Goal: Transaction & Acquisition: Book appointment/travel/reservation

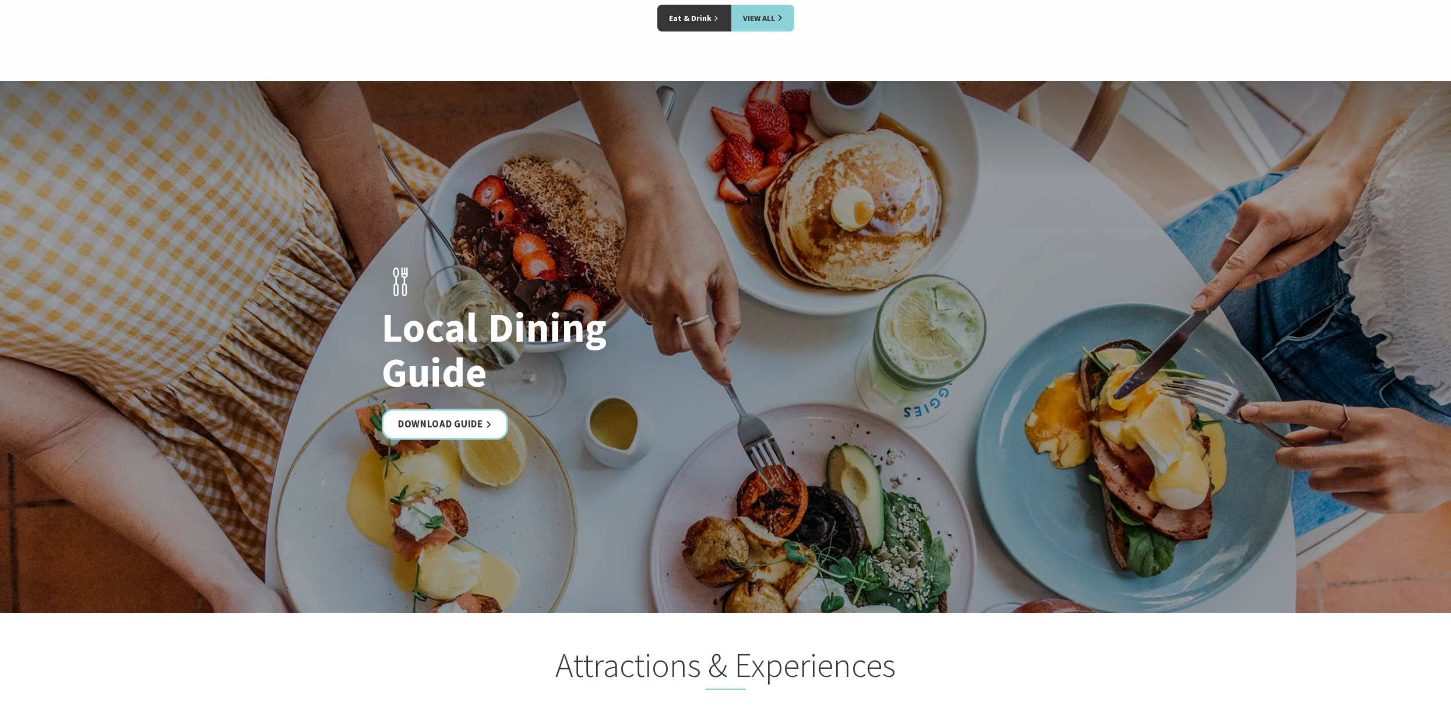
scroll to position [2081, 0]
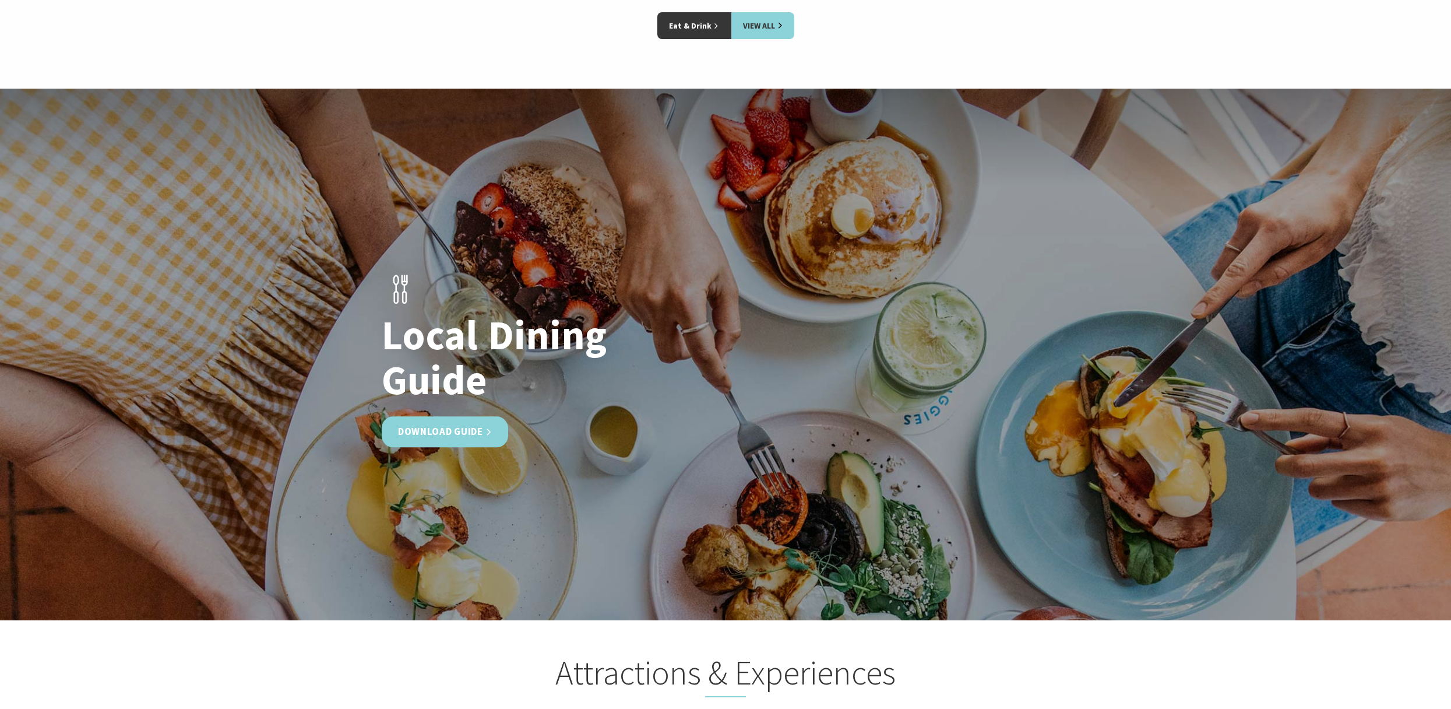
click at [460, 416] on link "Download Guide" at bounding box center [445, 431] width 126 height 31
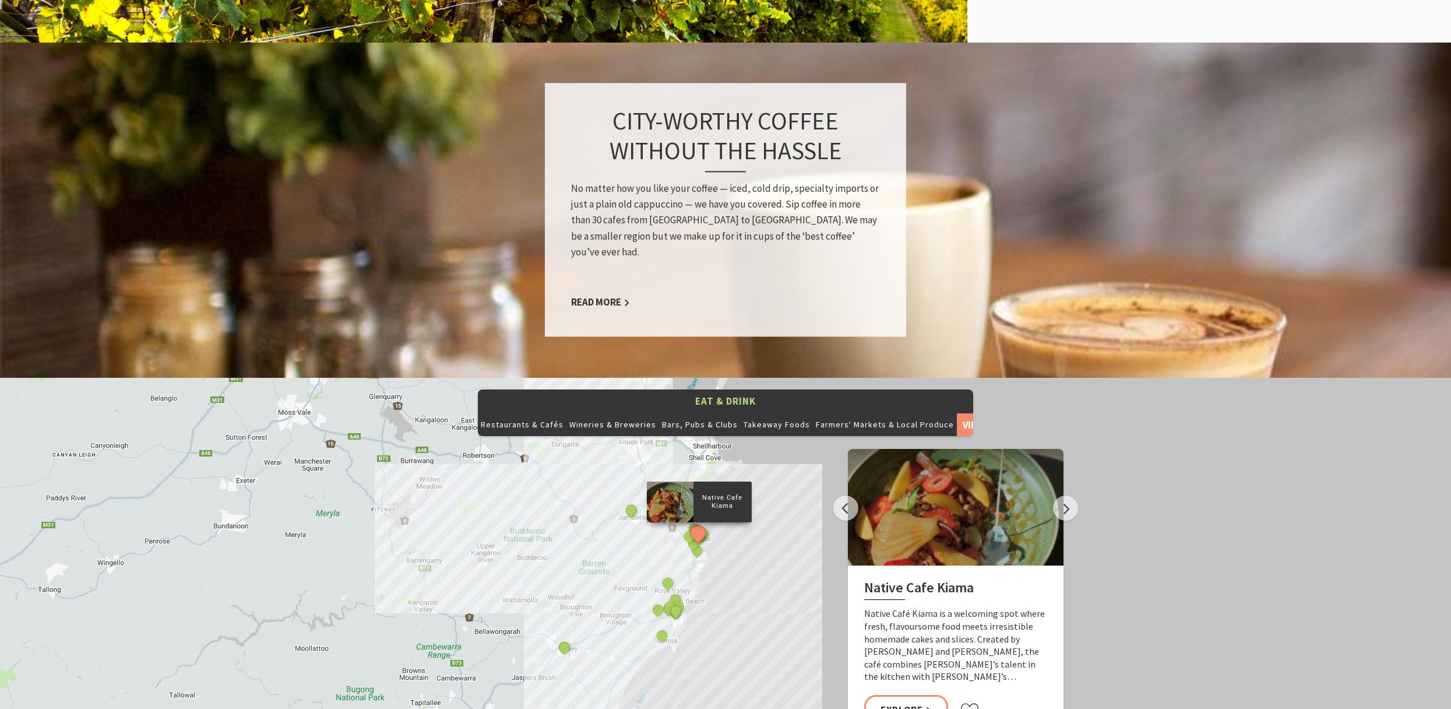
scroll to position [1089, 0]
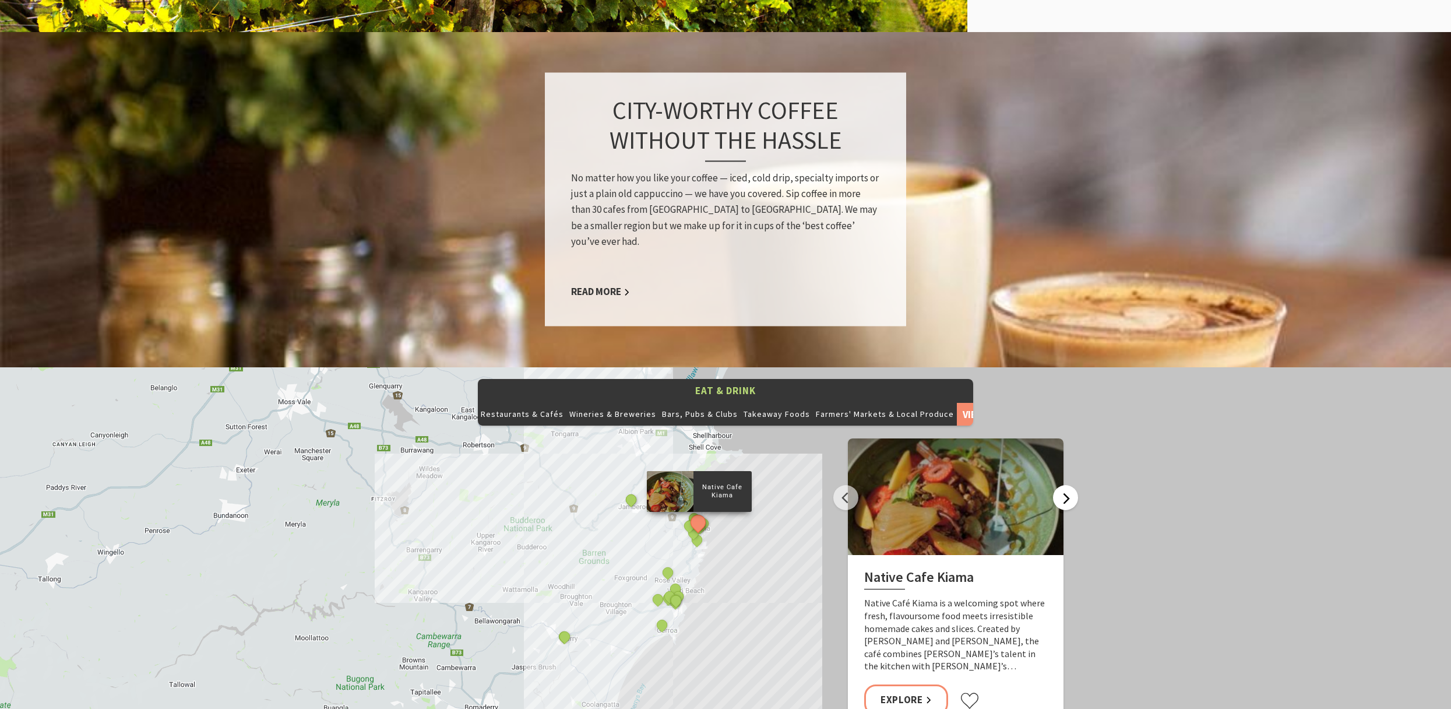
click at [1070, 485] on button "Next" at bounding box center [1065, 497] width 25 height 25
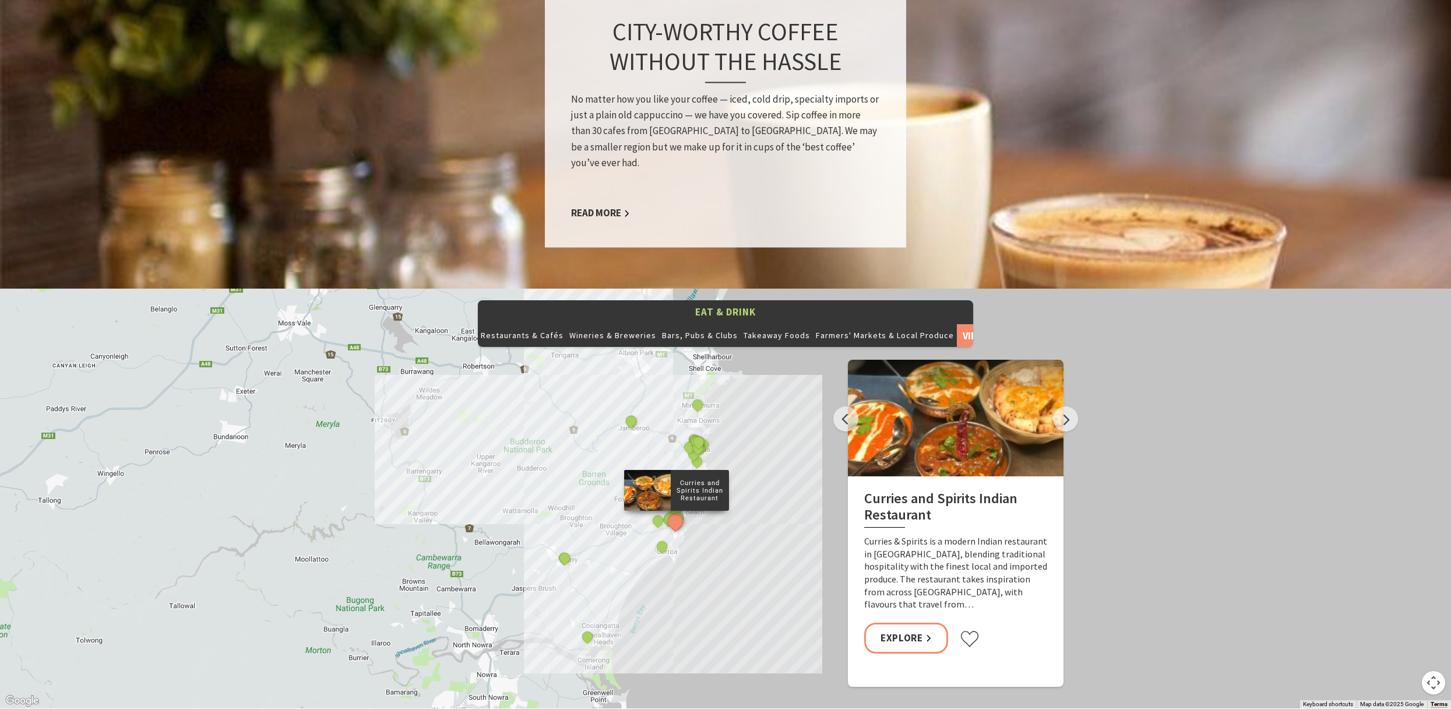
scroll to position [1179, 0]
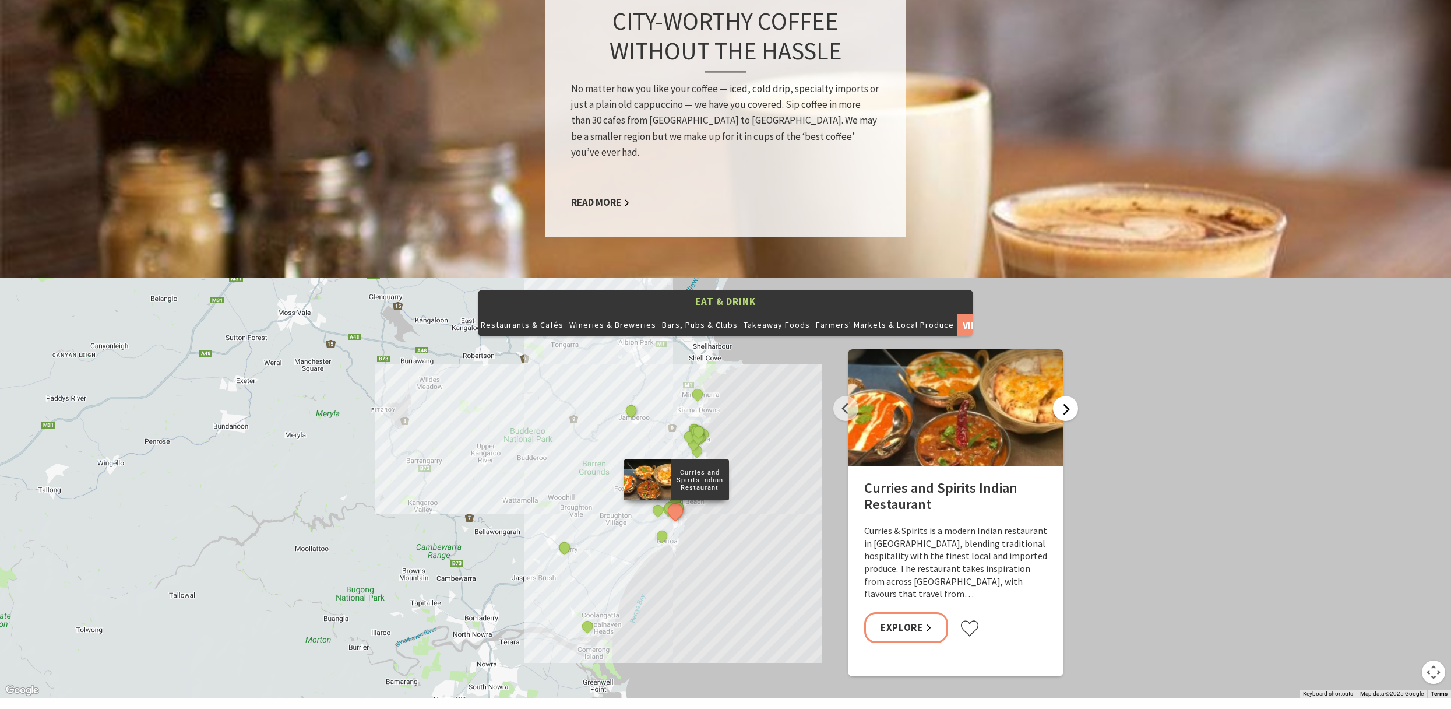
click at [1067, 396] on button "Next" at bounding box center [1065, 408] width 25 height 25
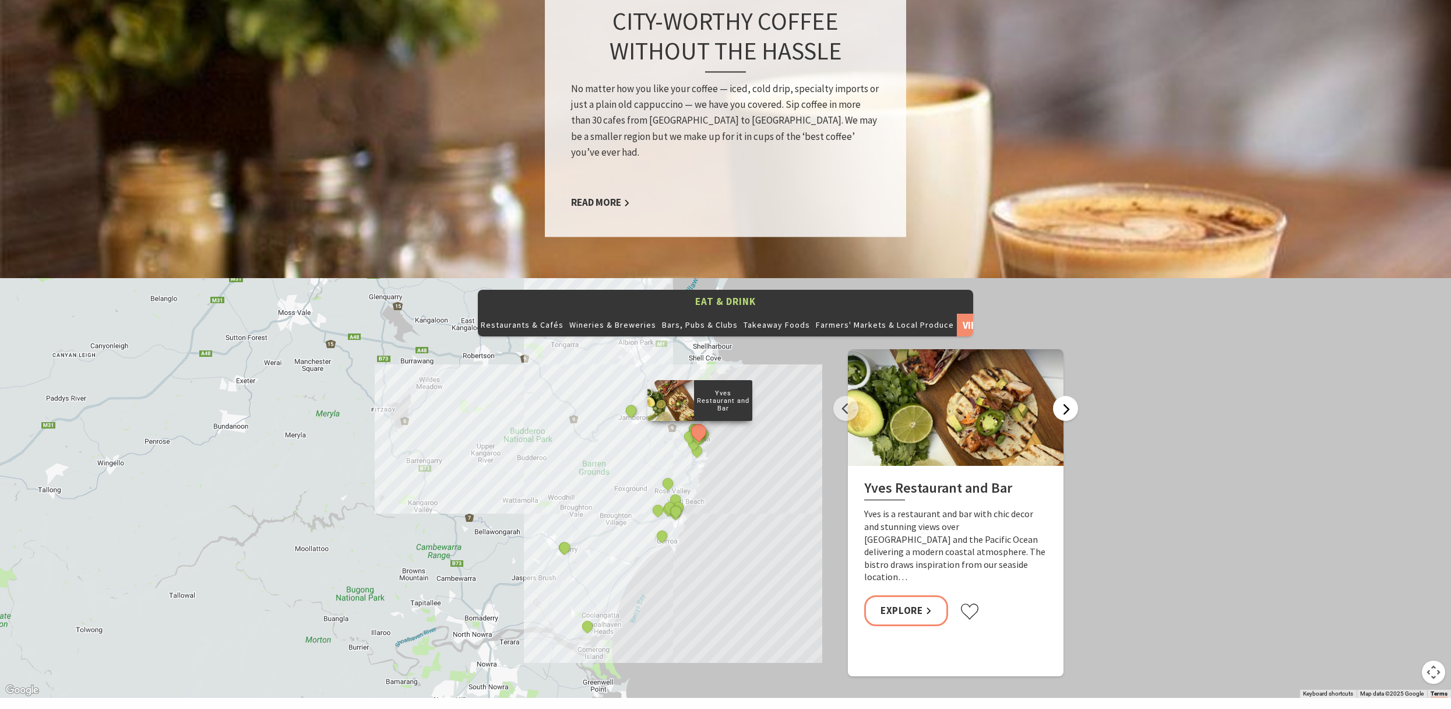
click at [1067, 396] on button "Next" at bounding box center [1065, 408] width 25 height 25
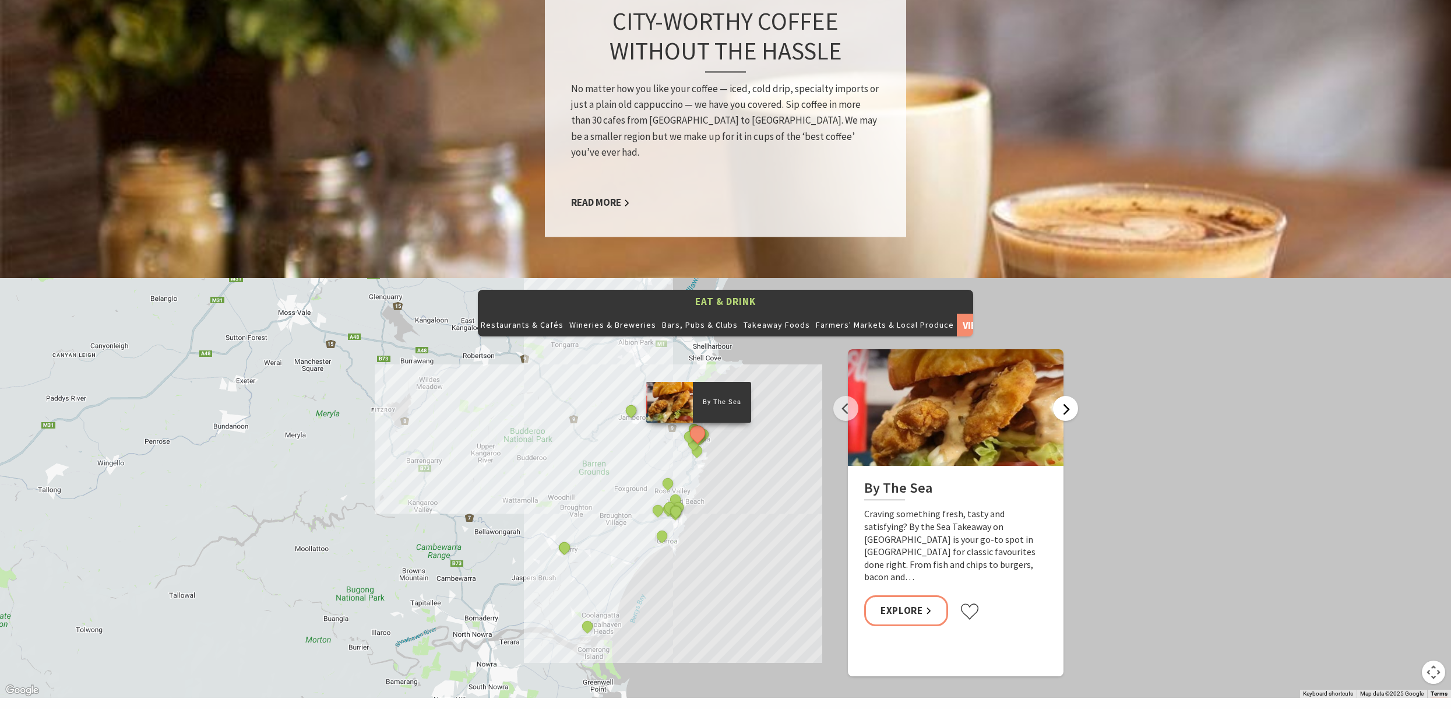
click at [1067, 396] on button "Next" at bounding box center [1065, 408] width 25 height 25
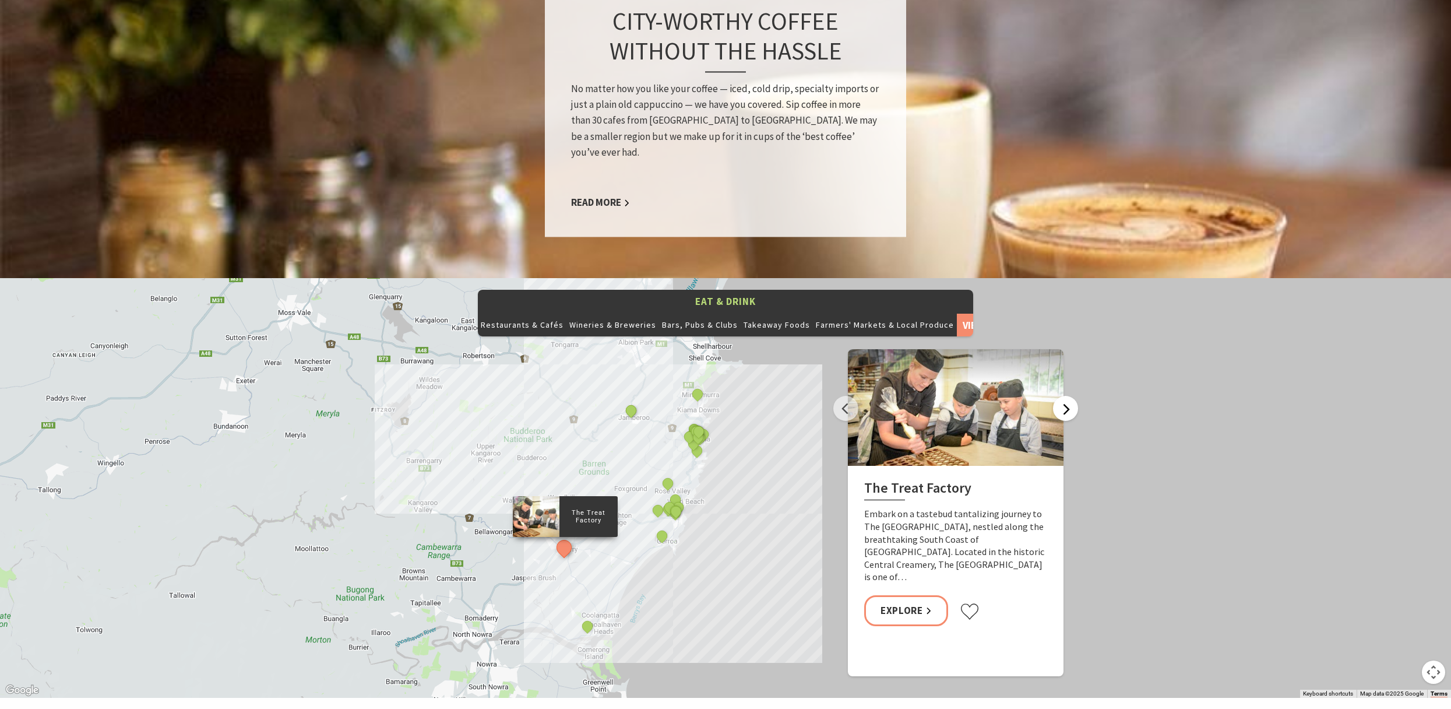
click at [1067, 396] on button "Next" at bounding box center [1065, 408] width 25 height 25
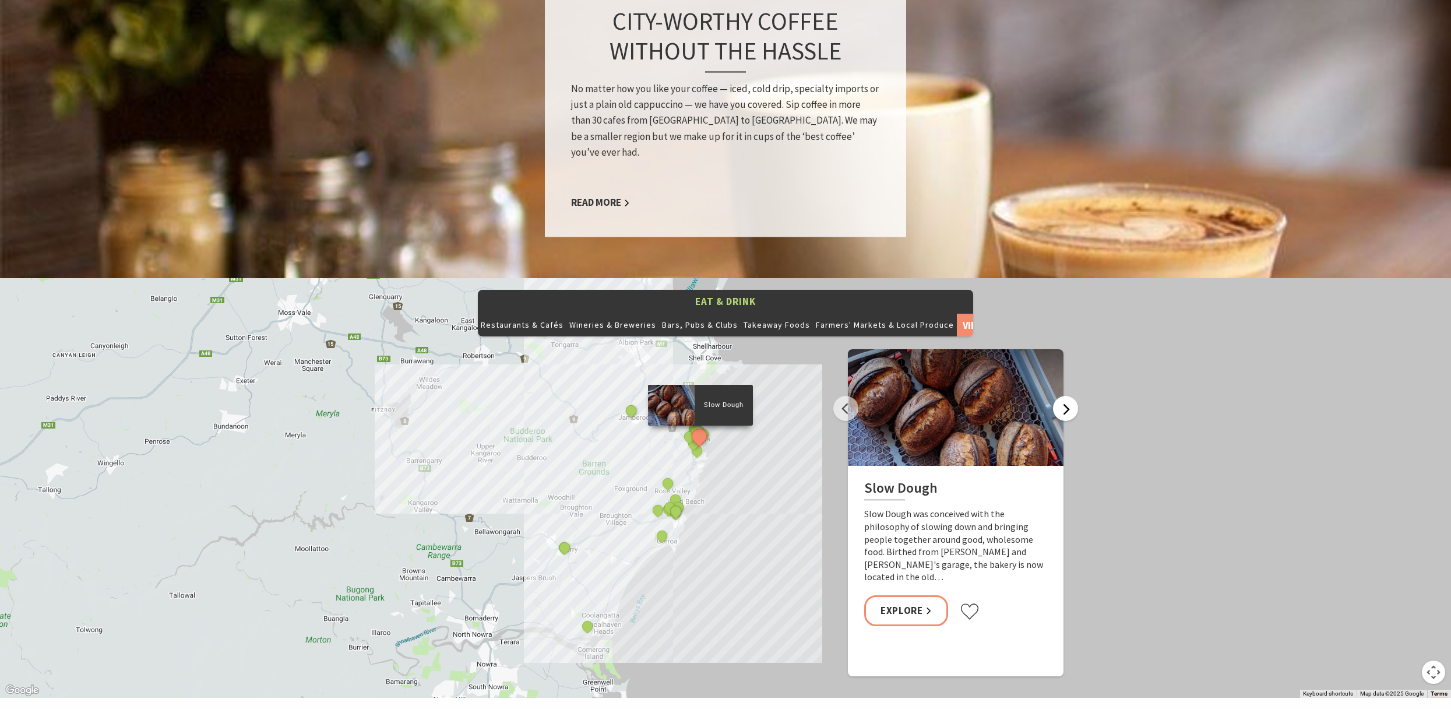
click at [1067, 396] on button "Next" at bounding box center [1065, 408] width 25 height 25
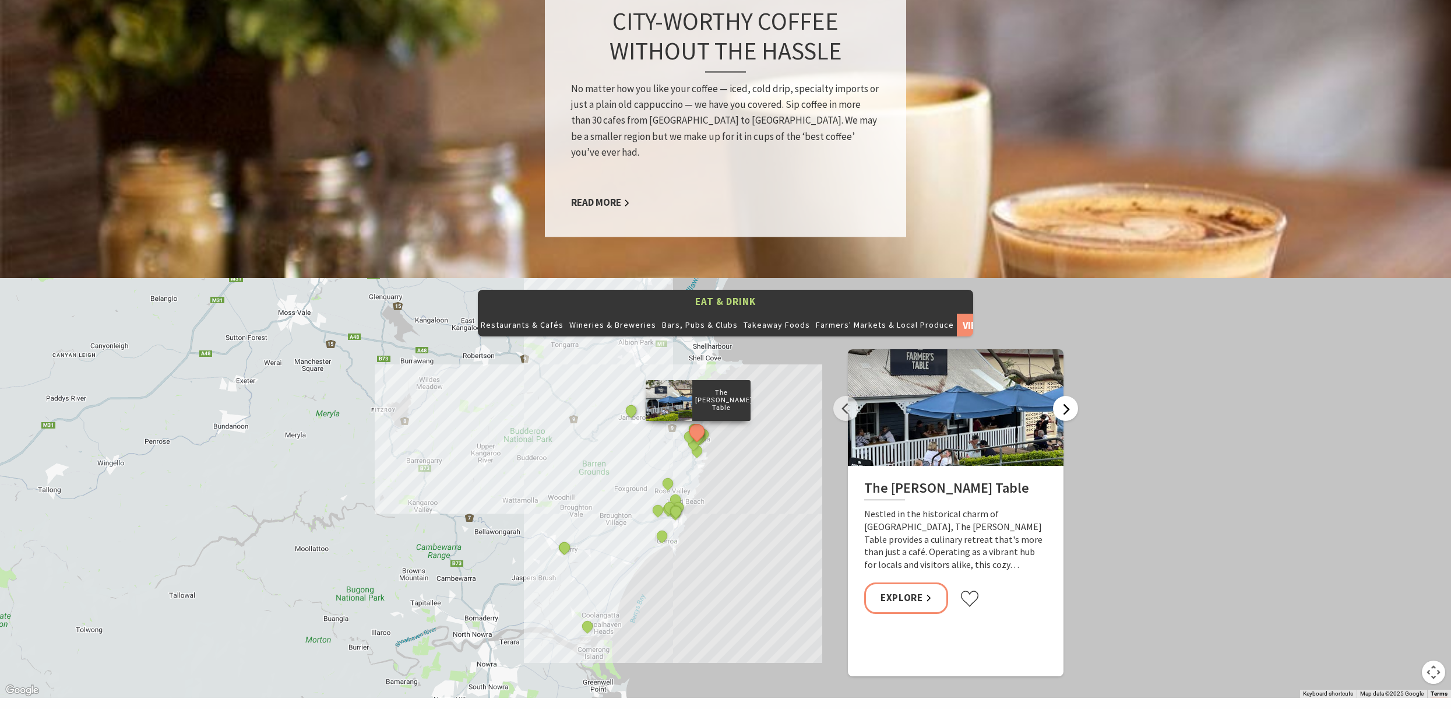
click at [1067, 396] on button "Next" at bounding box center [1065, 408] width 25 height 25
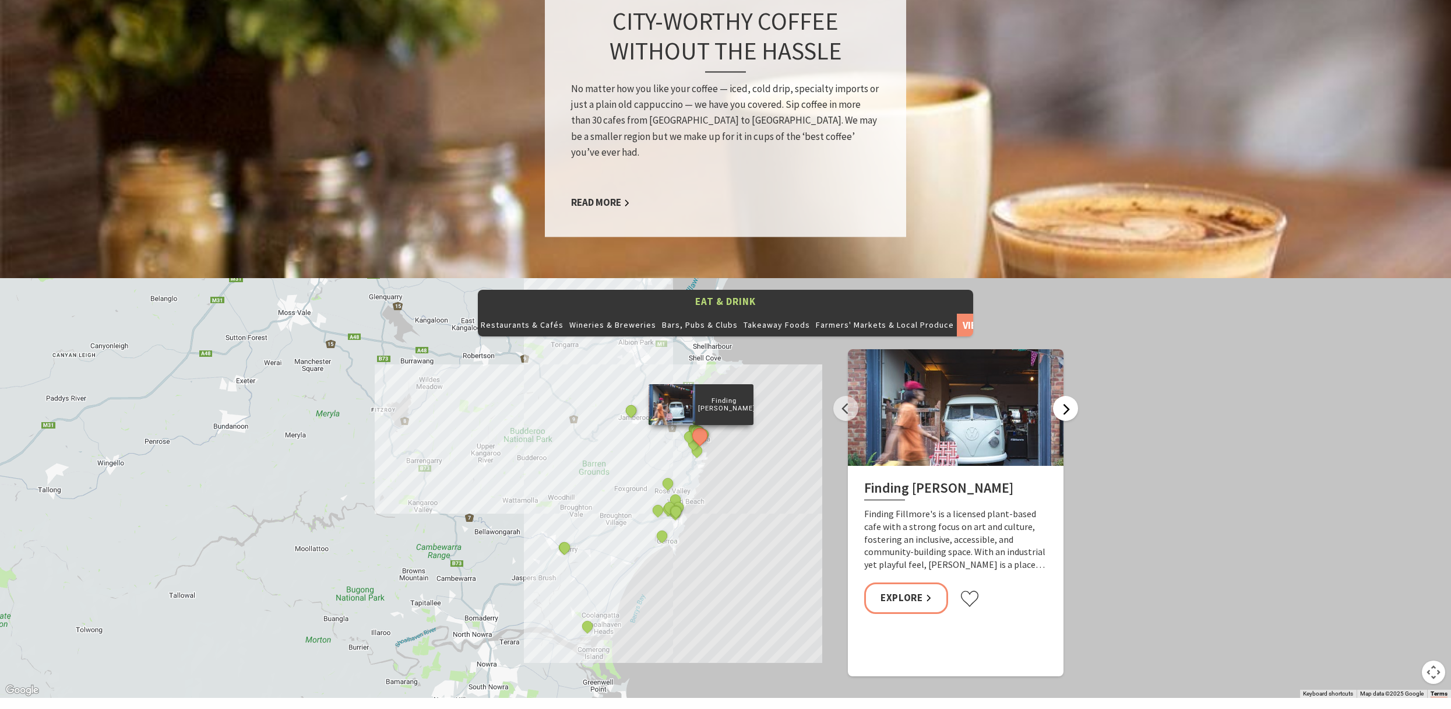
click at [1068, 396] on button "Next" at bounding box center [1065, 408] width 25 height 25
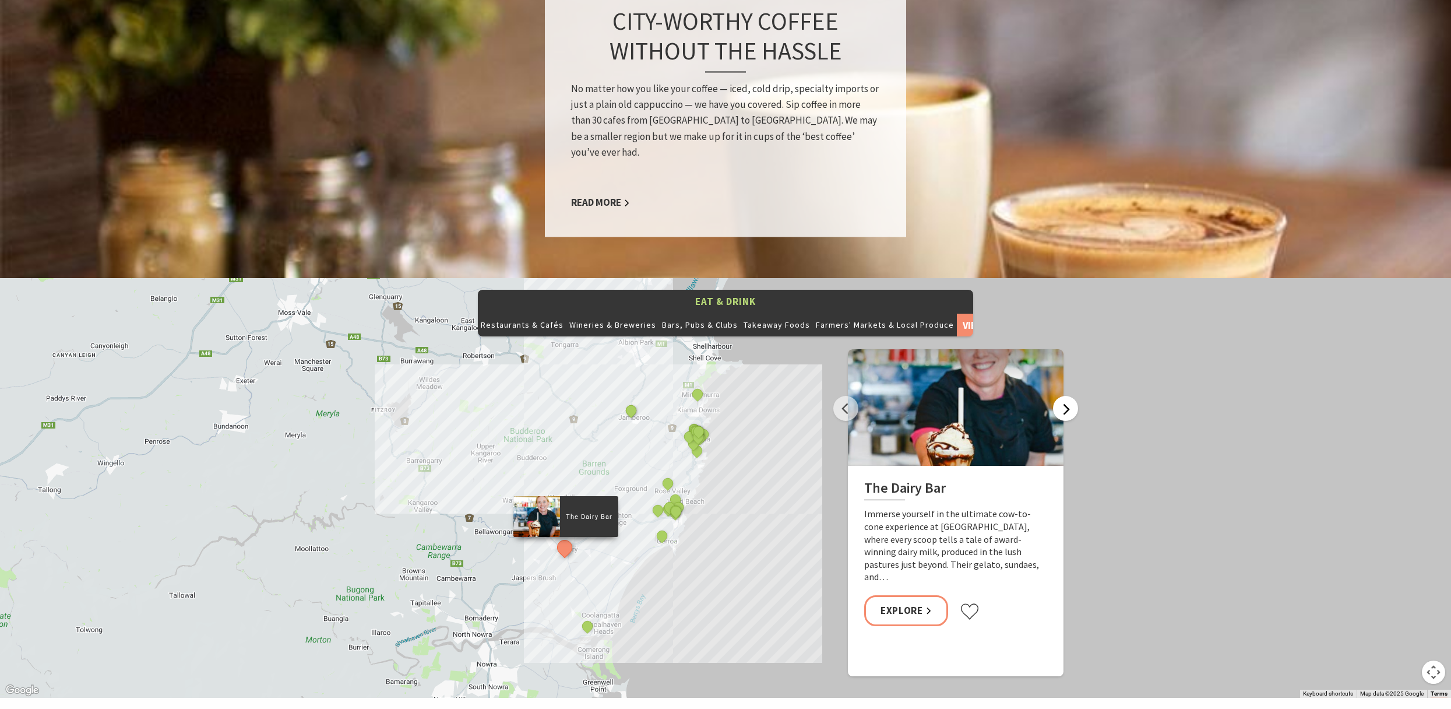
click at [1068, 396] on button "Next" at bounding box center [1065, 408] width 25 height 25
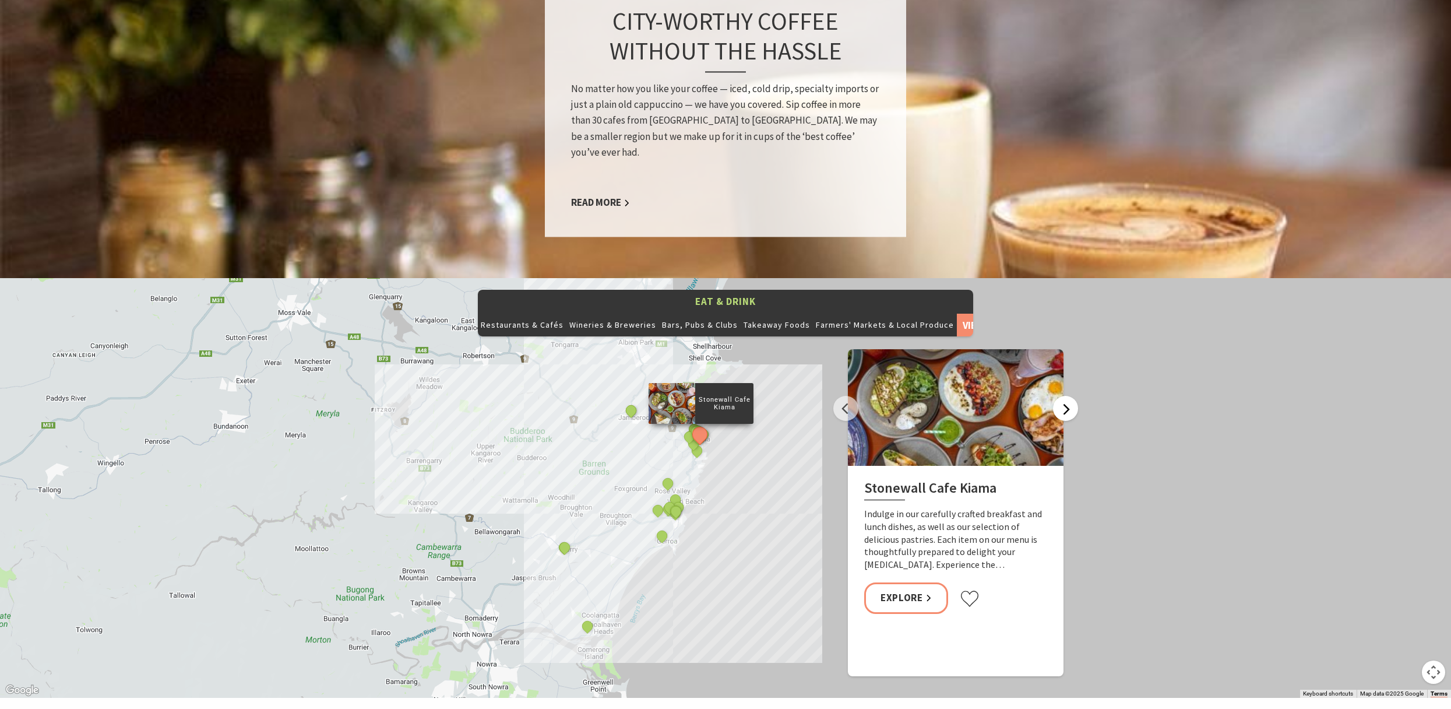
click at [1068, 396] on button "Next" at bounding box center [1065, 408] width 25 height 25
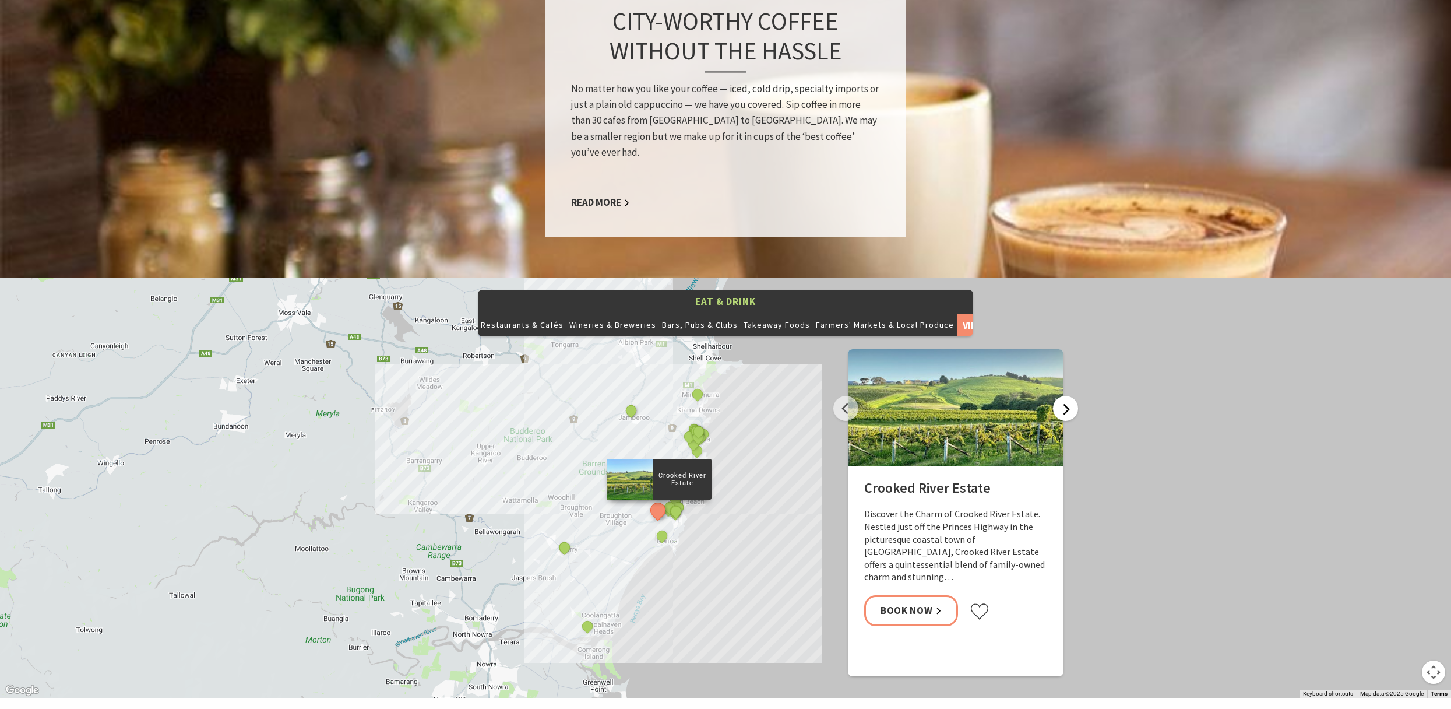
click at [1065, 396] on button "Next" at bounding box center [1065, 408] width 25 height 25
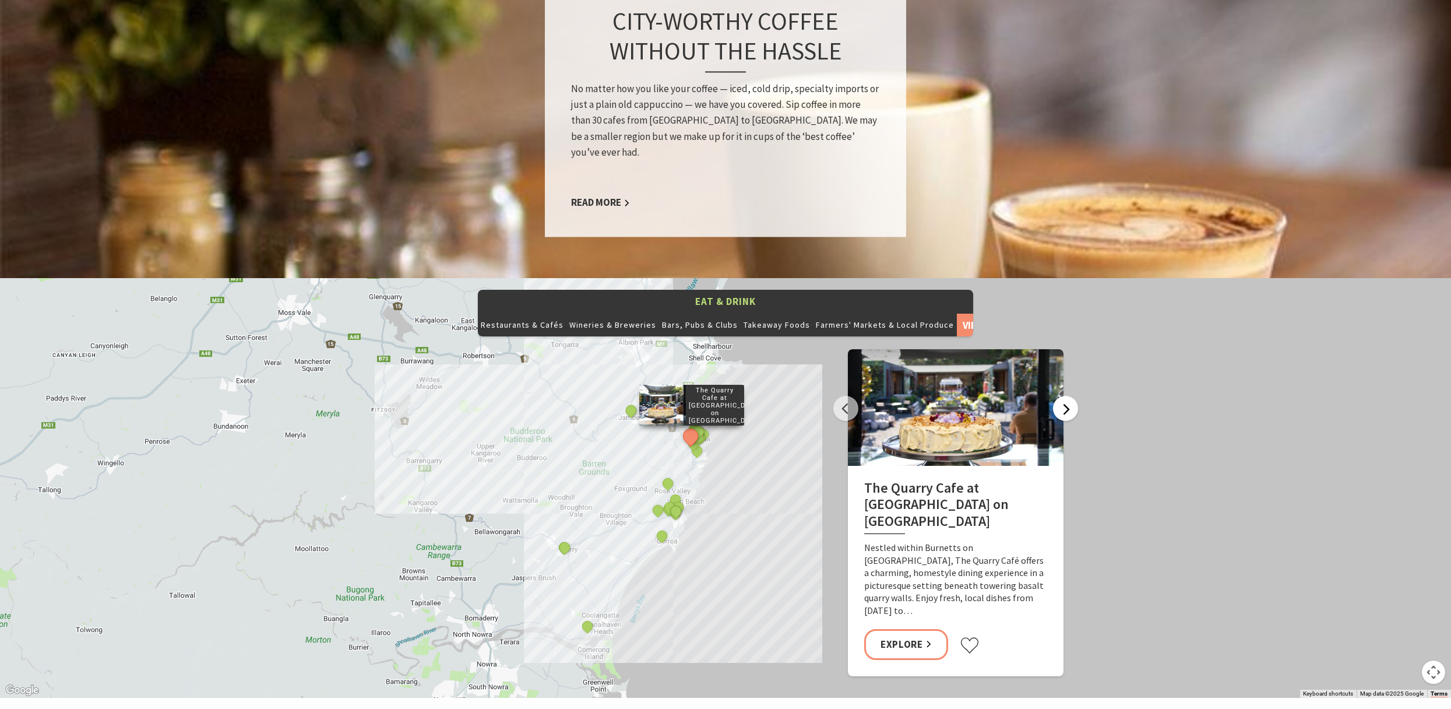
click at [1065, 396] on button "Next" at bounding box center [1065, 408] width 25 height 25
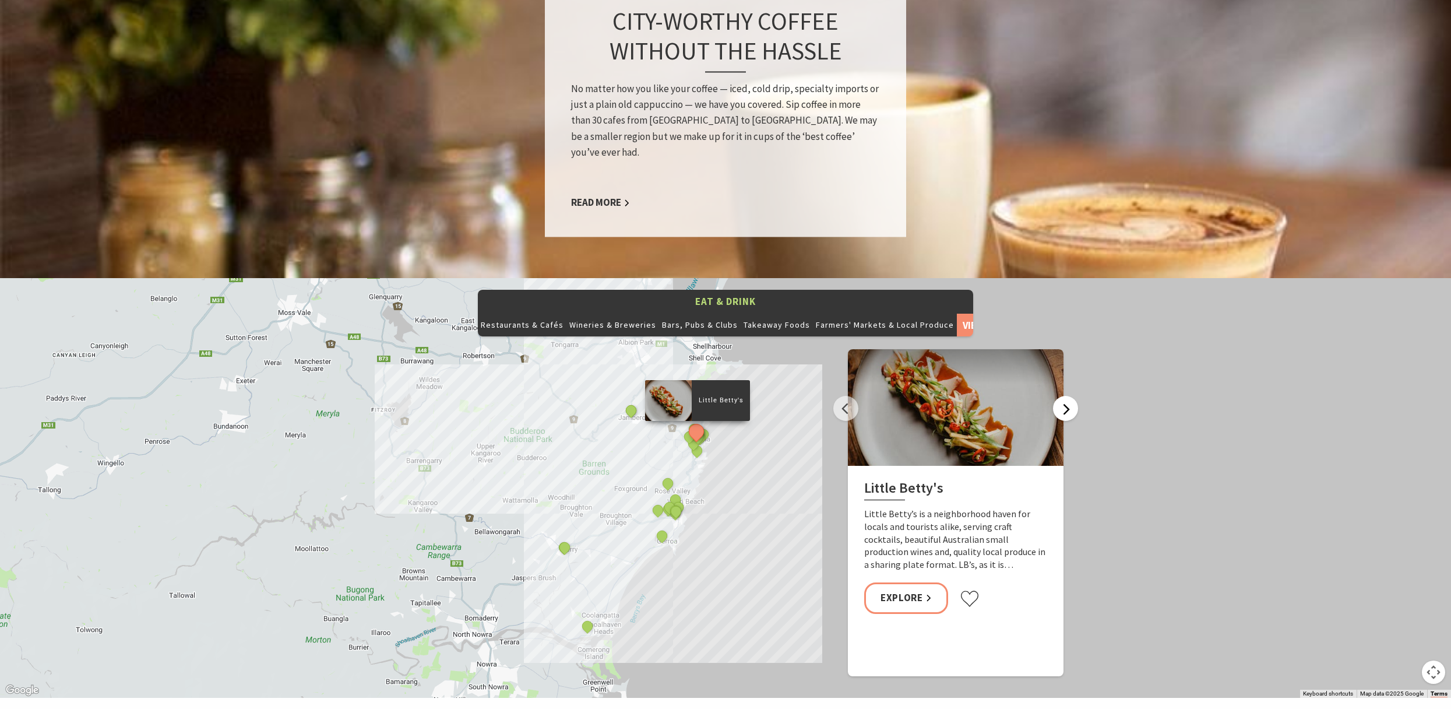
click at [1065, 396] on button "Next" at bounding box center [1065, 408] width 25 height 25
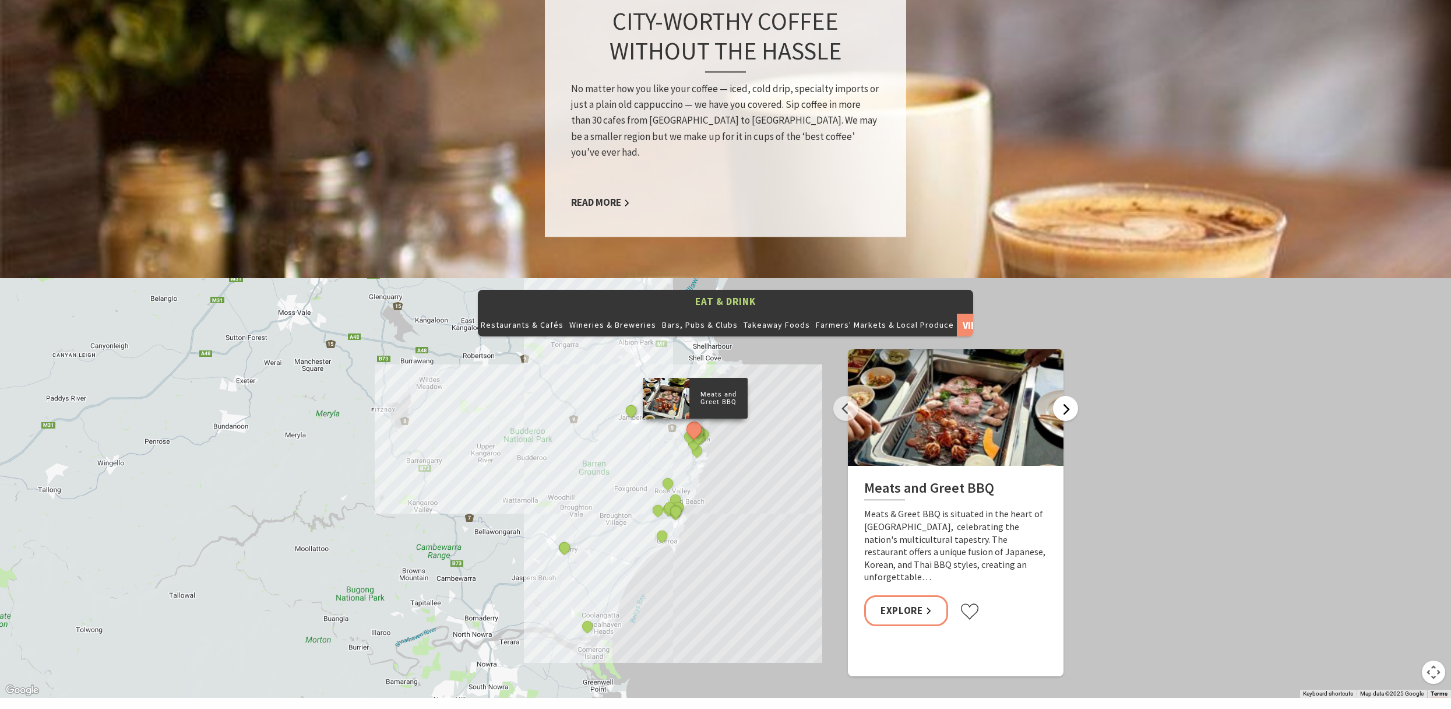
click at [1065, 396] on button "Next" at bounding box center [1065, 408] width 25 height 25
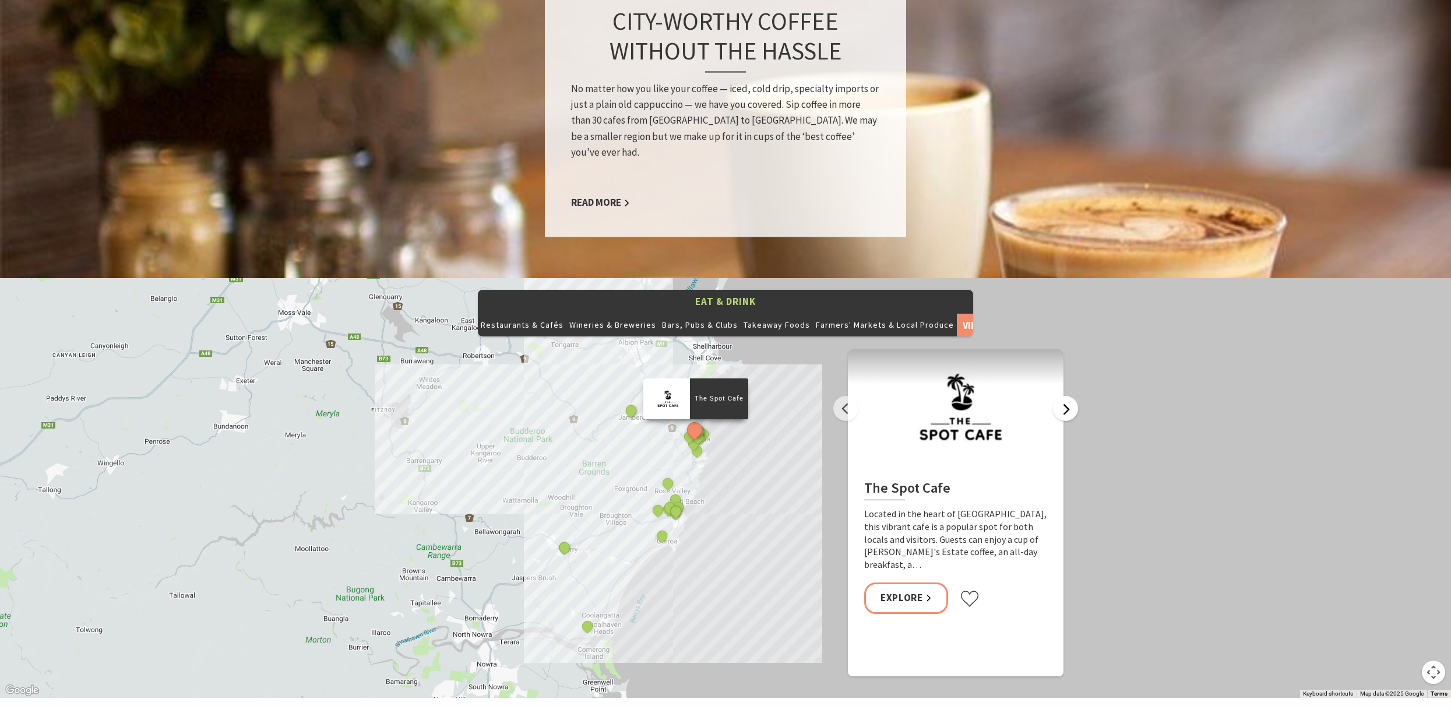
click at [1065, 396] on button "Next" at bounding box center [1065, 408] width 25 height 25
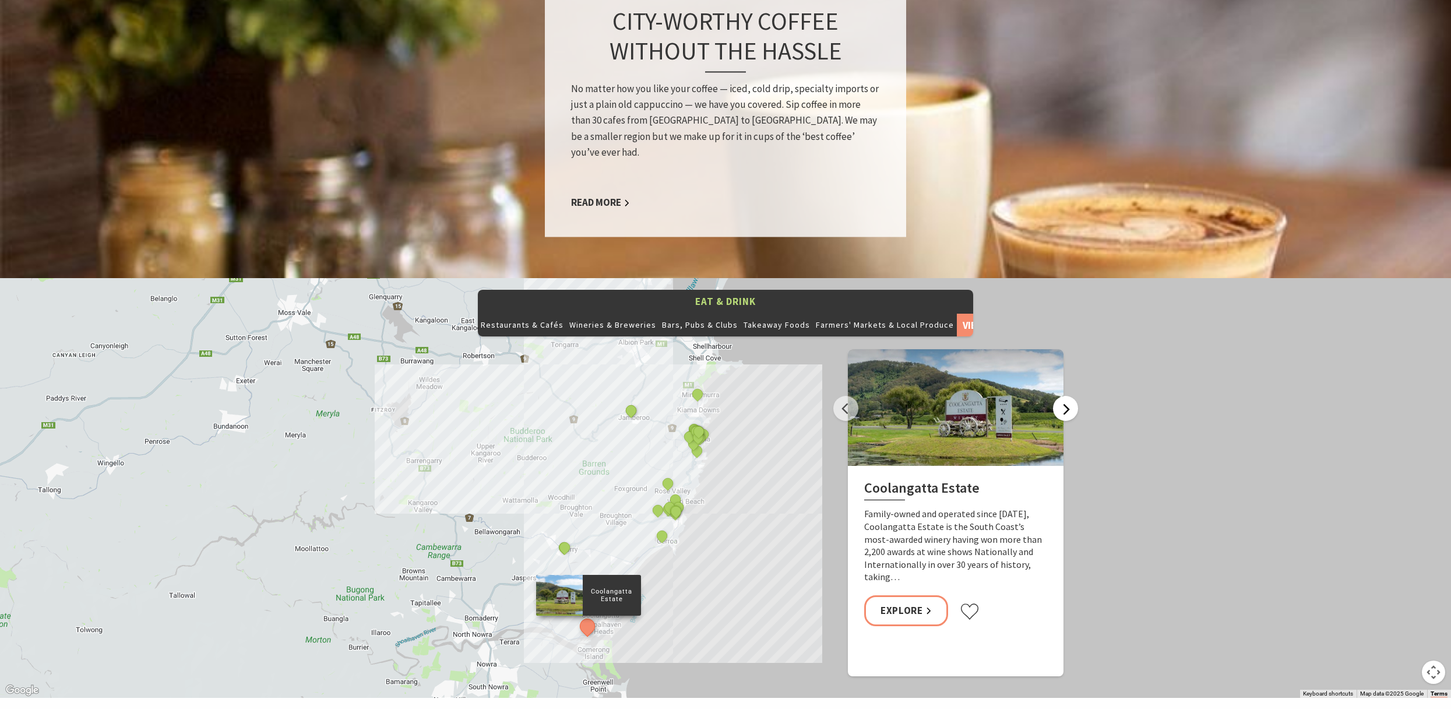
click at [1066, 396] on button "Next" at bounding box center [1065, 408] width 25 height 25
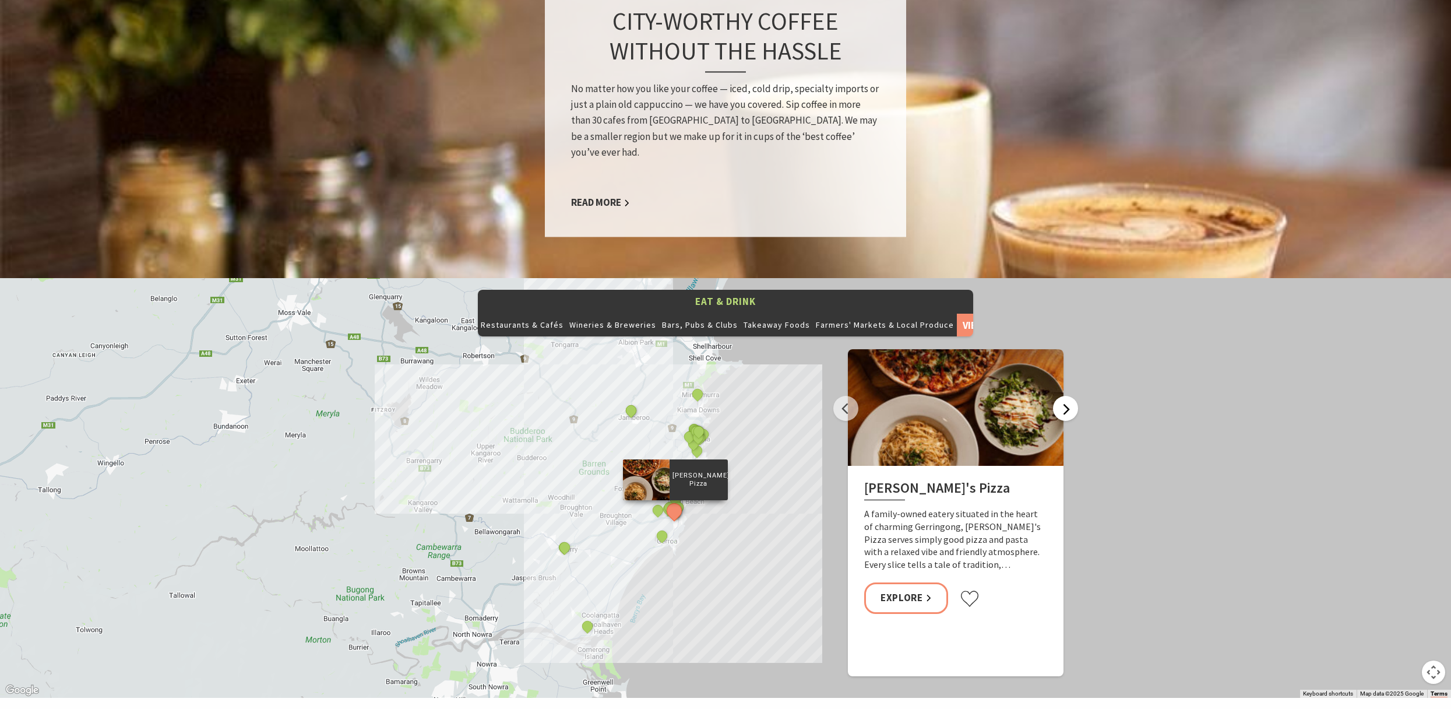
click at [1069, 396] on button "Next" at bounding box center [1065, 408] width 25 height 25
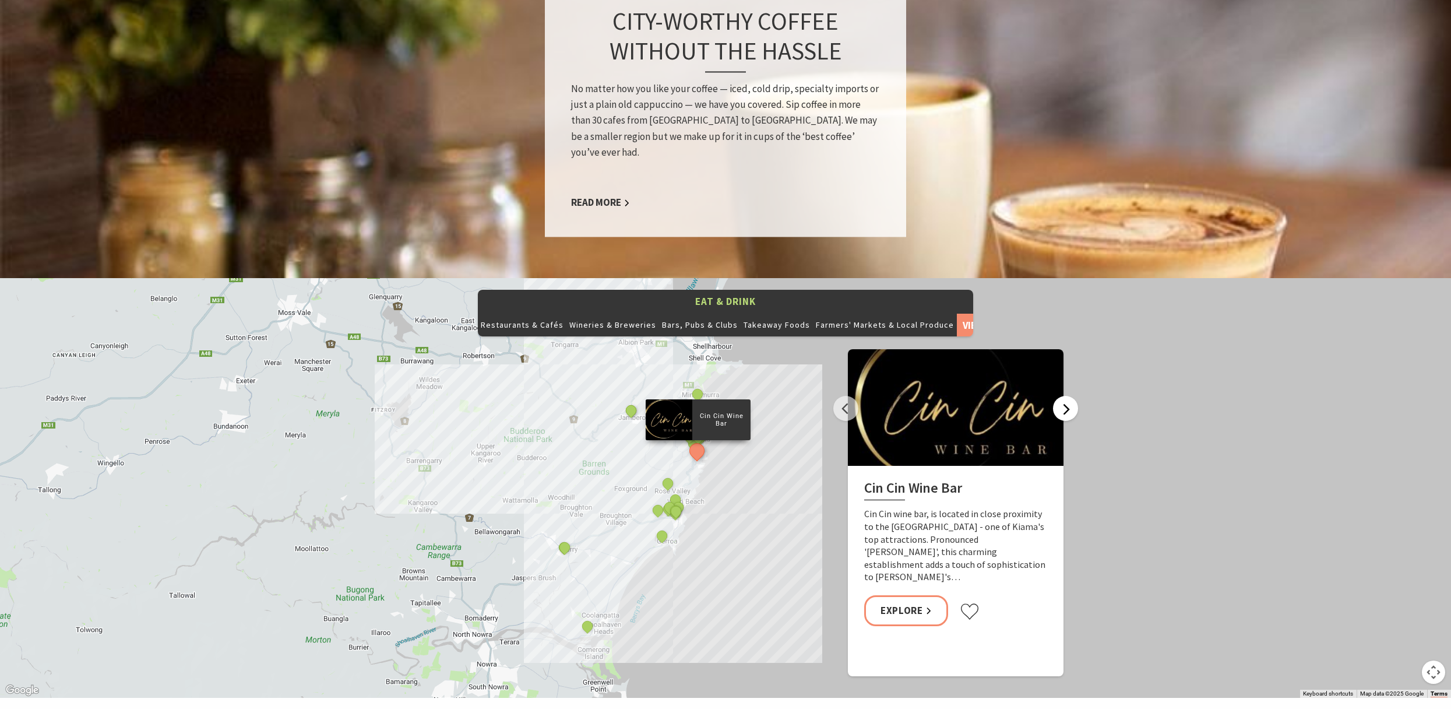
click at [1069, 396] on button "Next" at bounding box center [1065, 408] width 25 height 25
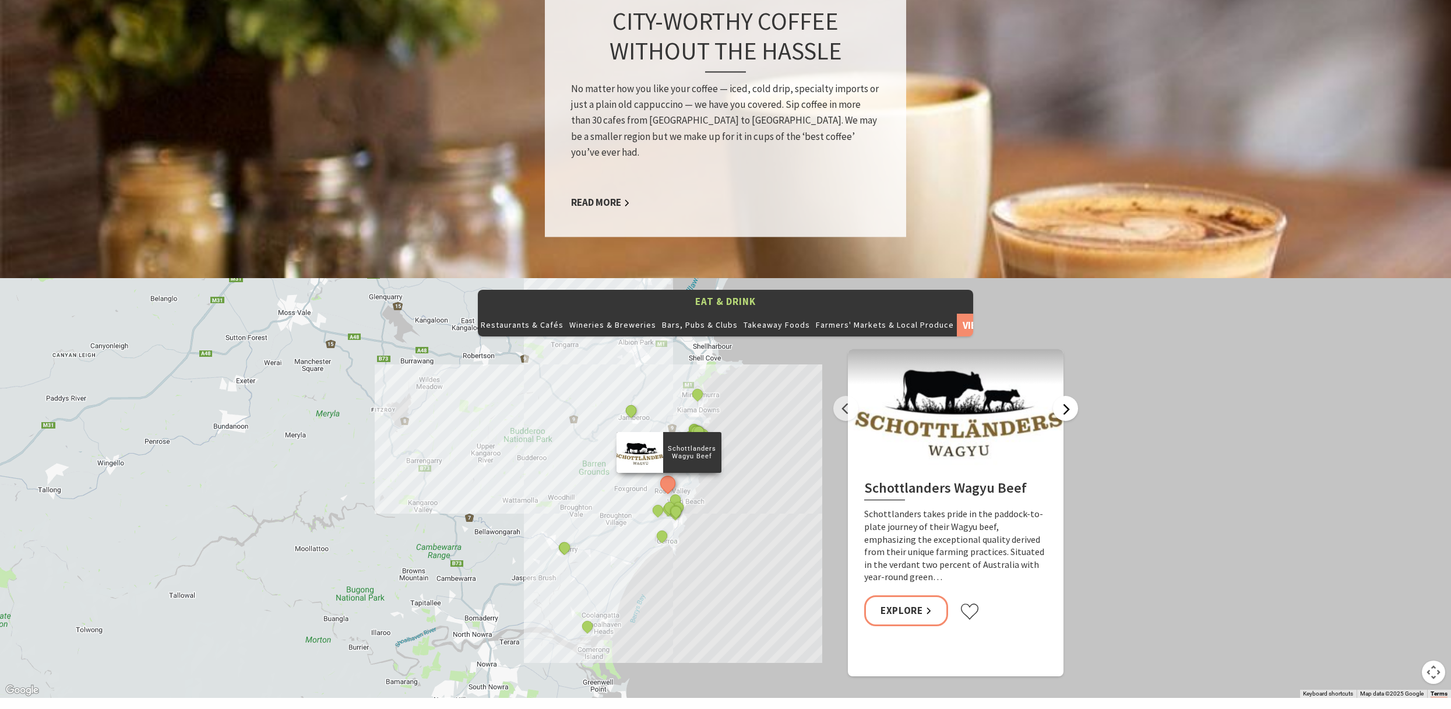
click at [1069, 396] on button "Next" at bounding box center [1065, 408] width 25 height 25
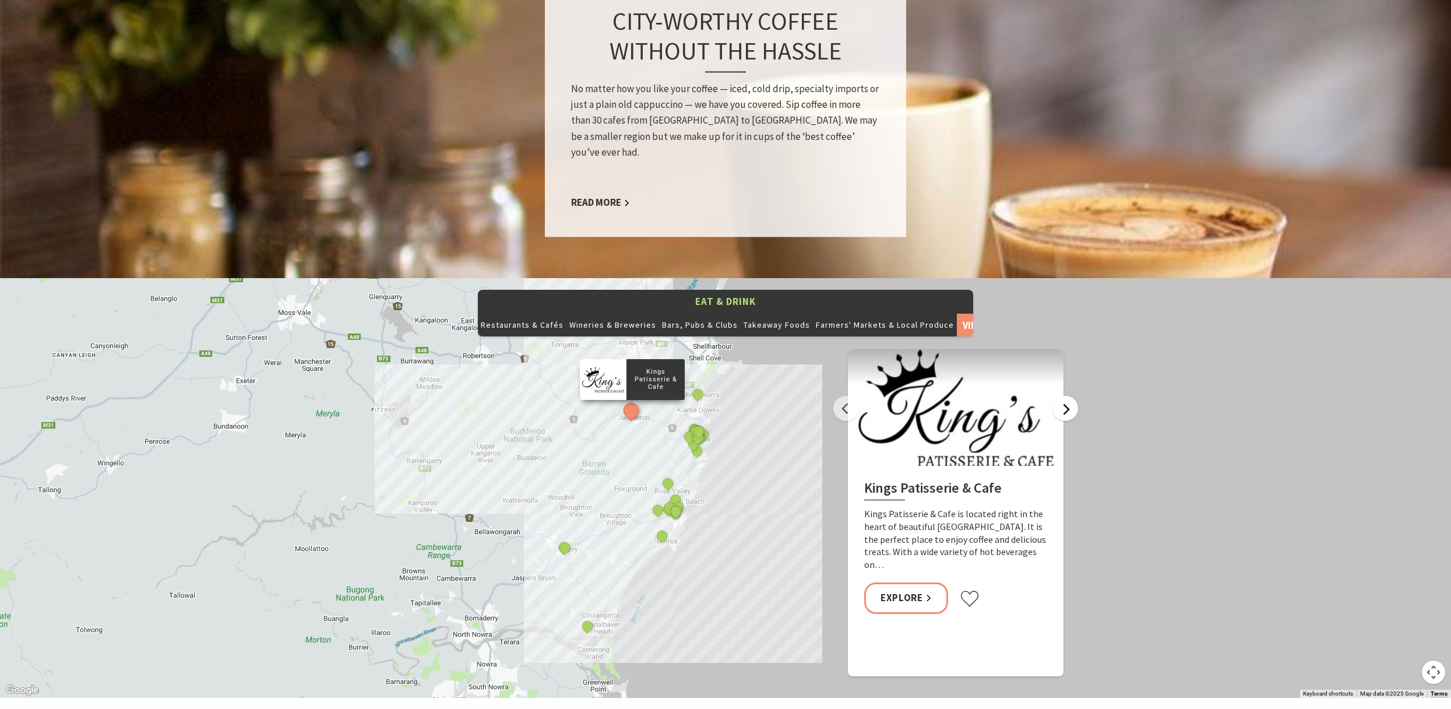
click at [1069, 396] on button "Next" at bounding box center [1065, 408] width 25 height 25
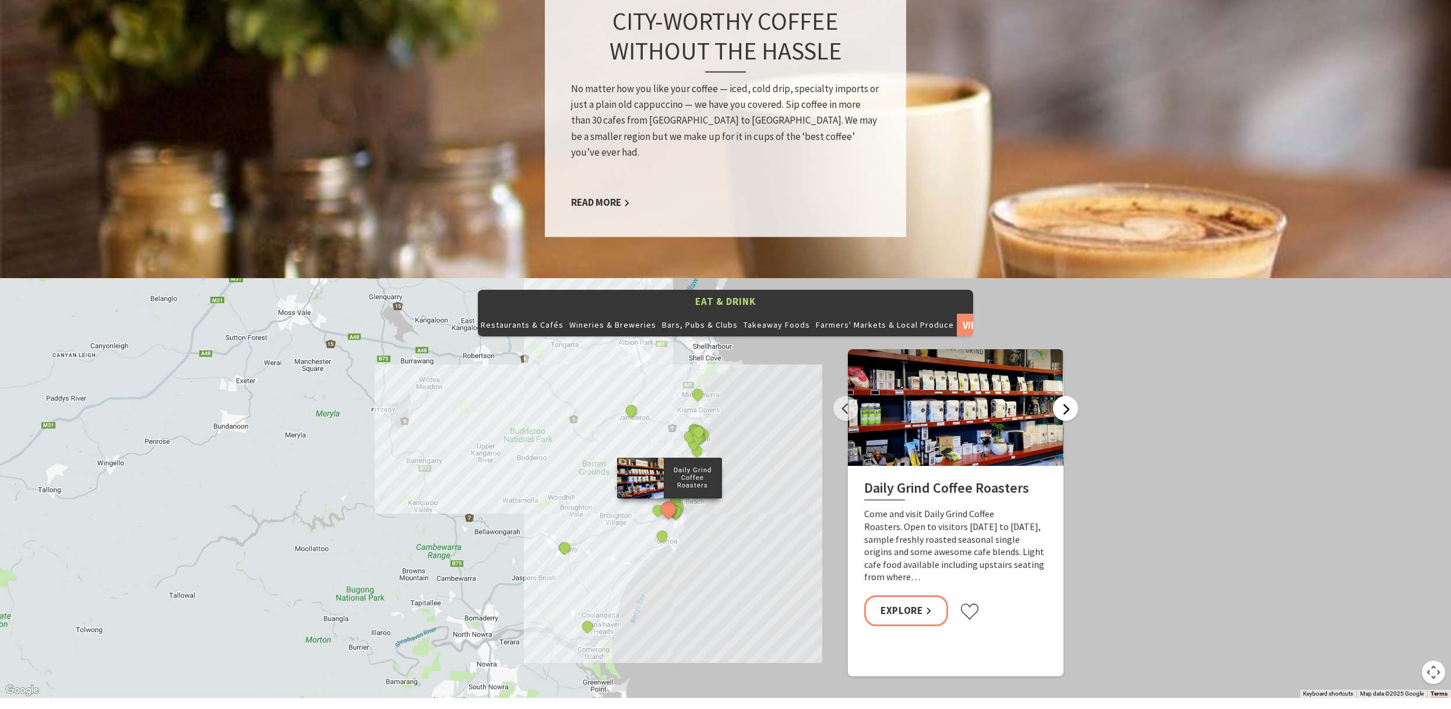
click at [1069, 396] on button "Next" at bounding box center [1065, 408] width 25 height 25
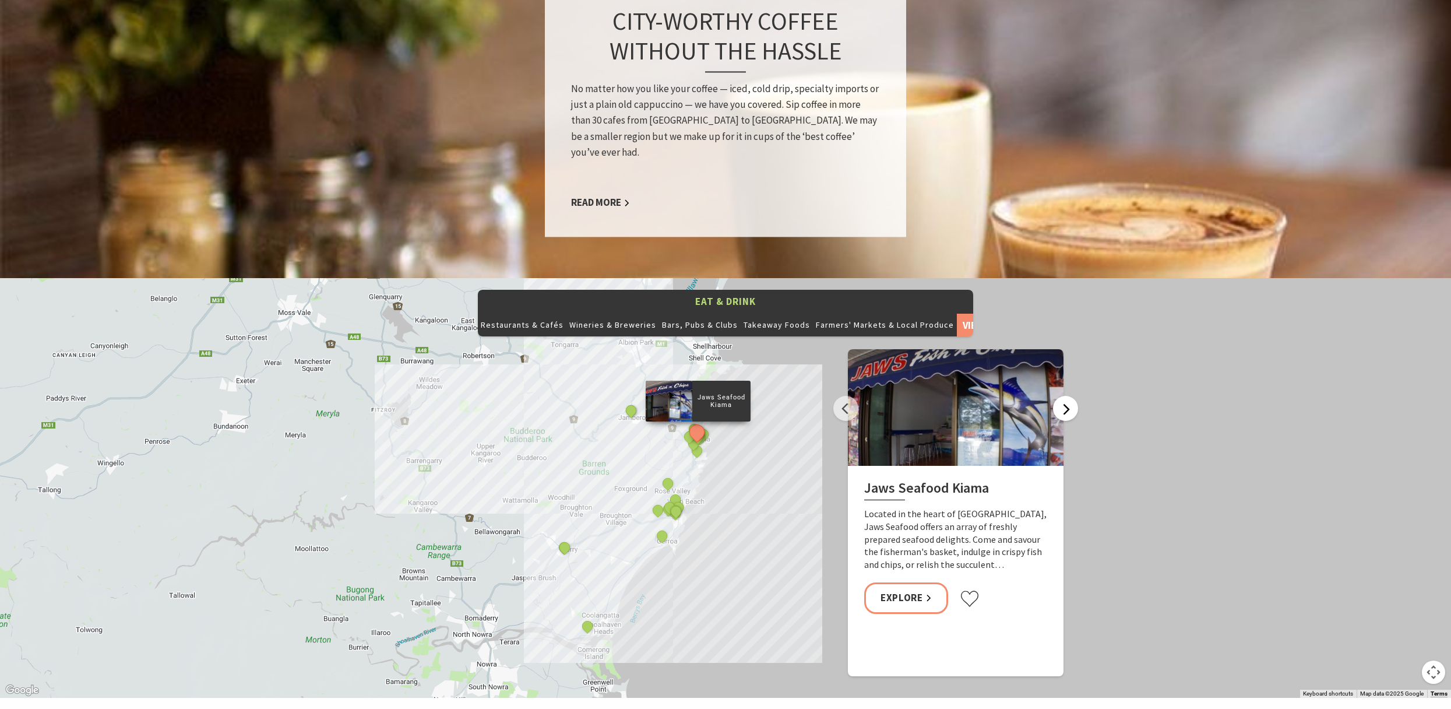
click at [1067, 396] on button "Next" at bounding box center [1065, 408] width 25 height 25
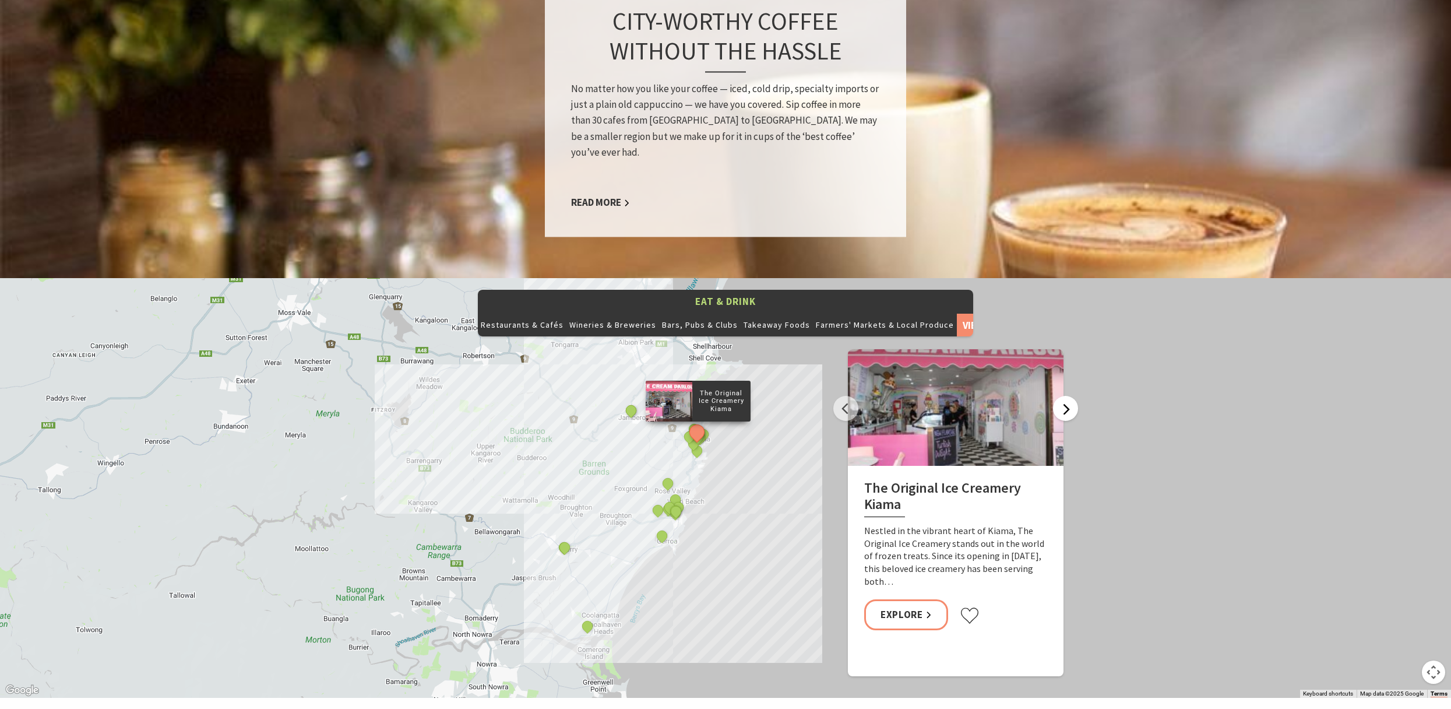
click at [1067, 396] on button "Next" at bounding box center [1065, 408] width 25 height 25
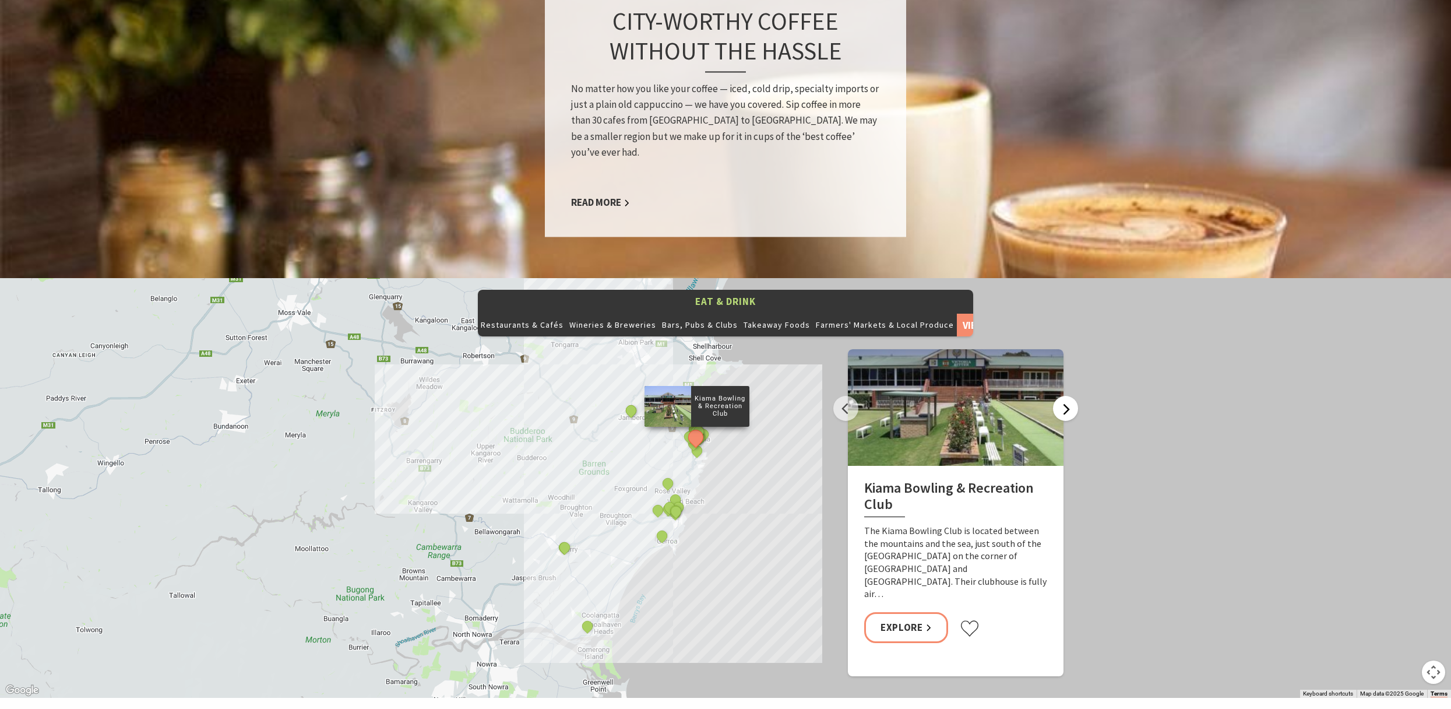
click at [1067, 396] on button "Next" at bounding box center [1065, 408] width 25 height 25
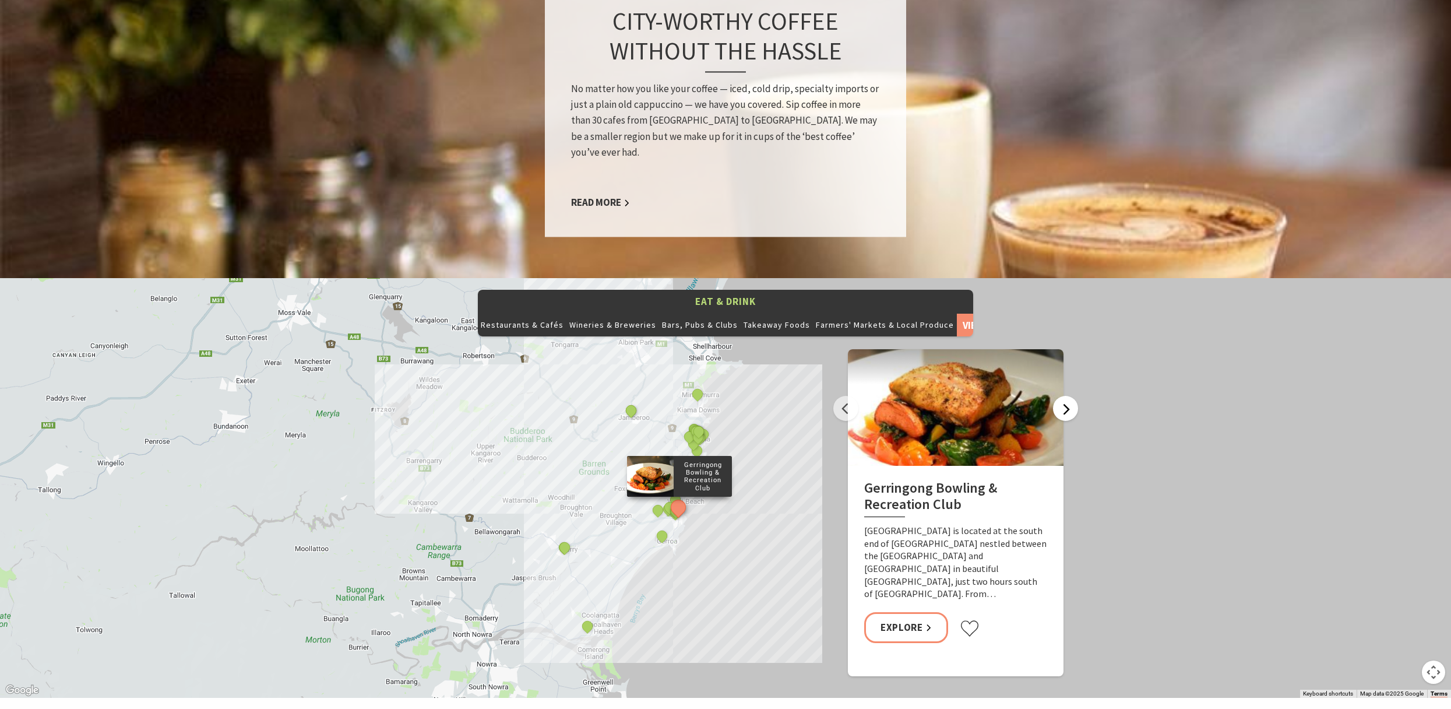
click at [1067, 396] on button "Next" at bounding box center [1065, 408] width 25 height 25
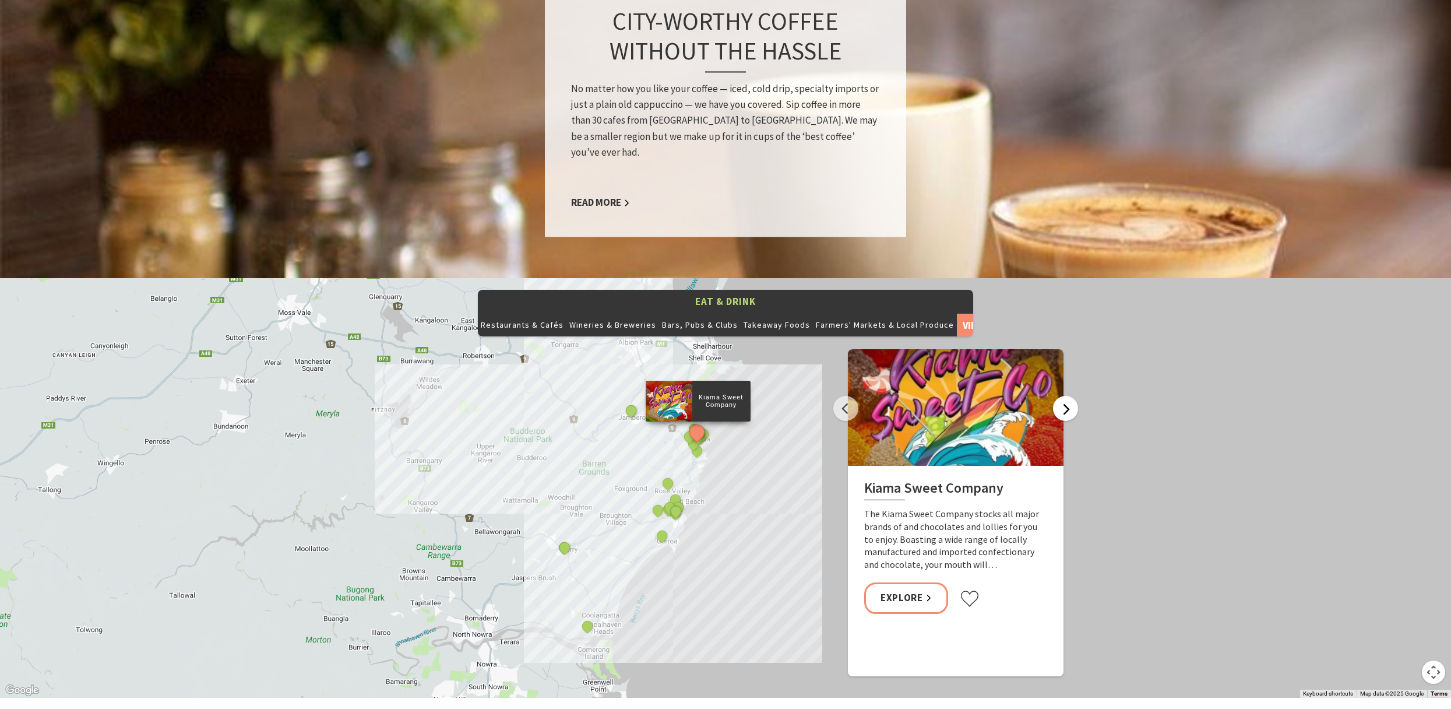
click at [1067, 396] on button "Next" at bounding box center [1065, 408] width 25 height 25
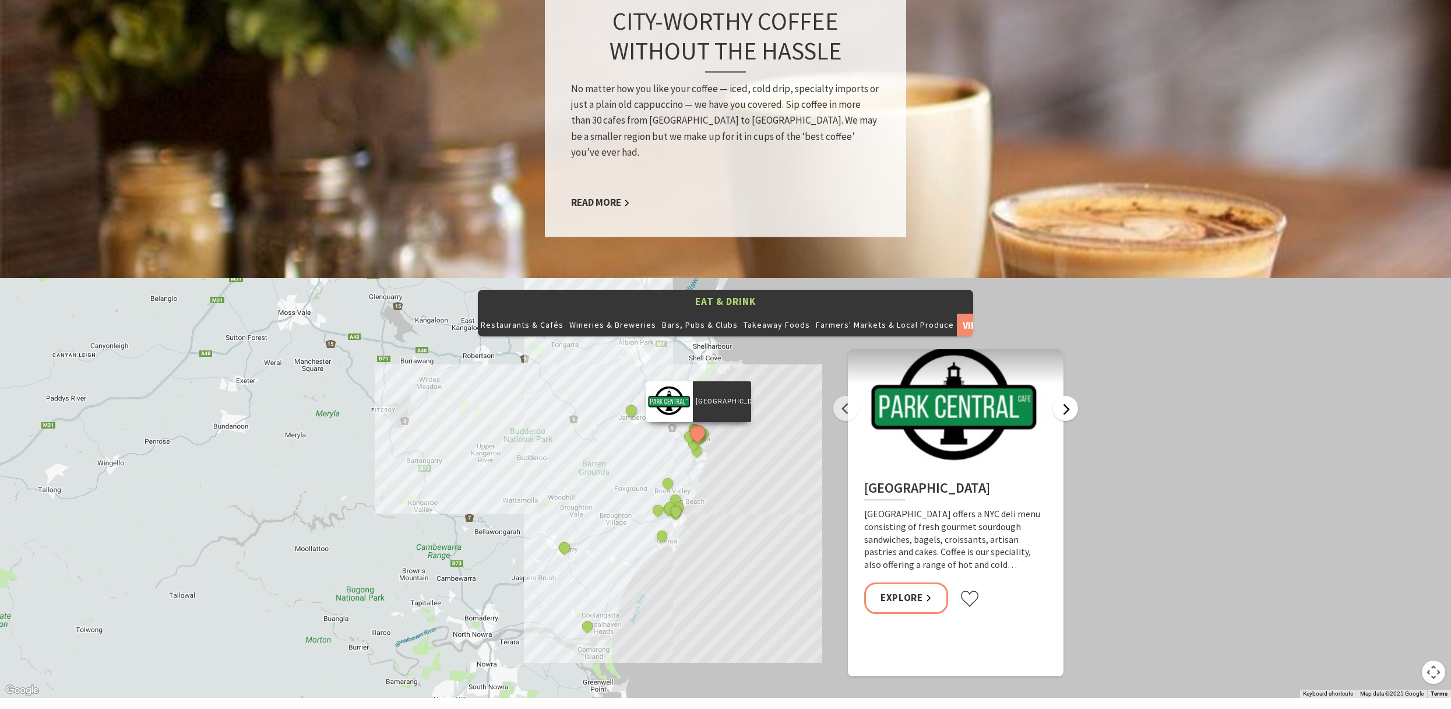
click at [1067, 396] on button "Next" at bounding box center [1065, 408] width 25 height 25
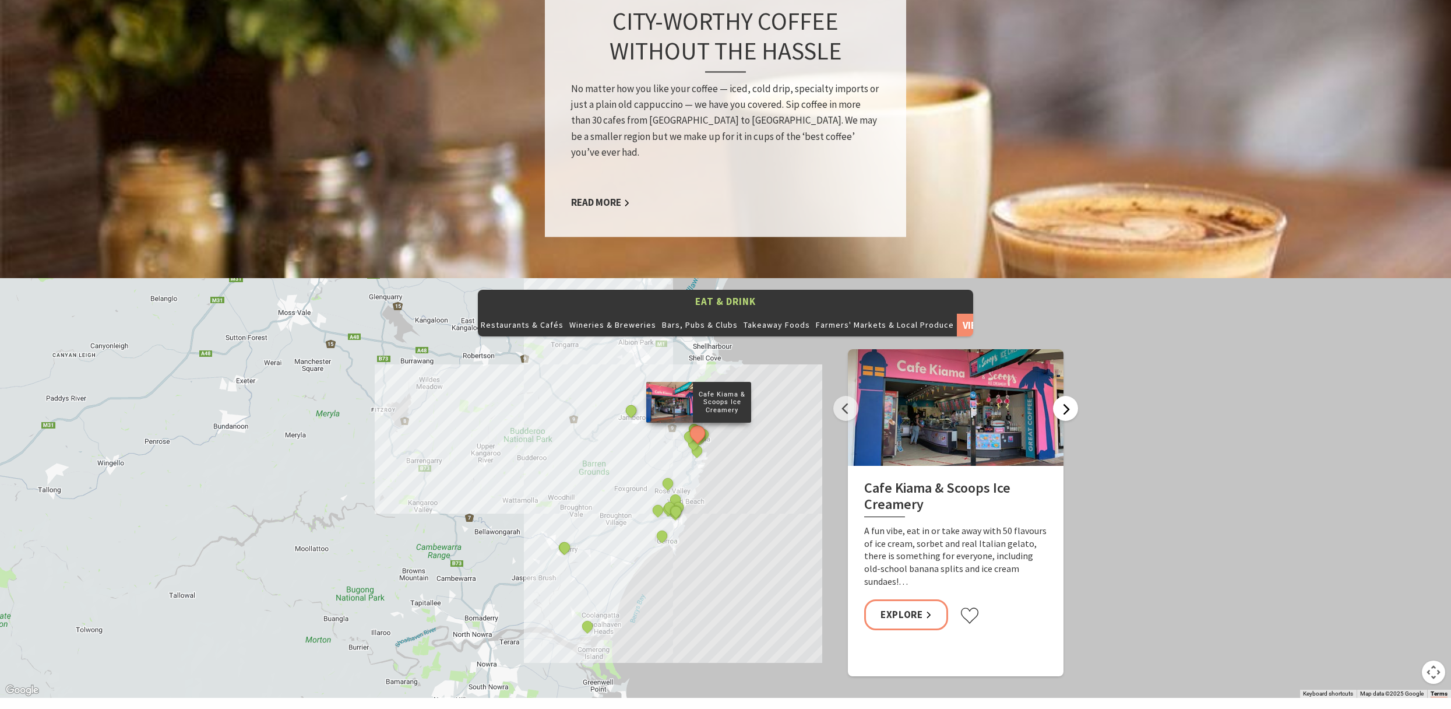
click at [1067, 396] on button "Next" at bounding box center [1065, 408] width 25 height 25
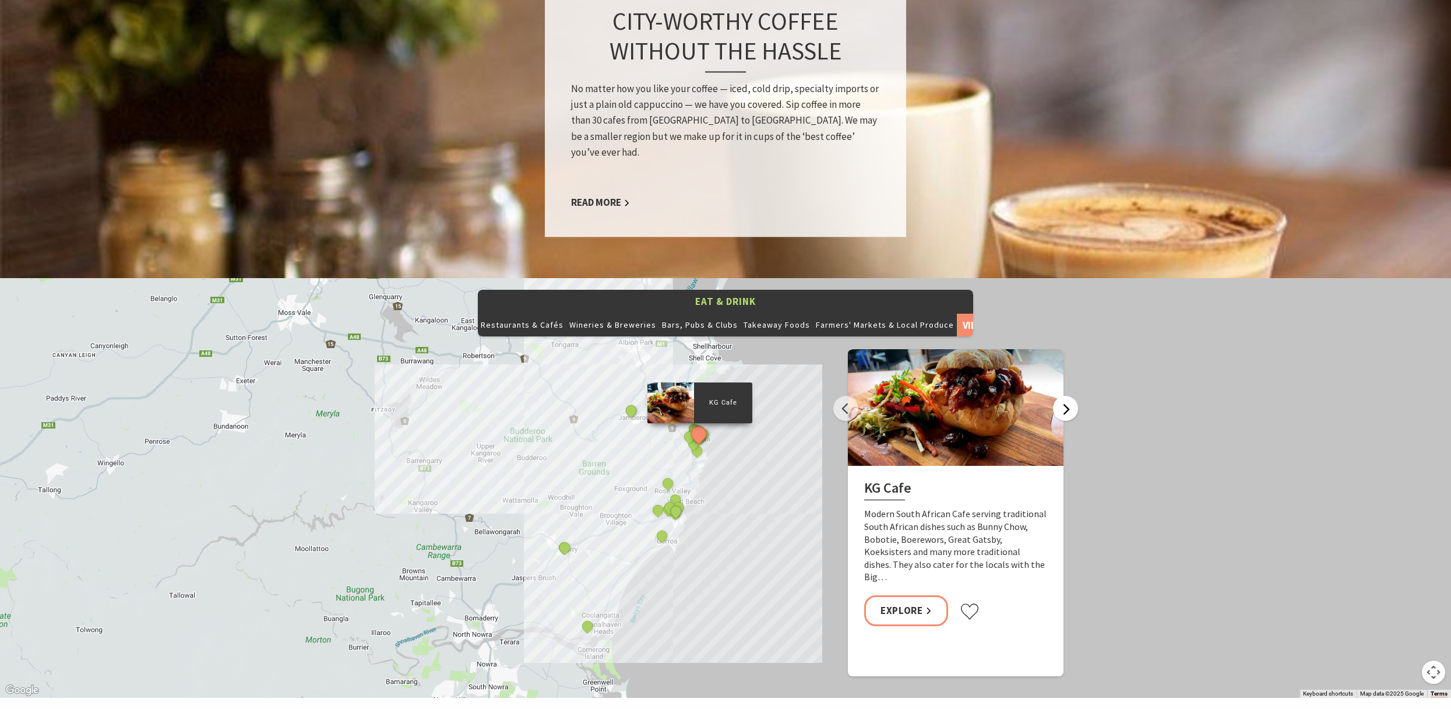
click at [1067, 396] on button "Next" at bounding box center [1065, 408] width 25 height 25
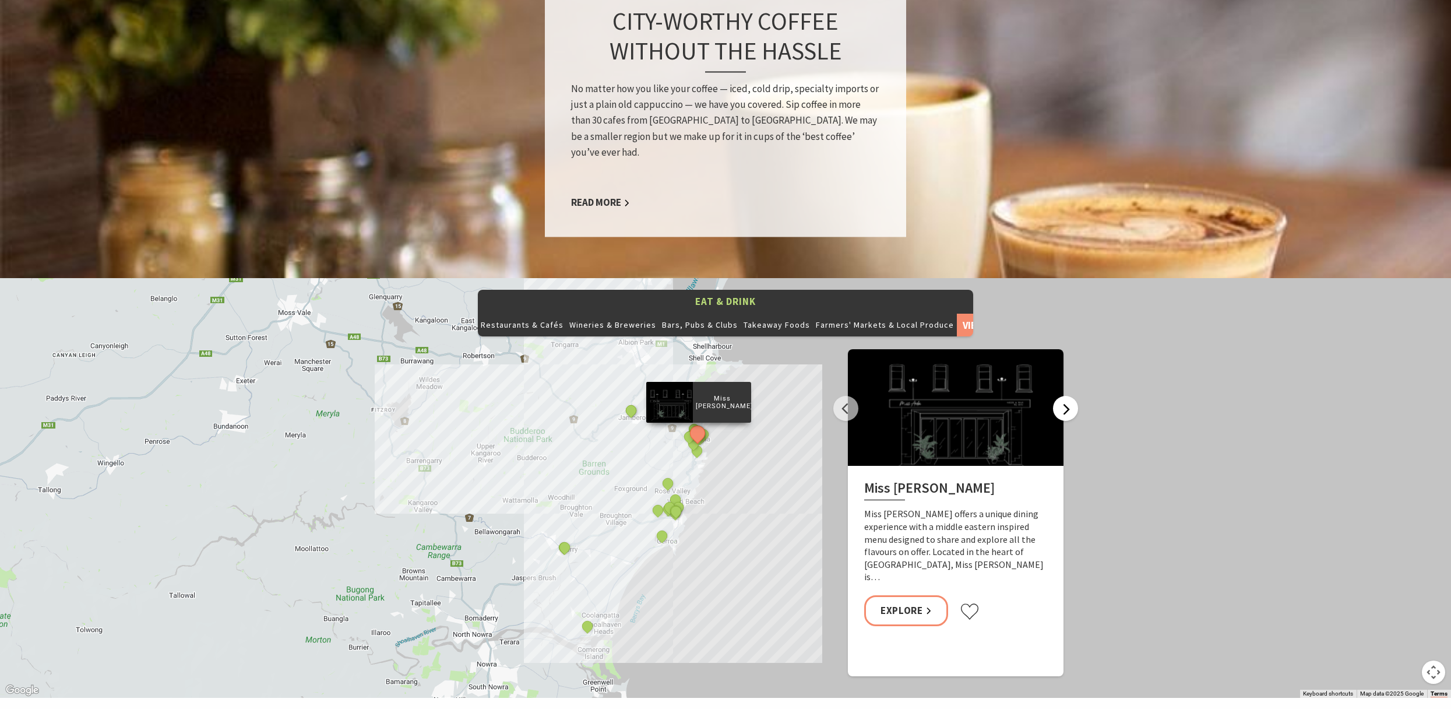
click at [1067, 396] on button "Next" at bounding box center [1065, 408] width 25 height 25
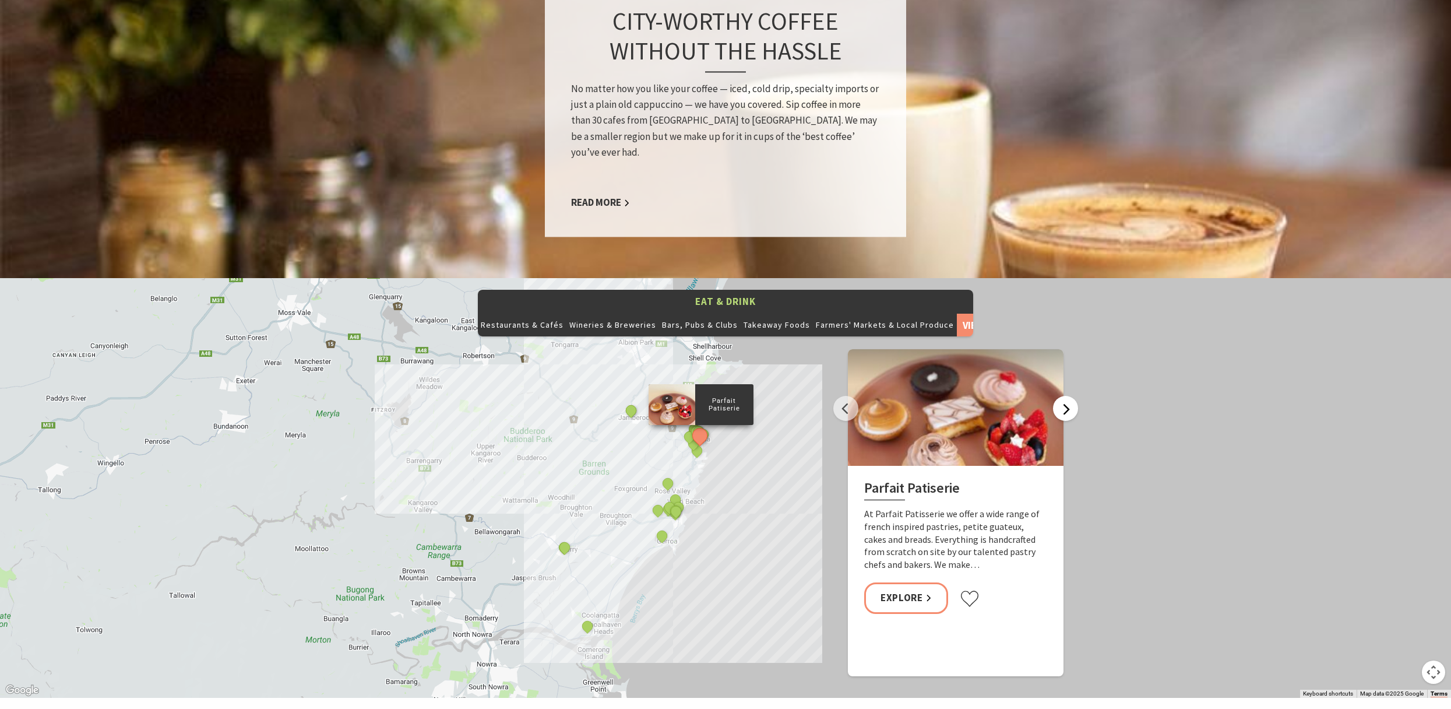
click at [1067, 396] on button "Next" at bounding box center [1065, 408] width 25 height 25
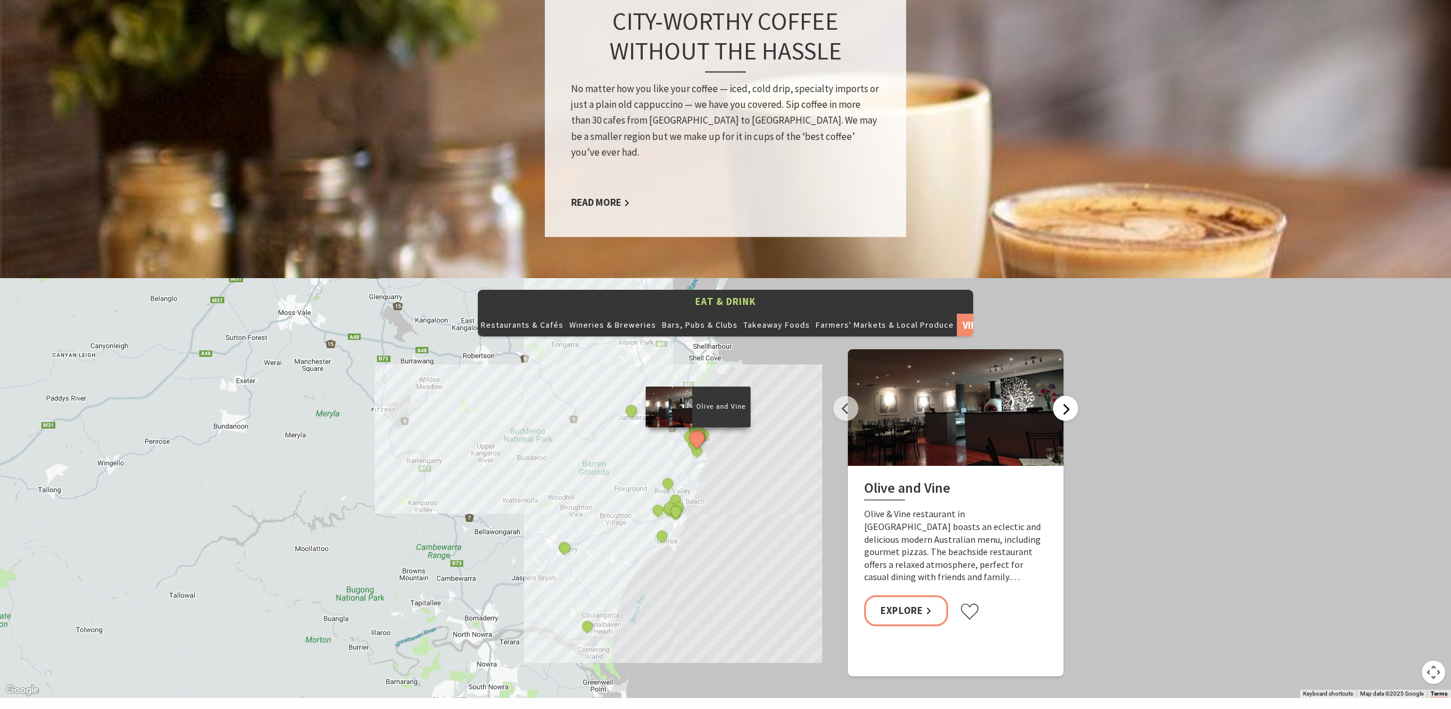
click at [1067, 396] on button "Next" at bounding box center [1065, 408] width 25 height 25
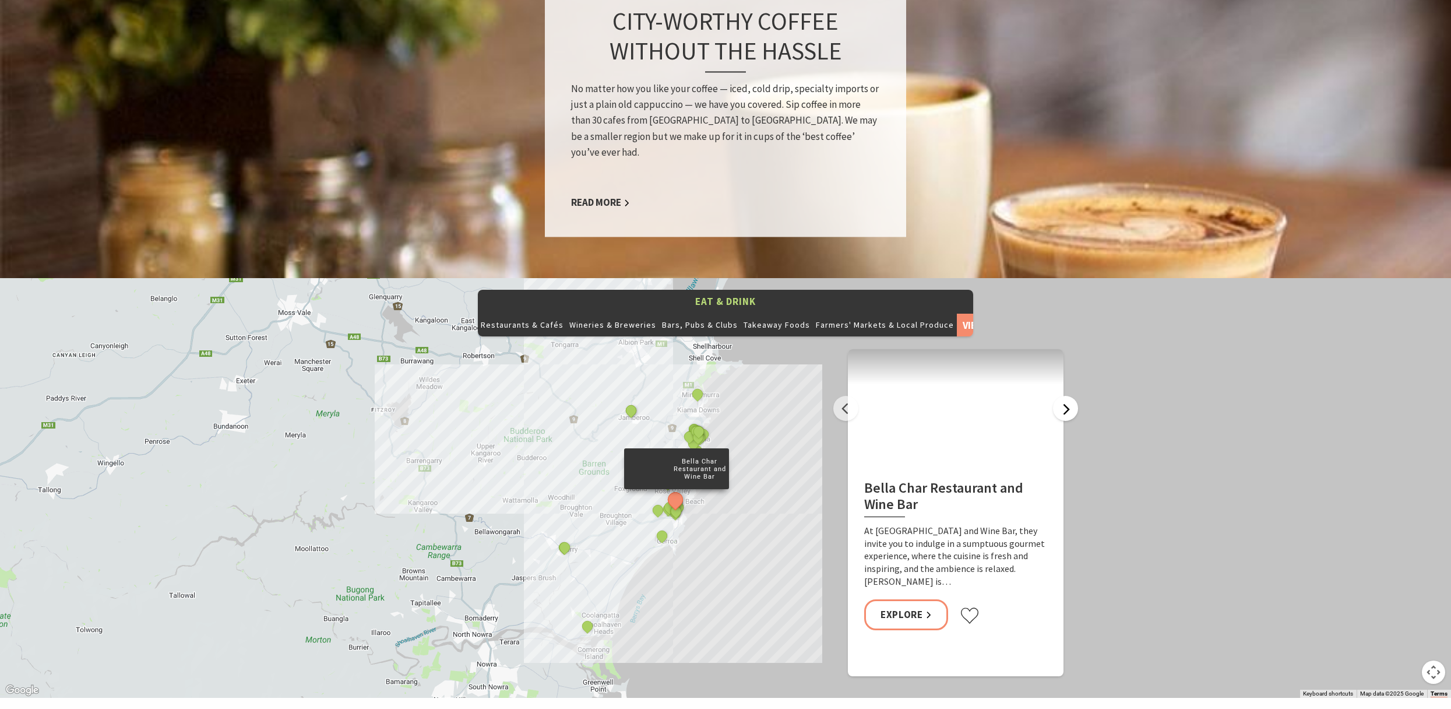
click at [1067, 396] on button "Next" at bounding box center [1065, 408] width 25 height 25
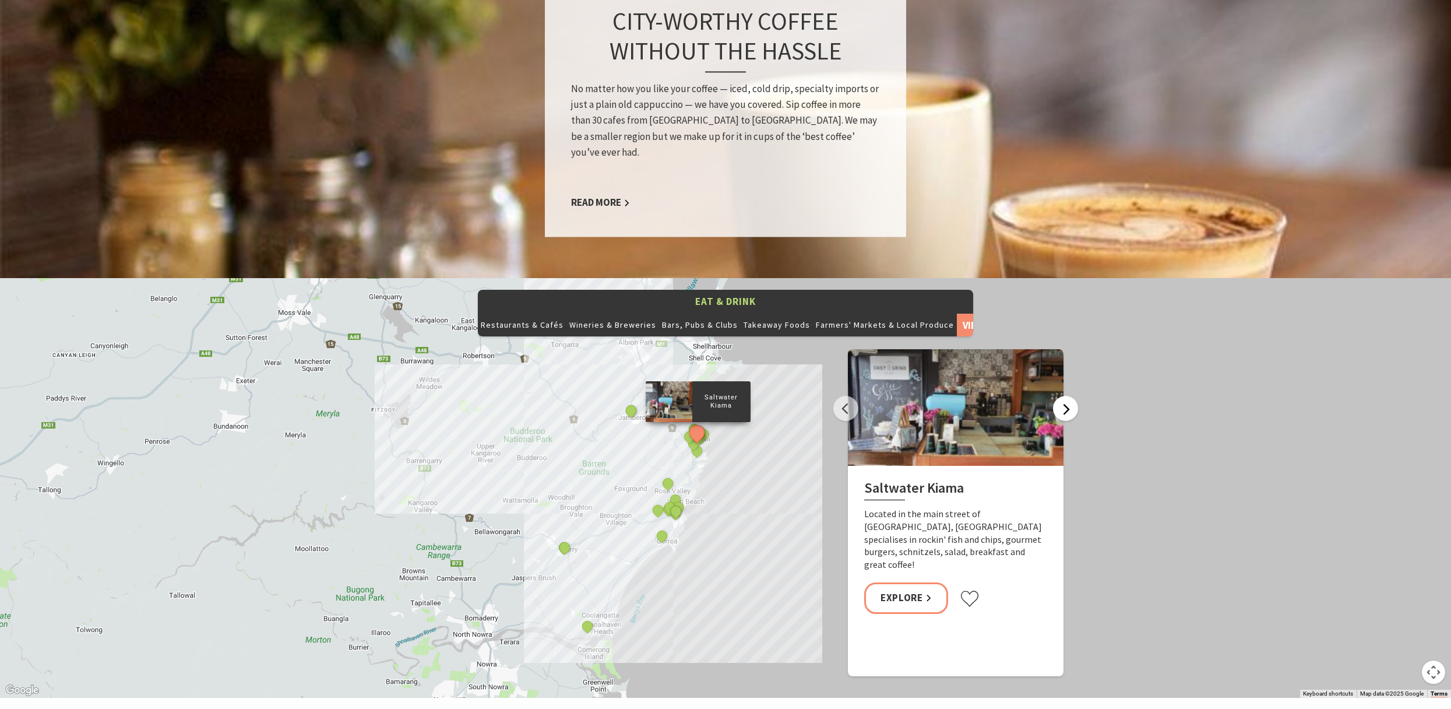
click at [1067, 396] on button "Next" at bounding box center [1065, 408] width 25 height 25
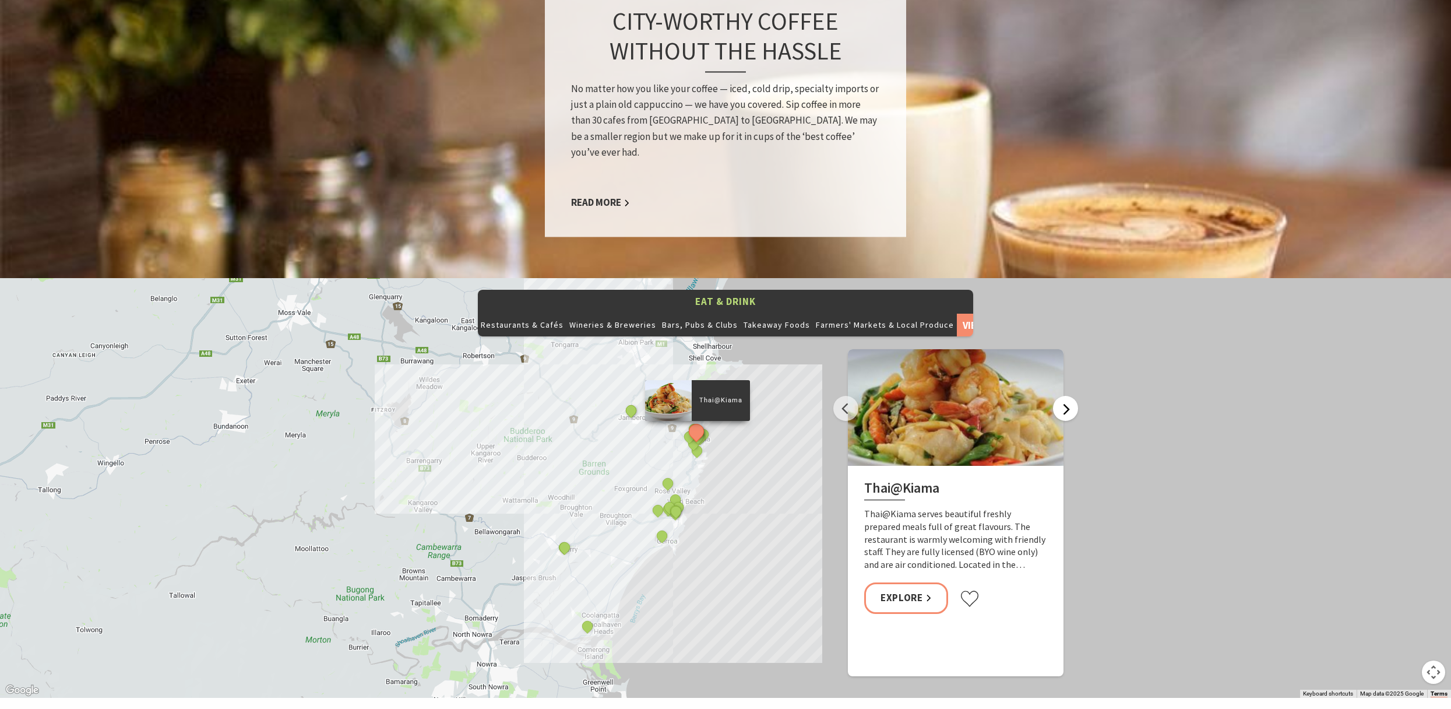
click at [1067, 396] on button "Next" at bounding box center [1065, 408] width 25 height 25
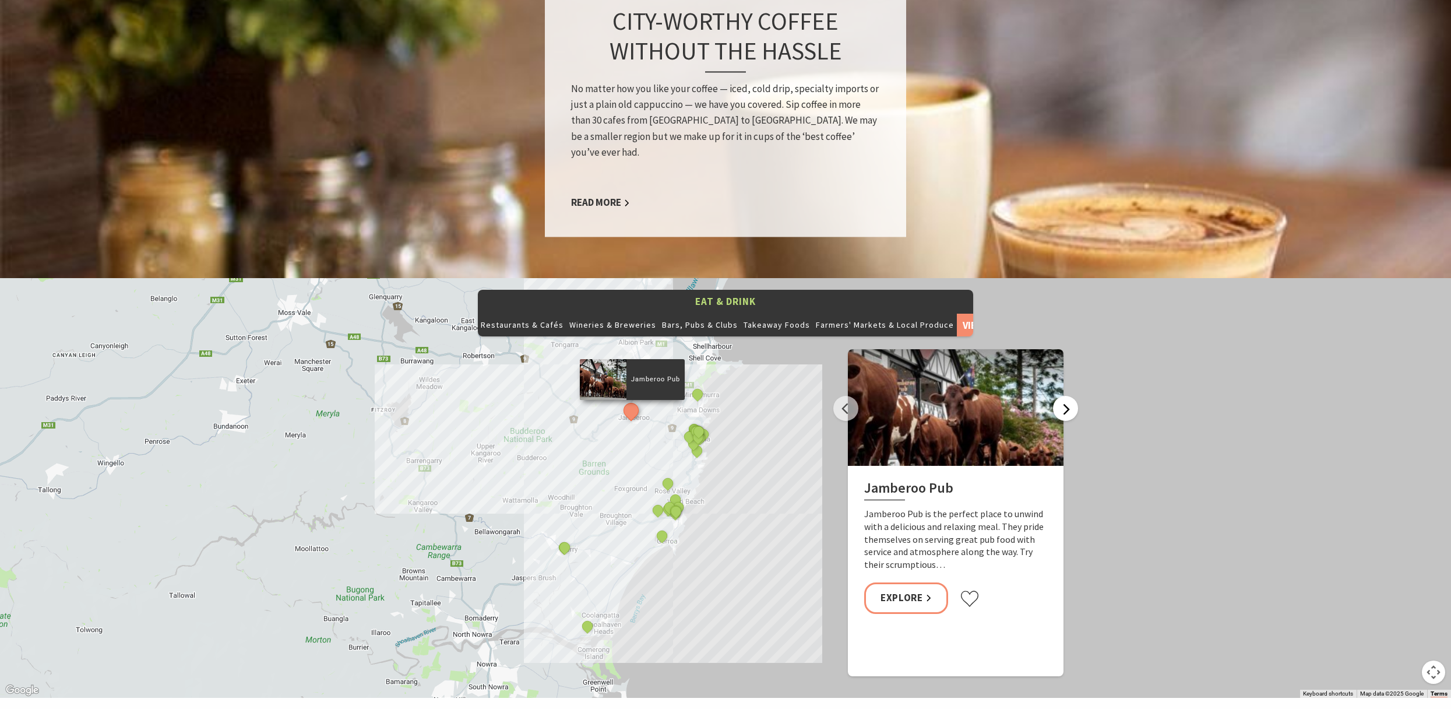
click at [1067, 396] on button "Next" at bounding box center [1065, 408] width 25 height 25
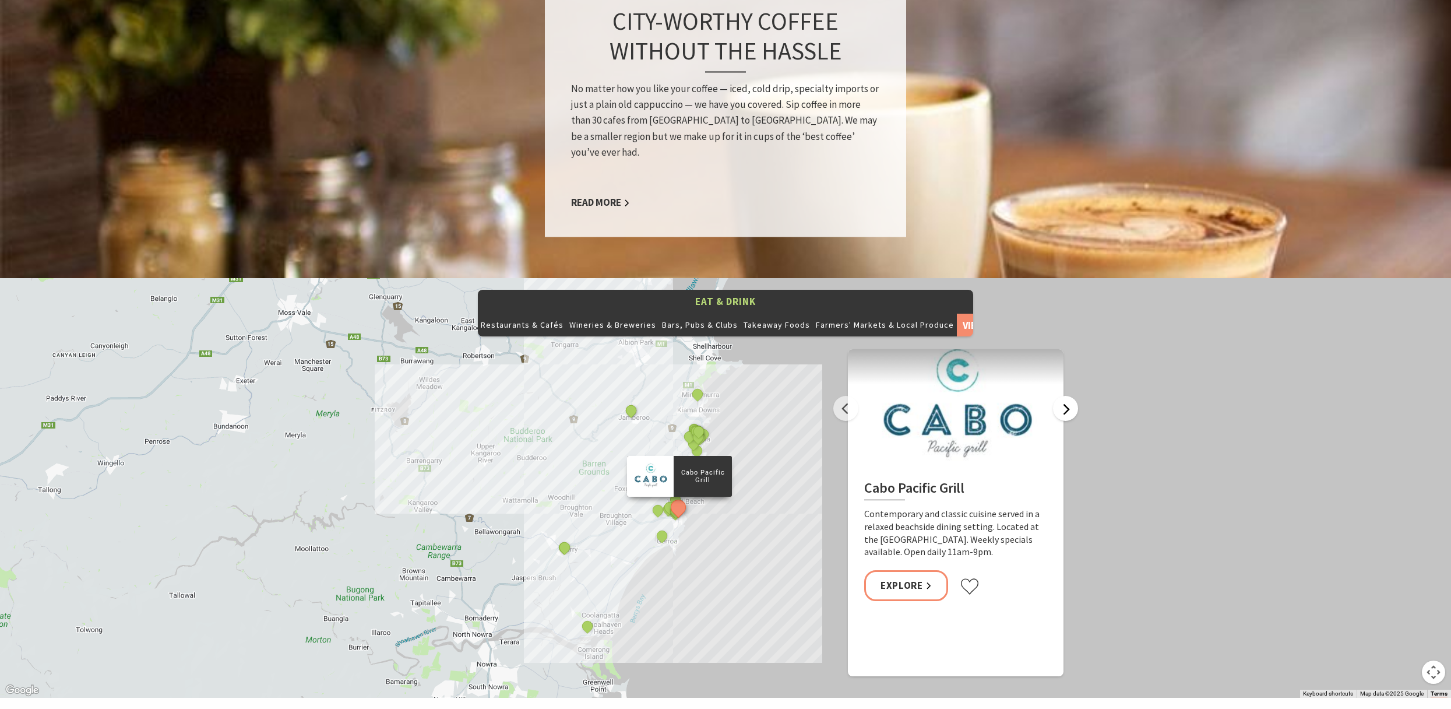
click at [1067, 396] on button "Next" at bounding box center [1065, 408] width 25 height 25
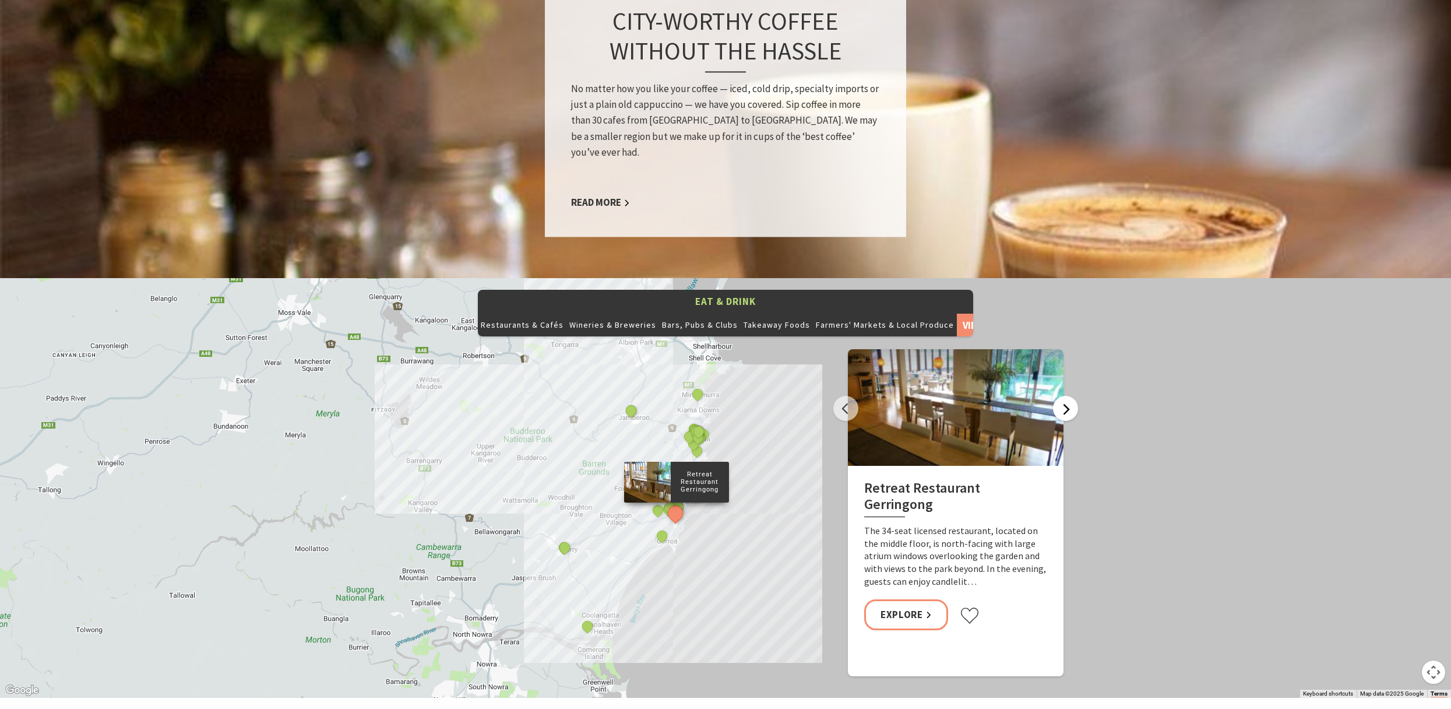
click at [1067, 396] on button "Next" at bounding box center [1065, 408] width 25 height 25
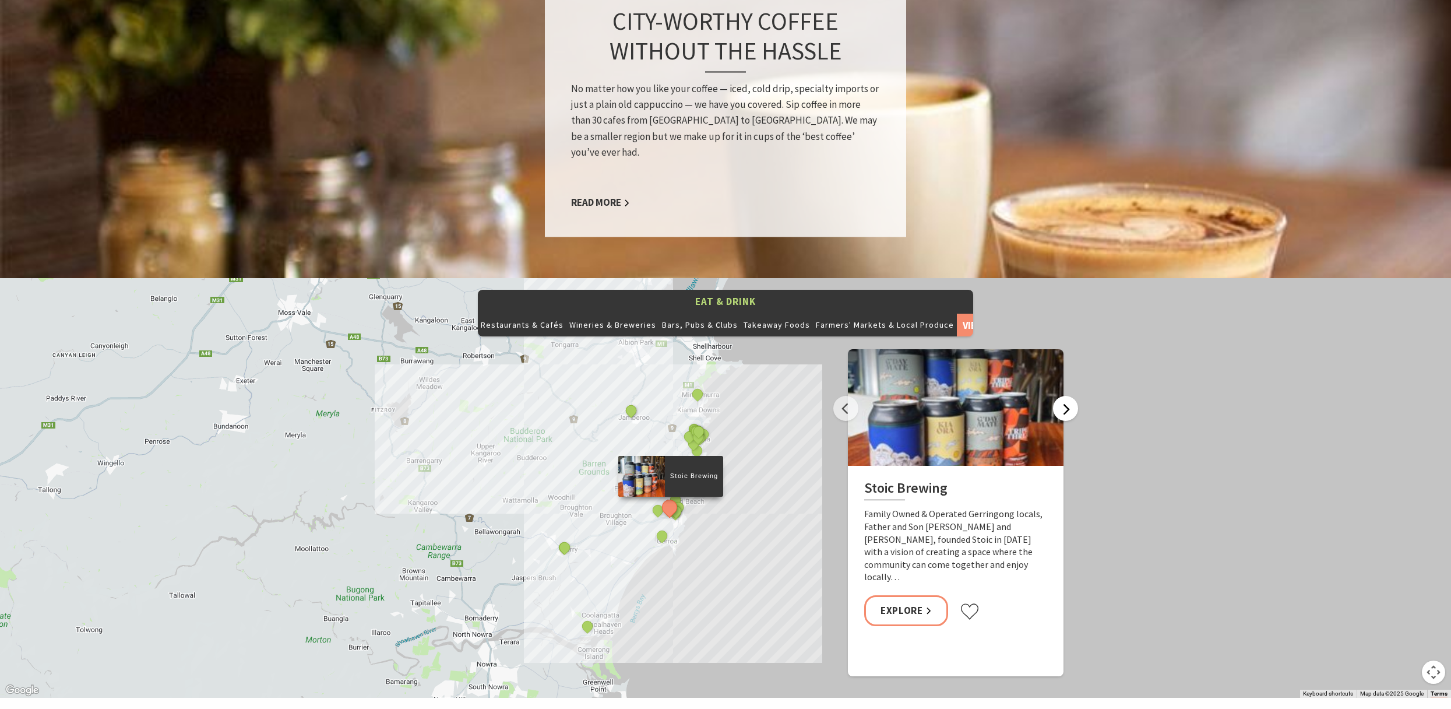
click at [1067, 396] on button "Next" at bounding box center [1065, 408] width 25 height 25
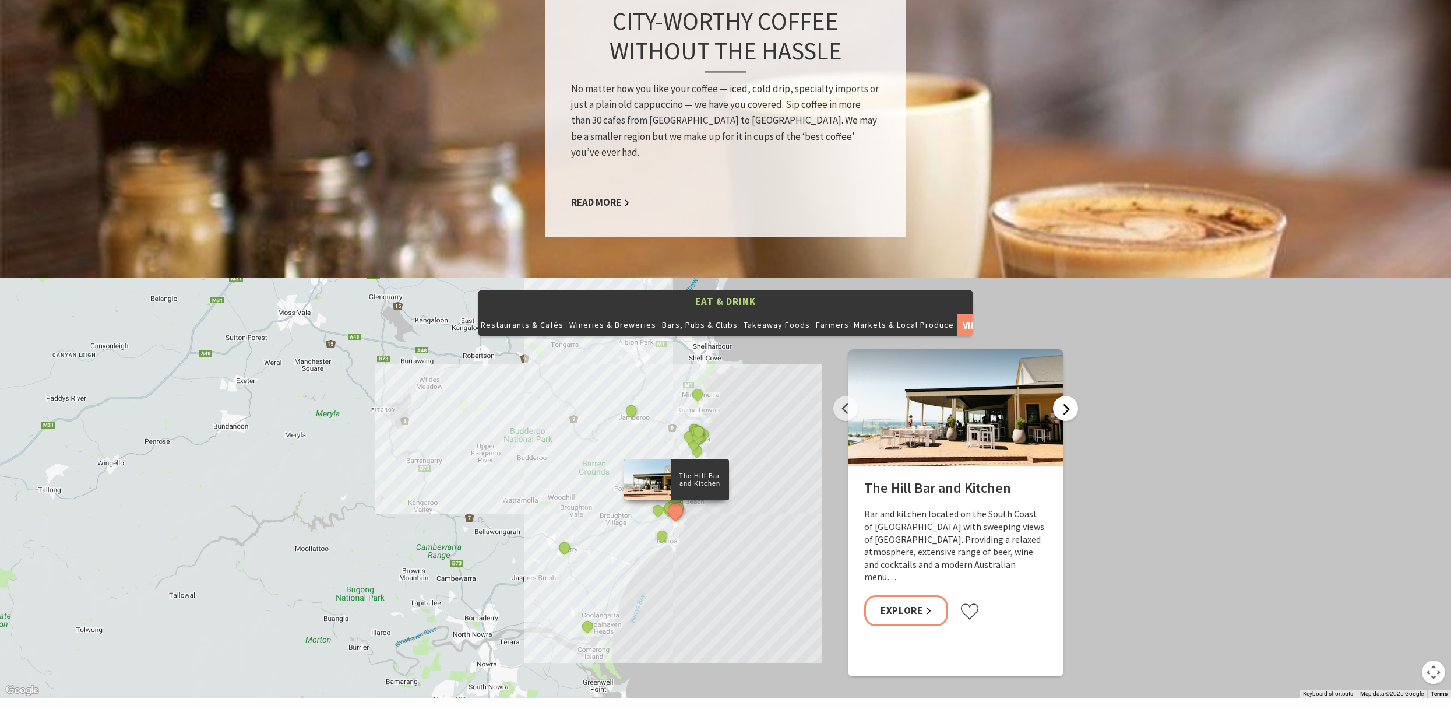
click at [1067, 396] on button "Next" at bounding box center [1065, 408] width 25 height 25
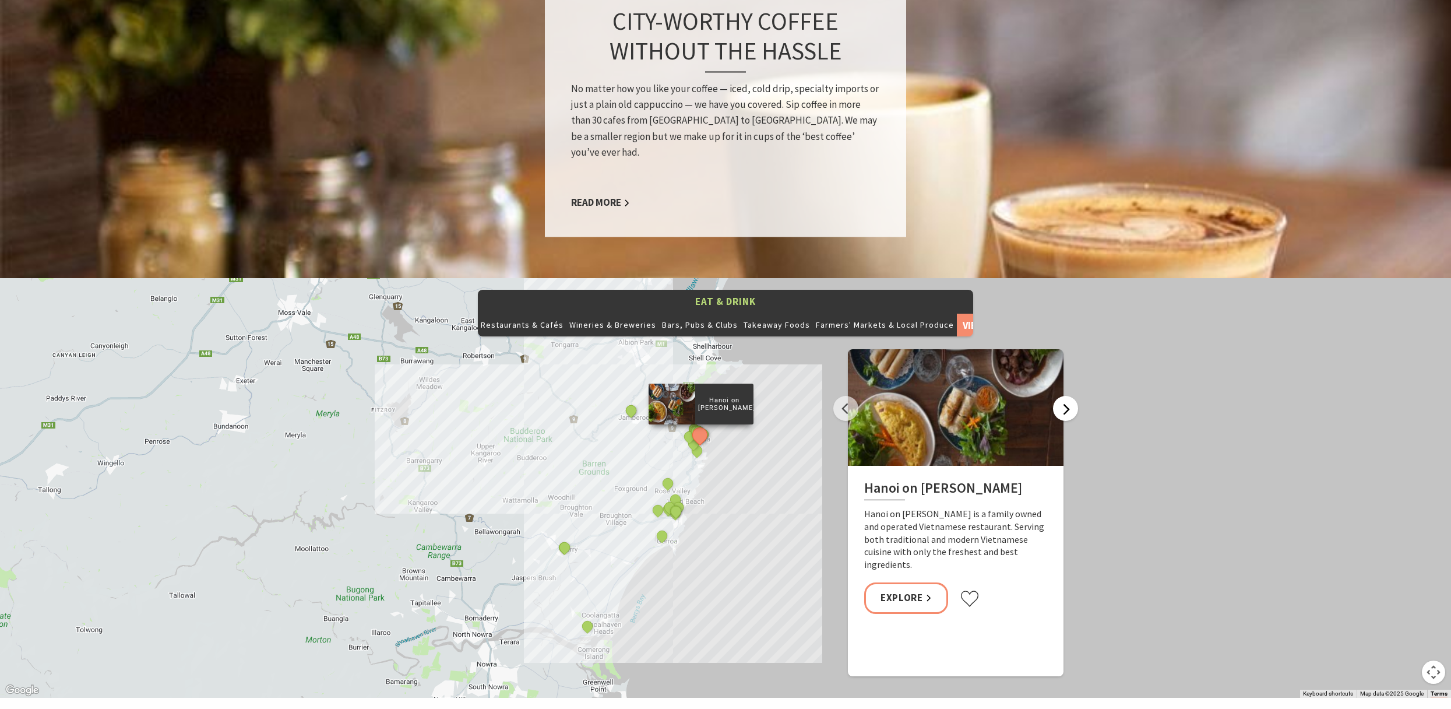
click at [1067, 396] on button "Next" at bounding box center [1065, 408] width 25 height 25
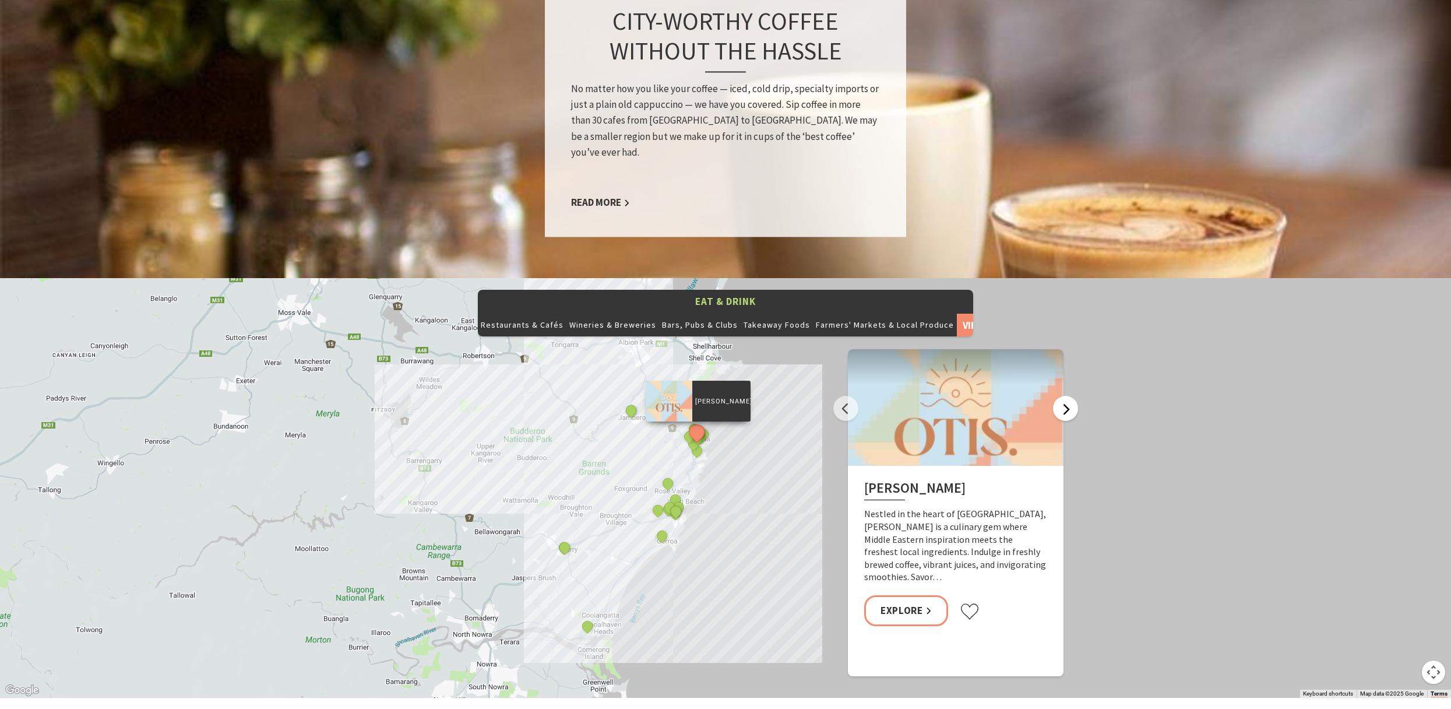
click at [1067, 396] on button "Next" at bounding box center [1065, 408] width 25 height 25
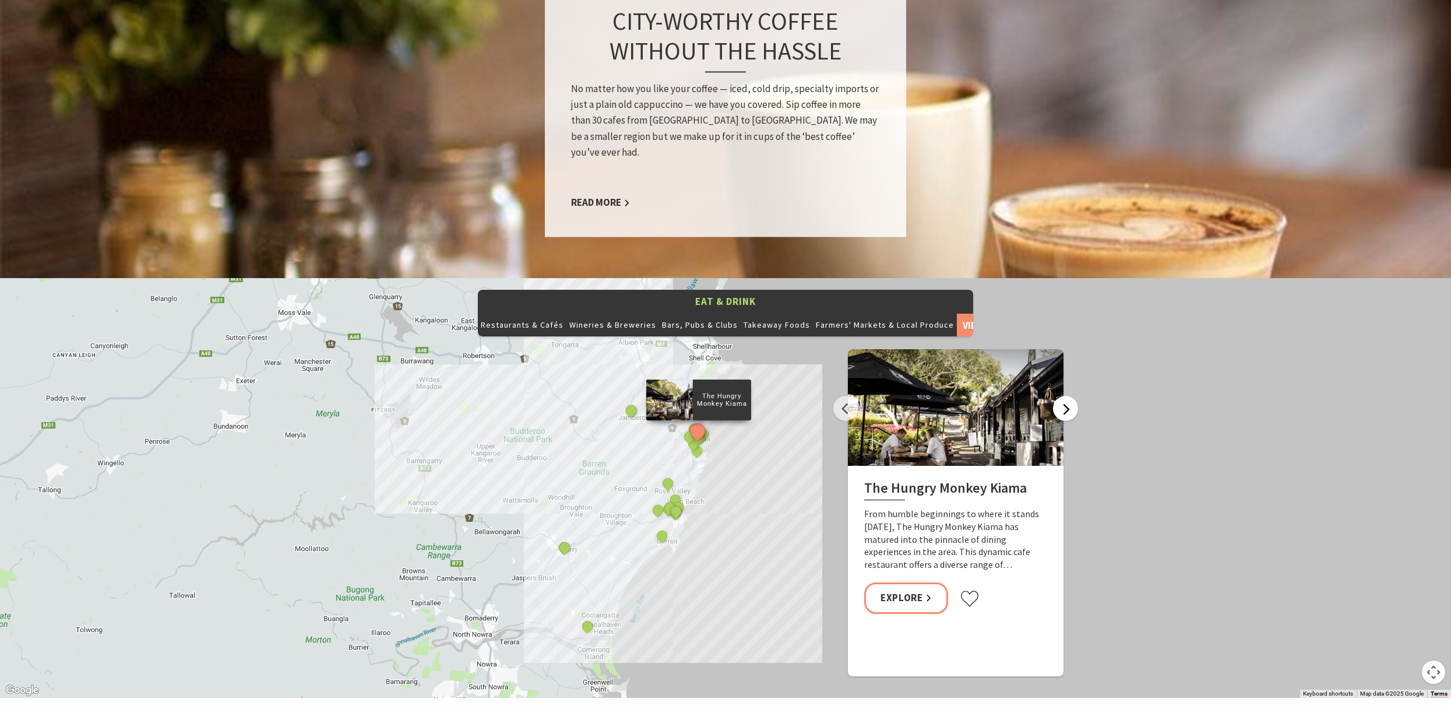
click at [1067, 396] on button "Next" at bounding box center [1065, 408] width 25 height 25
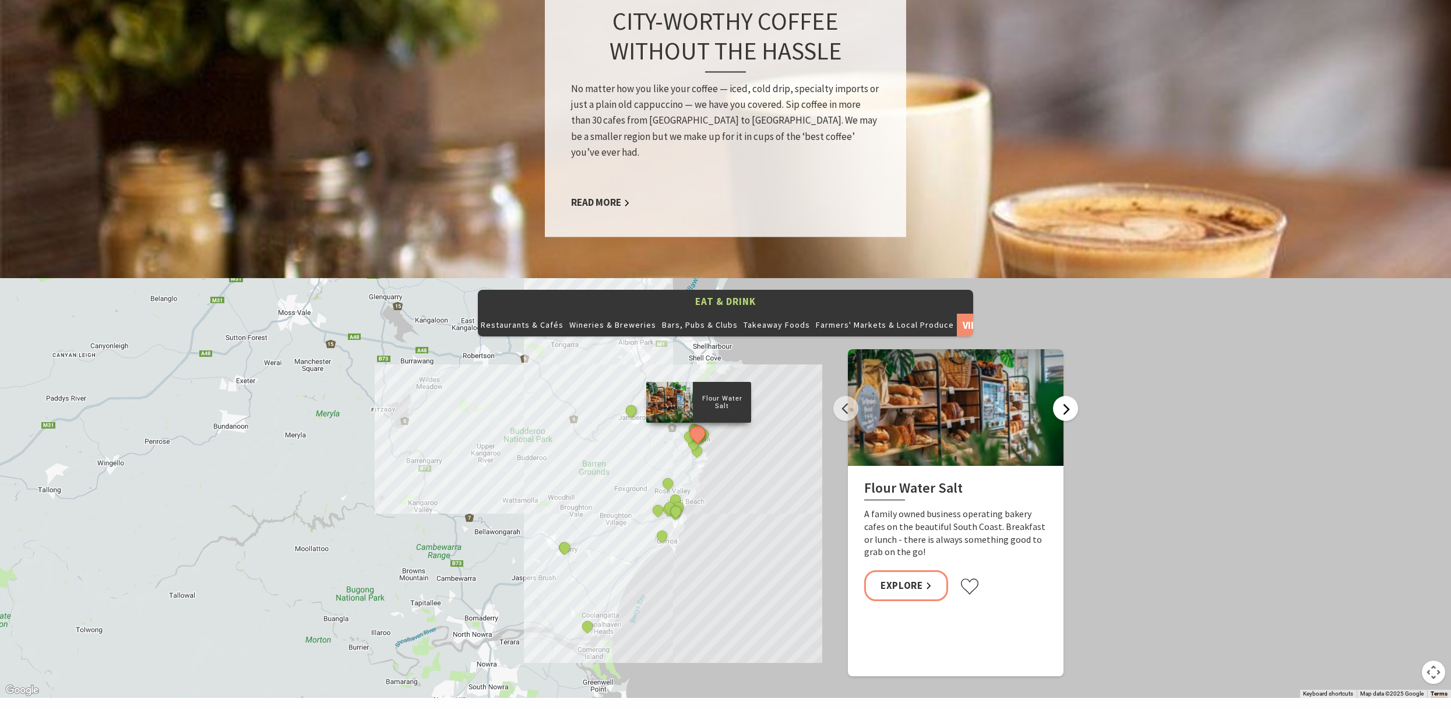
click at [1067, 396] on button "Next" at bounding box center [1065, 408] width 25 height 25
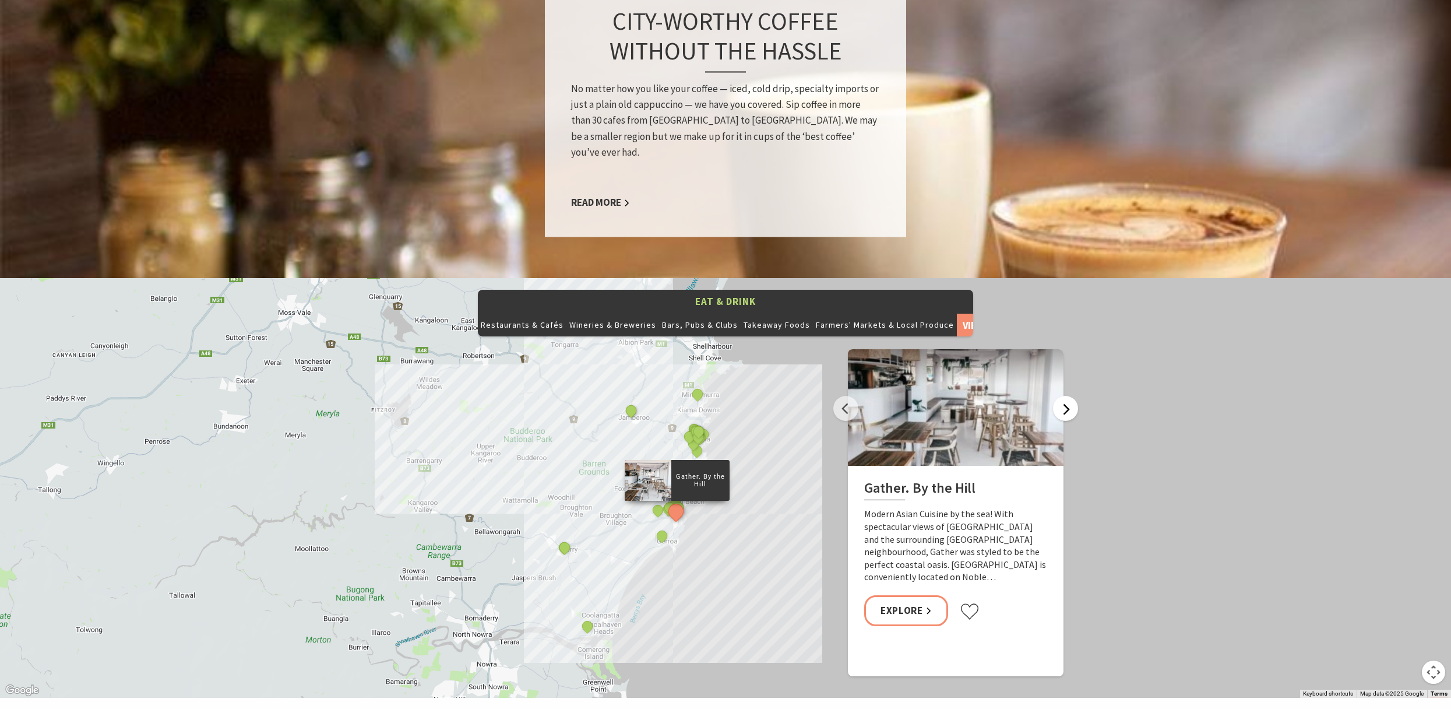
click at [1067, 396] on button "Next" at bounding box center [1065, 408] width 25 height 25
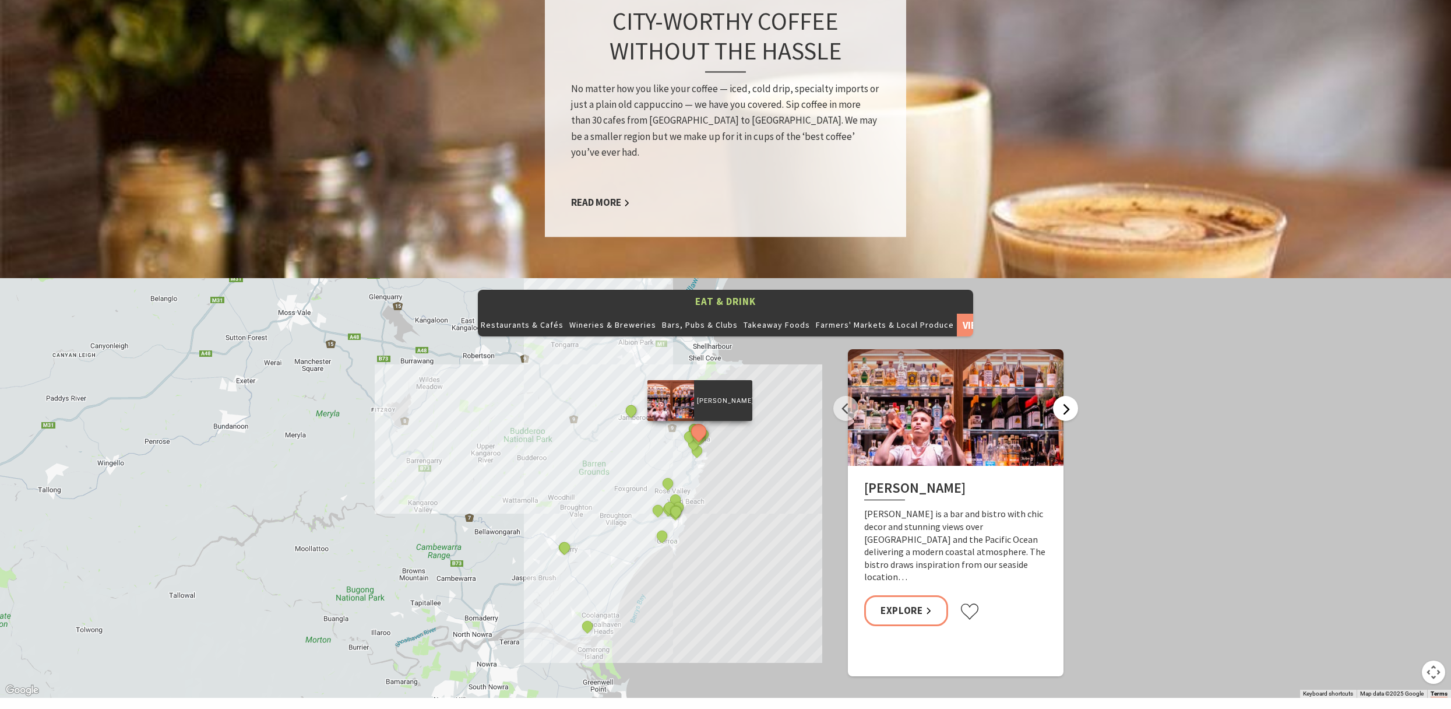
click at [1067, 396] on button "Next" at bounding box center [1065, 408] width 25 height 25
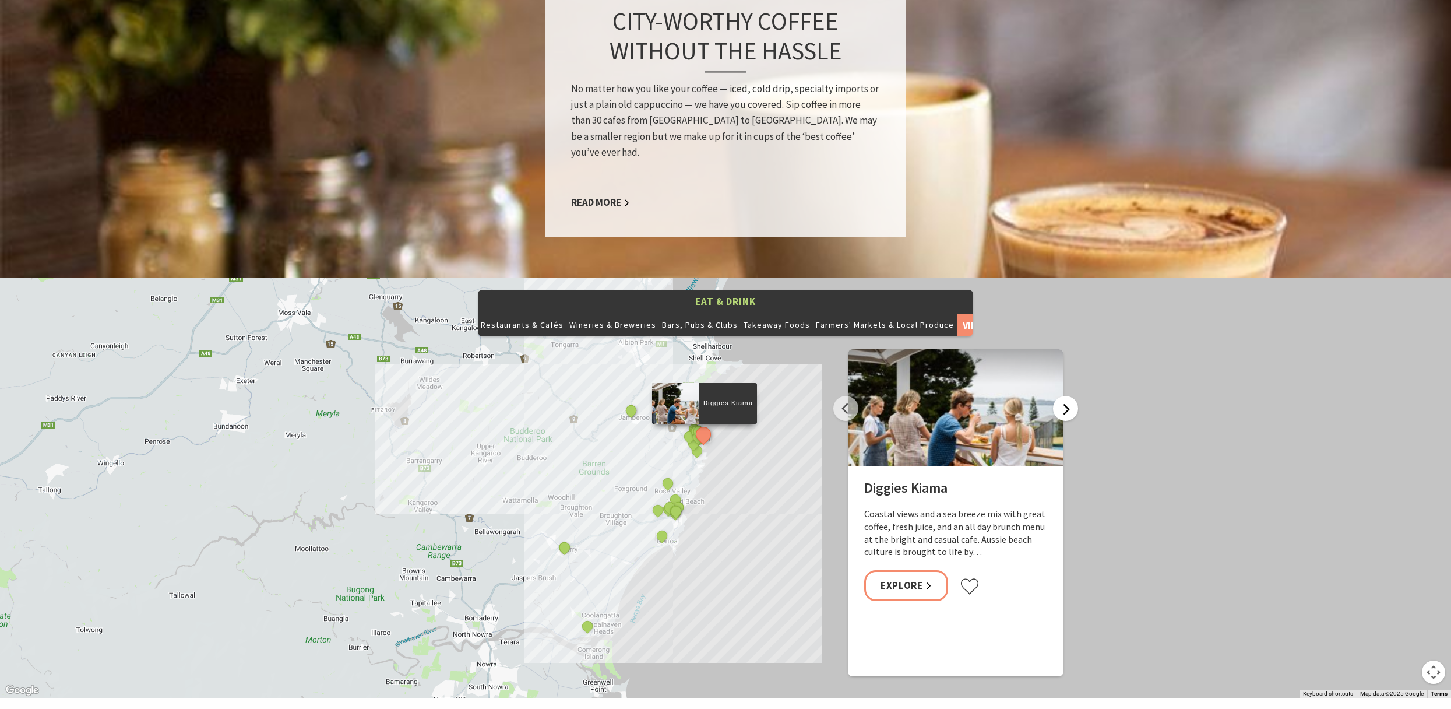
click at [1067, 396] on button "Next" at bounding box center [1065, 408] width 25 height 25
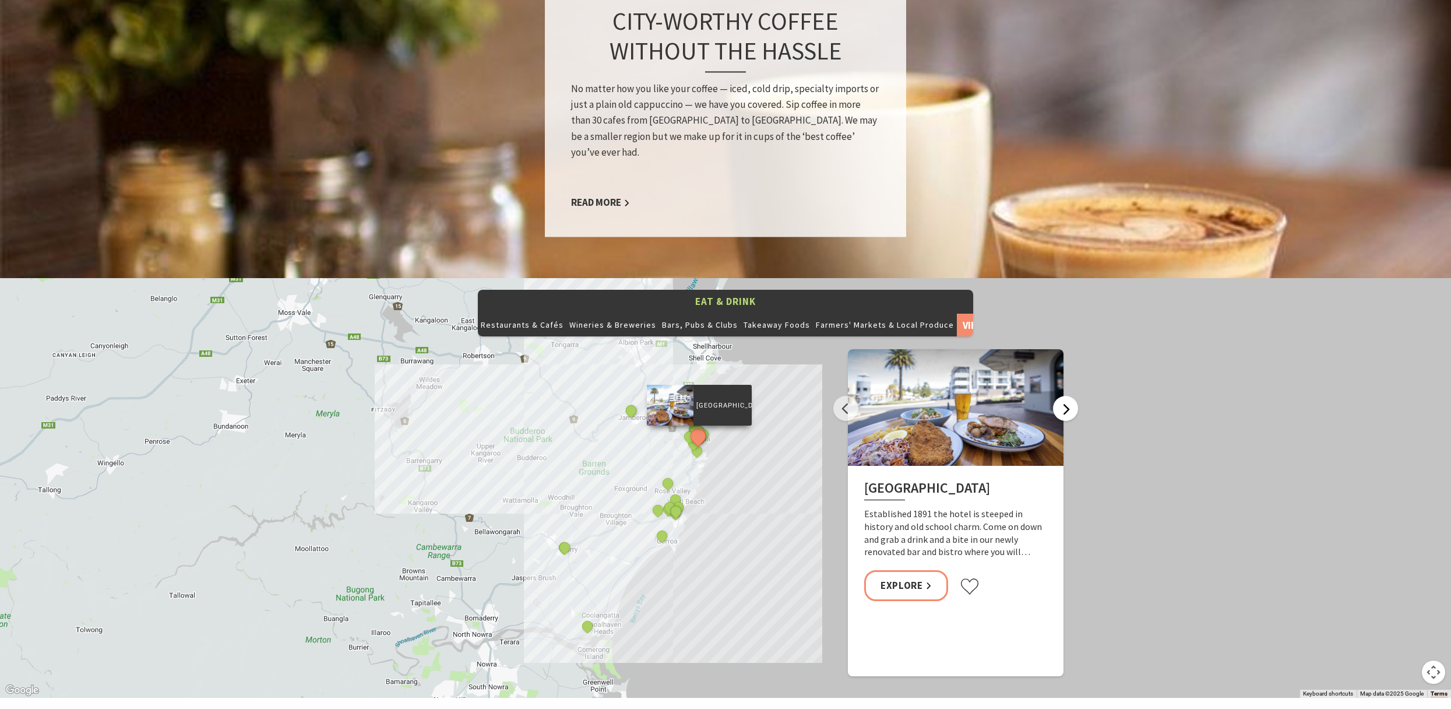
click at [1067, 396] on button "Next" at bounding box center [1065, 408] width 25 height 25
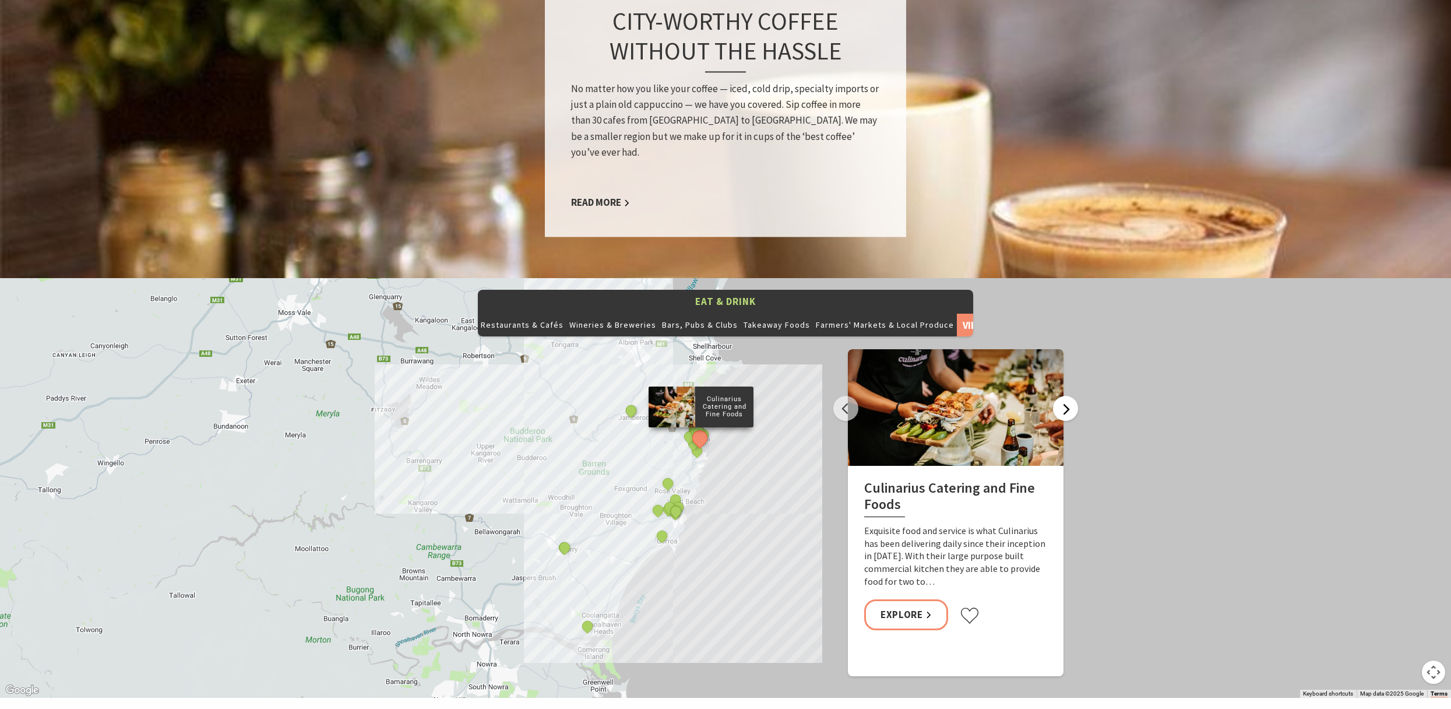
click at [1067, 396] on button "Next" at bounding box center [1065, 408] width 25 height 25
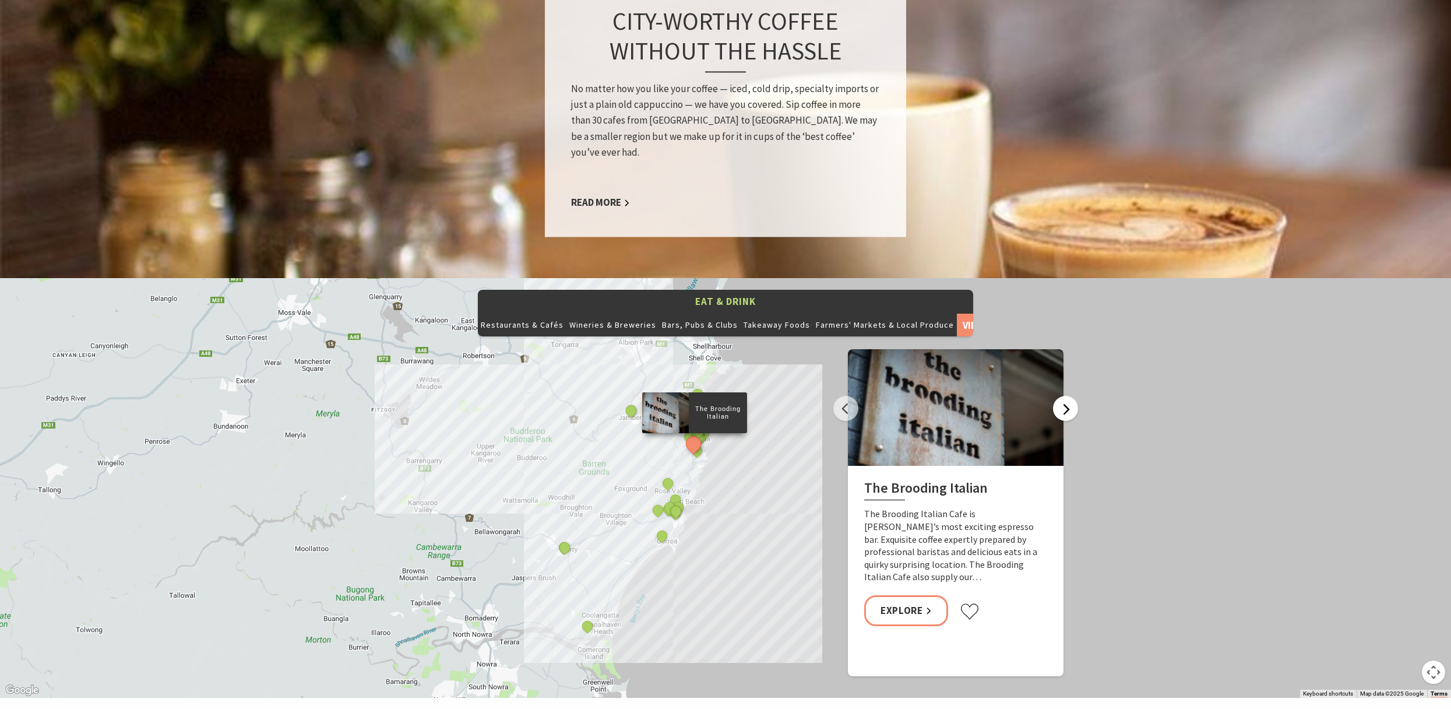
click at [1067, 396] on button "Next" at bounding box center [1065, 408] width 25 height 25
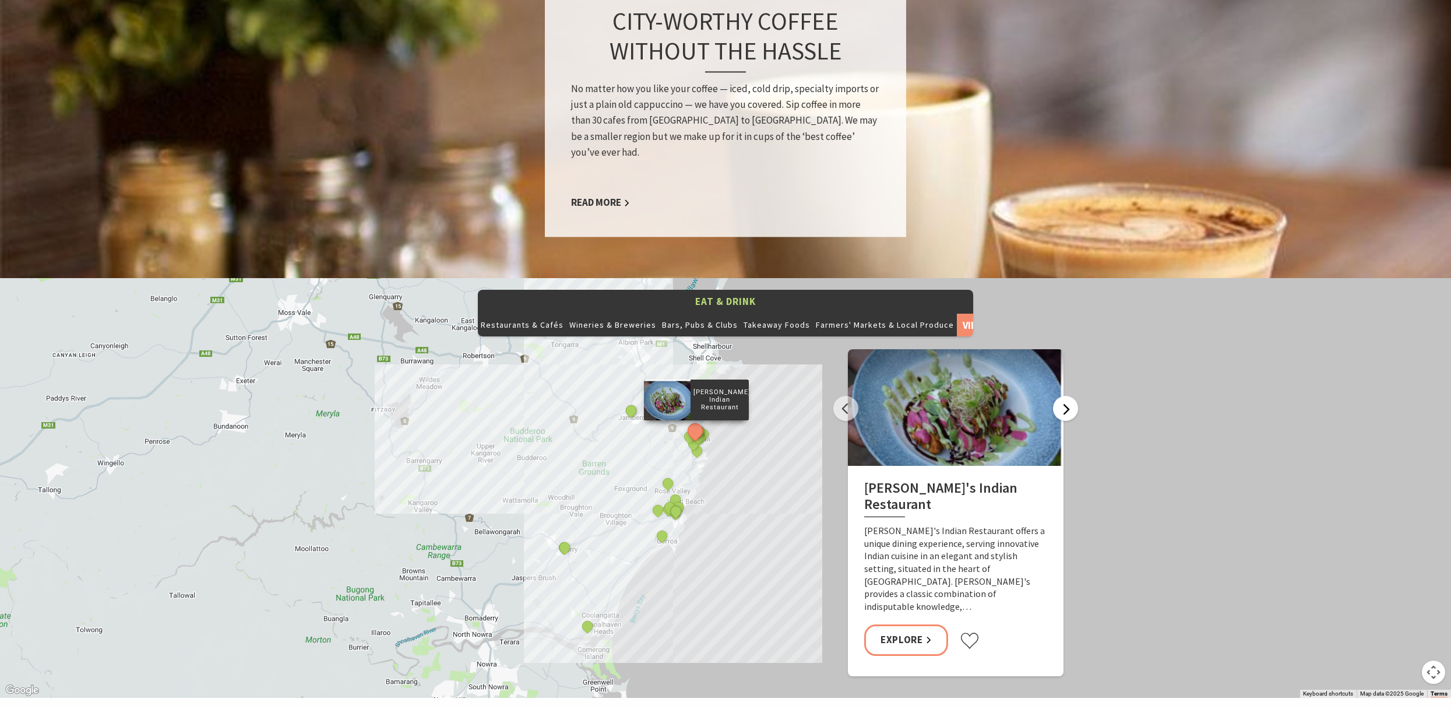
click at [1067, 396] on button "Next" at bounding box center [1065, 408] width 25 height 25
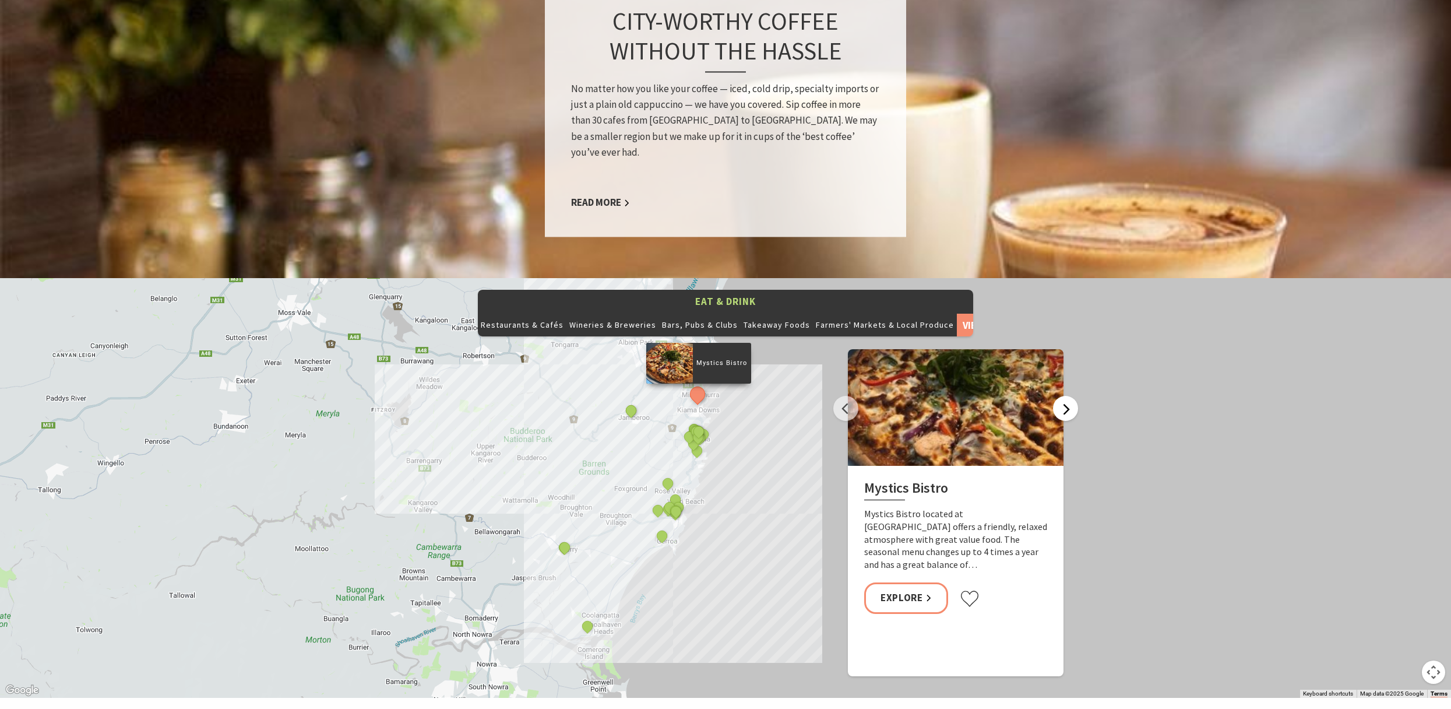
click at [1067, 396] on button "Next" at bounding box center [1065, 408] width 25 height 25
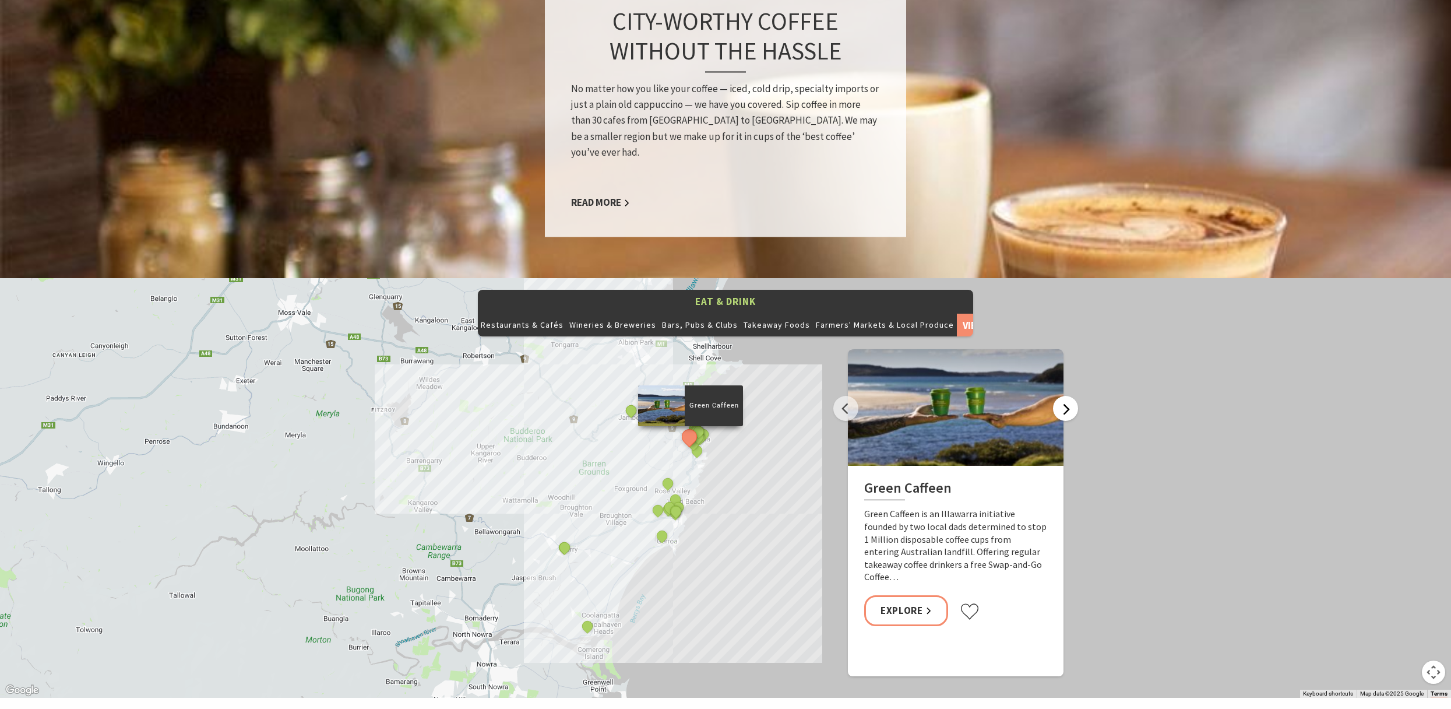
click at [1067, 396] on button "Next" at bounding box center [1065, 408] width 25 height 25
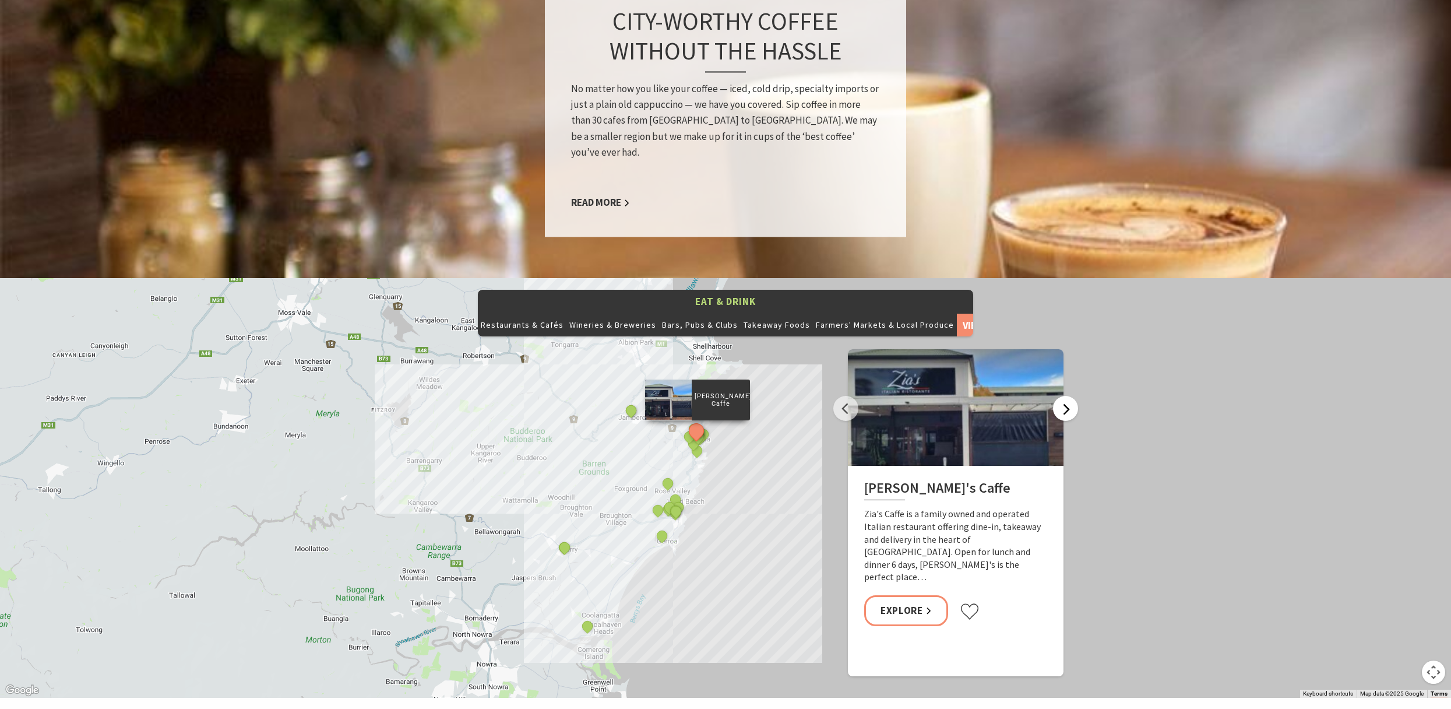
click at [1067, 396] on button "Next" at bounding box center [1065, 408] width 25 height 25
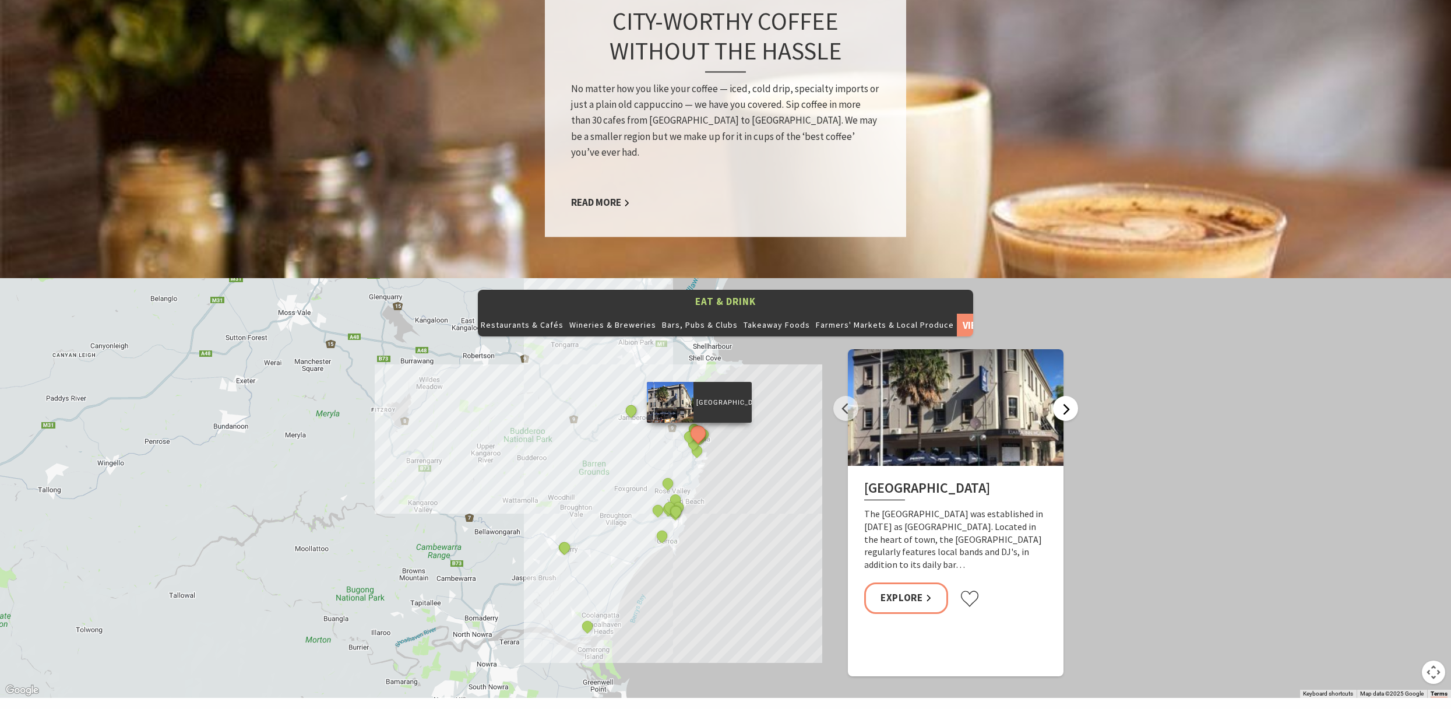
click at [1067, 396] on button "Next" at bounding box center [1065, 408] width 25 height 25
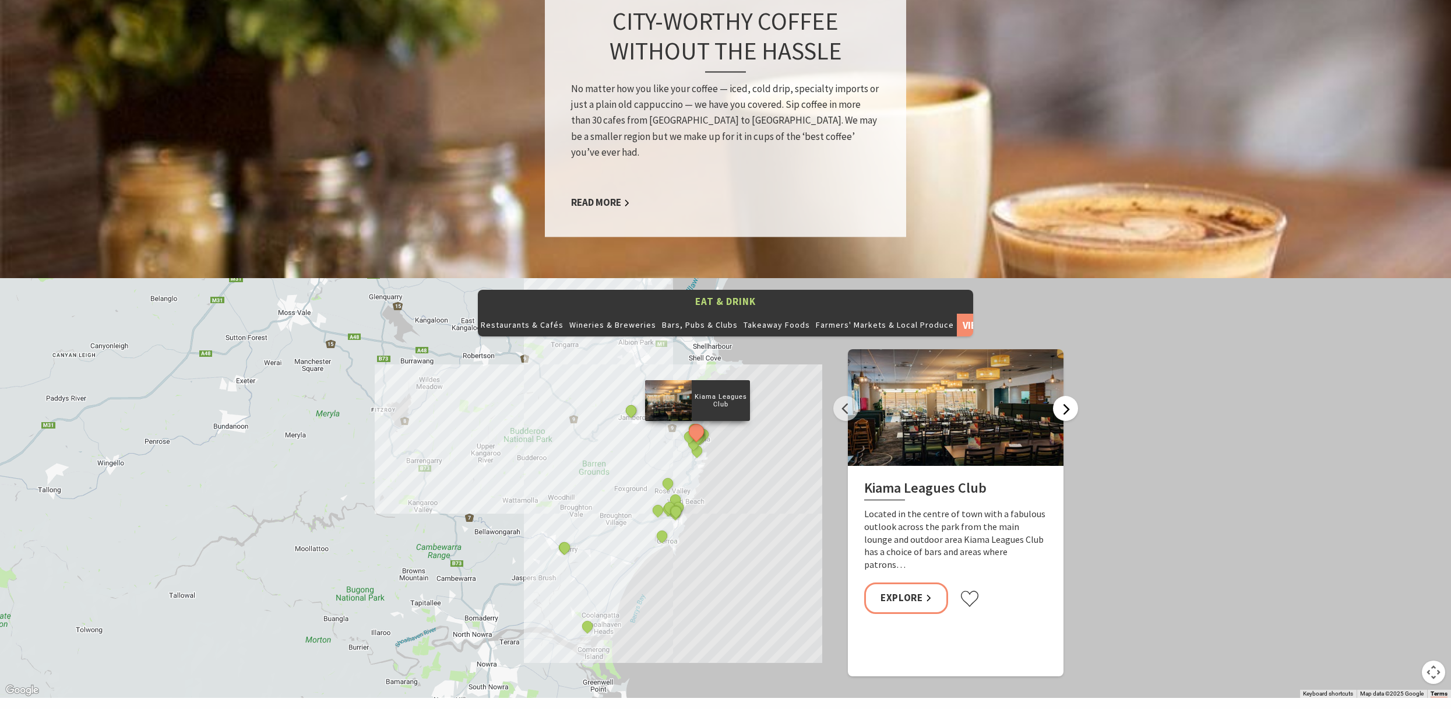
click at [1067, 396] on button "Next" at bounding box center [1065, 408] width 25 height 25
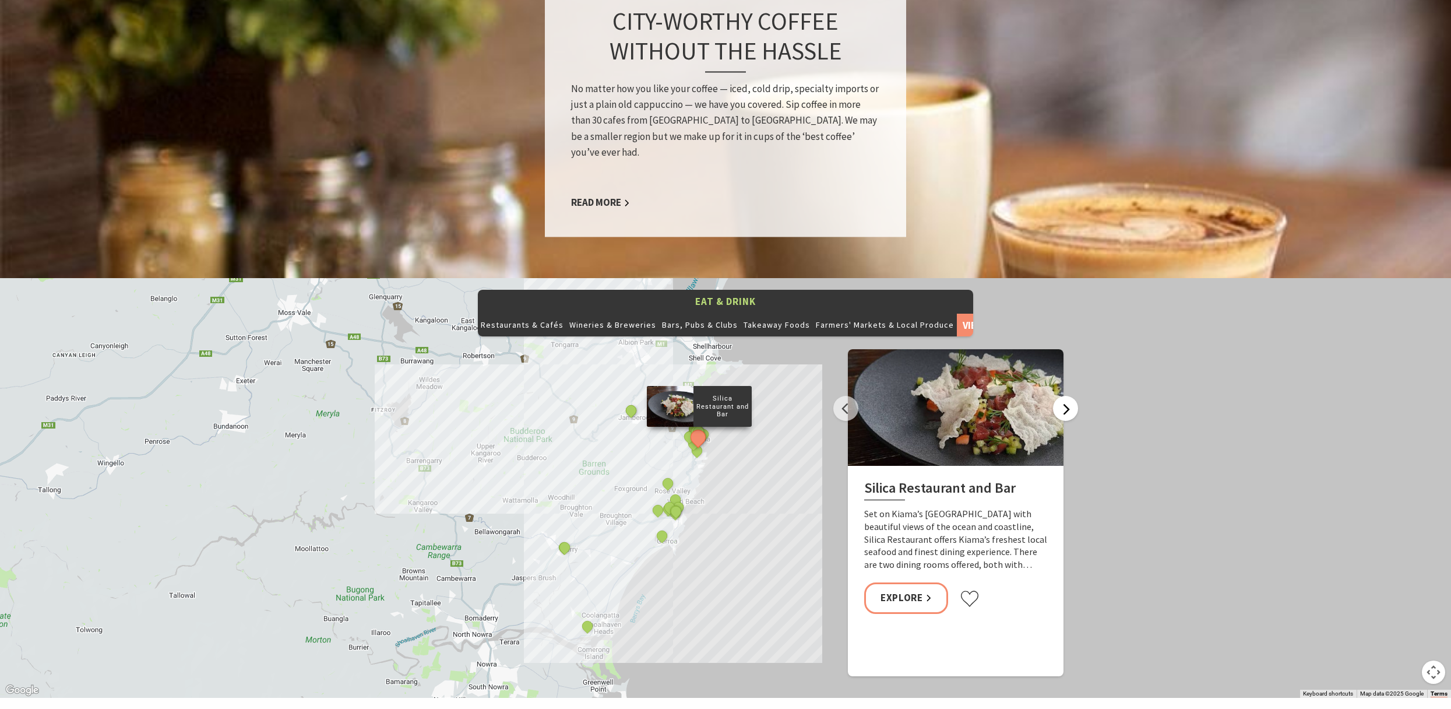
click at [1067, 396] on button "Next" at bounding box center [1065, 408] width 25 height 25
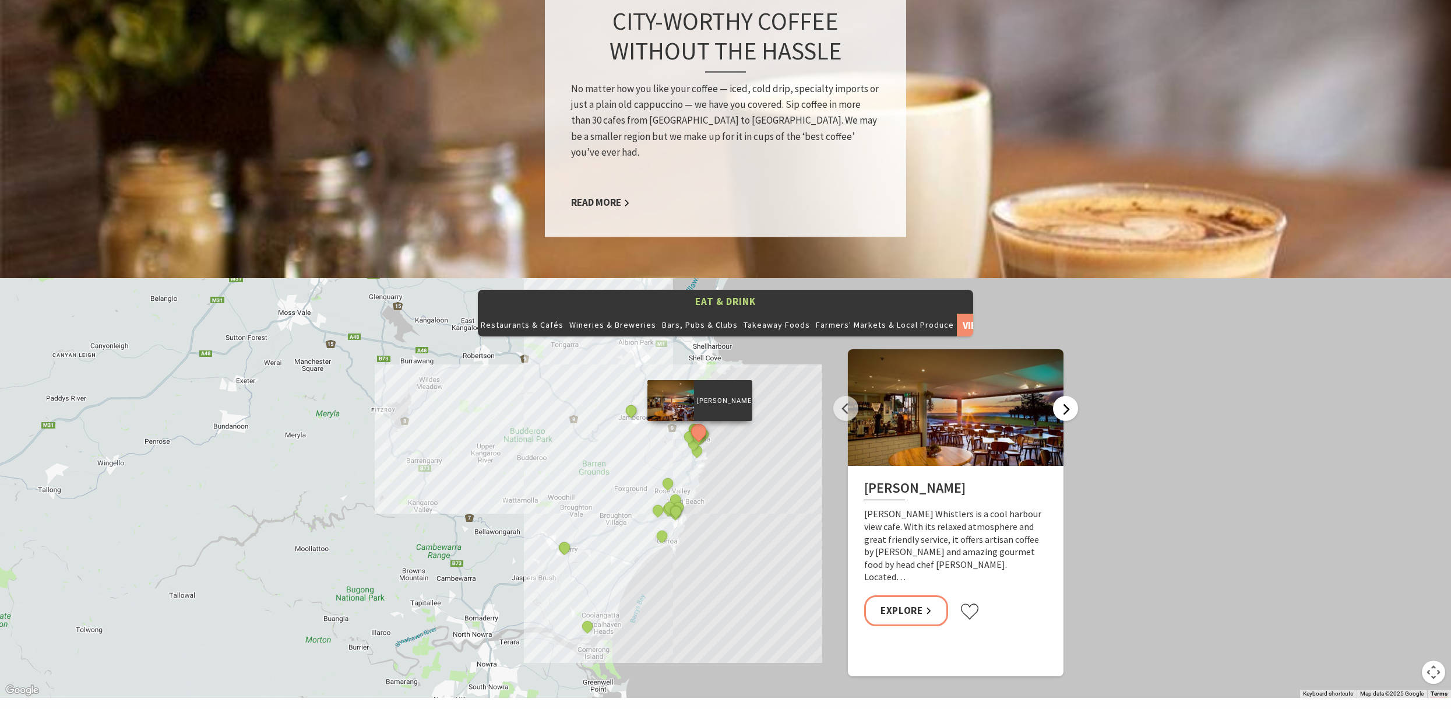
click at [1067, 396] on button "Next" at bounding box center [1065, 408] width 25 height 25
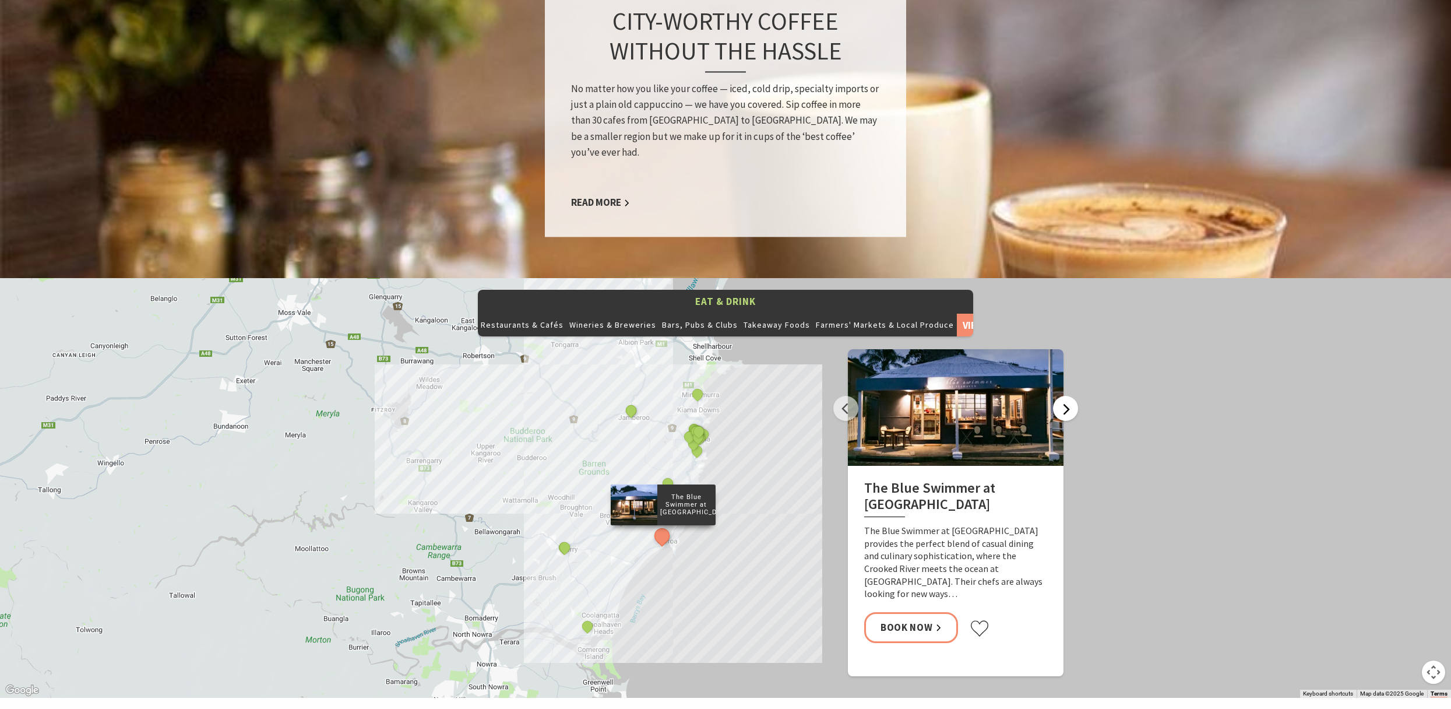
click at [1067, 396] on button "Next" at bounding box center [1065, 408] width 25 height 25
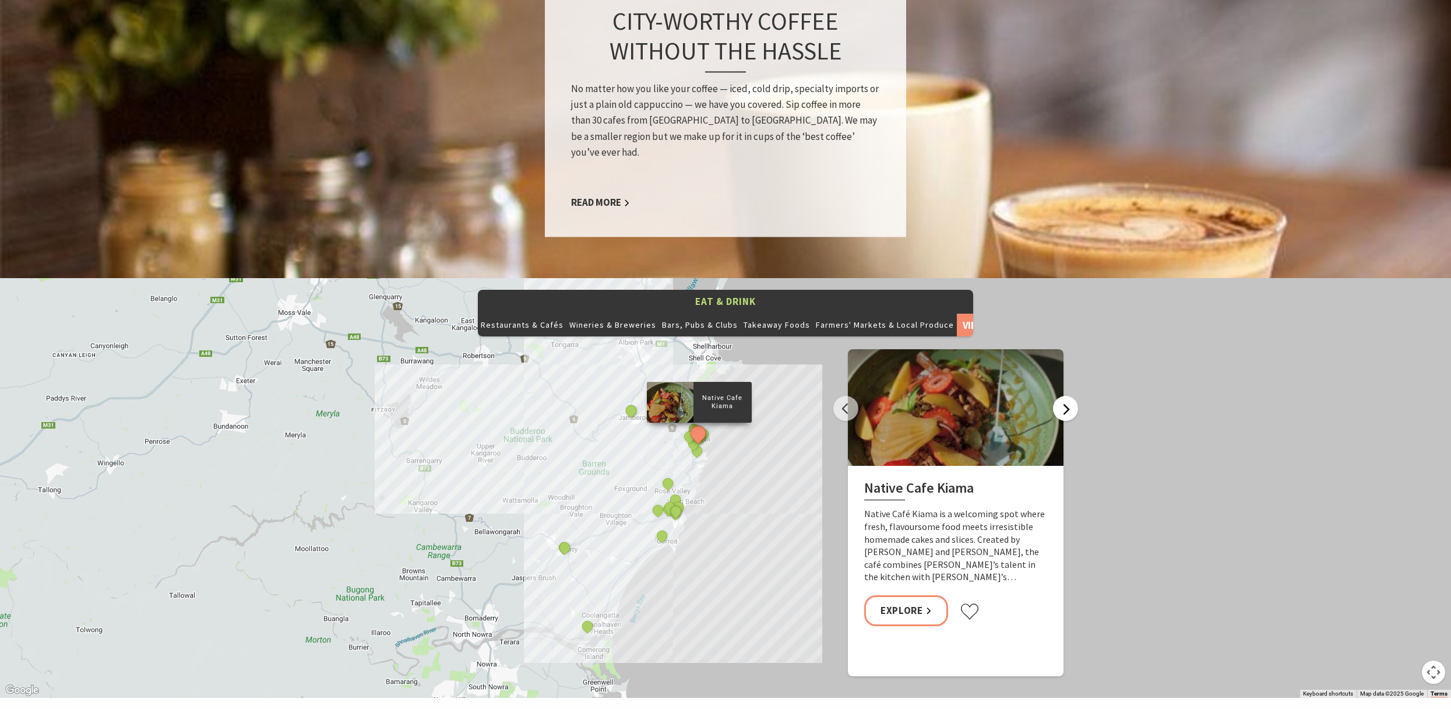
click at [1067, 396] on button "Next" at bounding box center [1065, 408] width 25 height 25
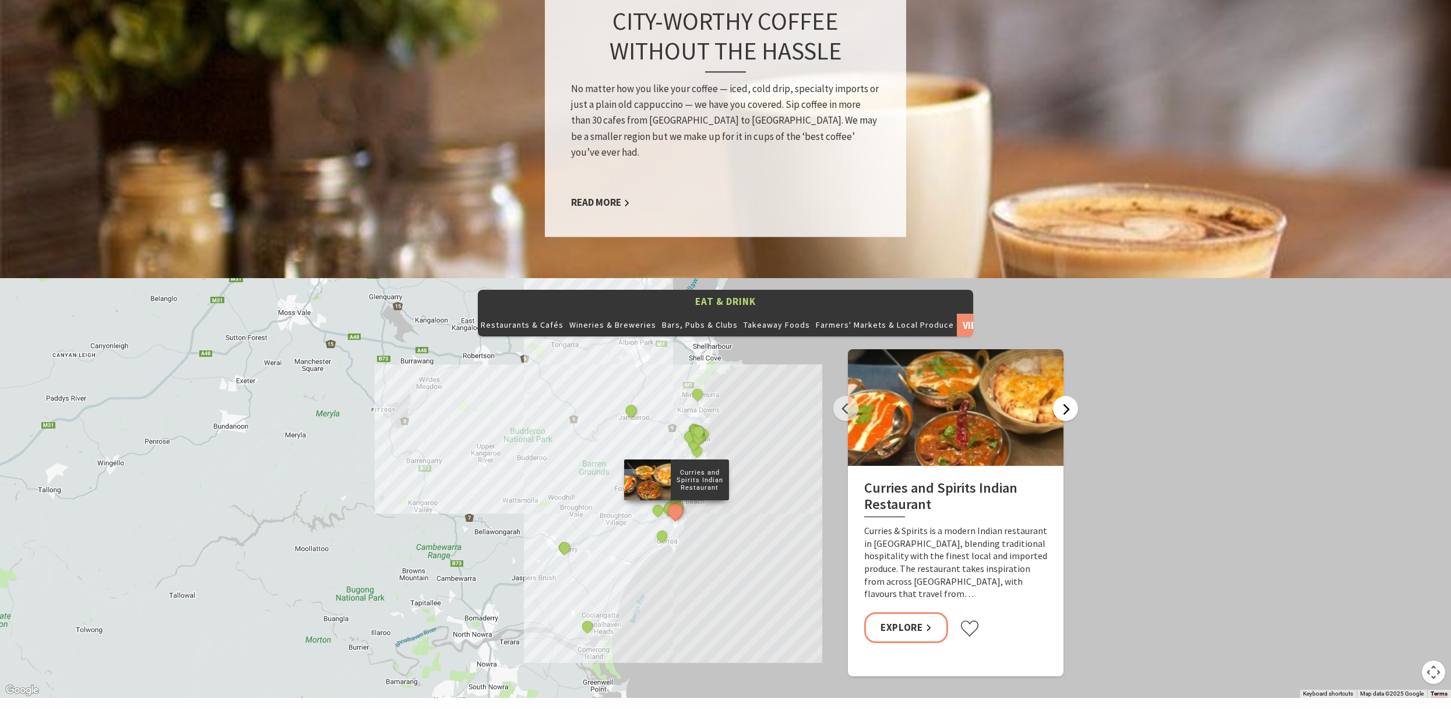
click at [1067, 396] on button "Next" at bounding box center [1065, 408] width 25 height 25
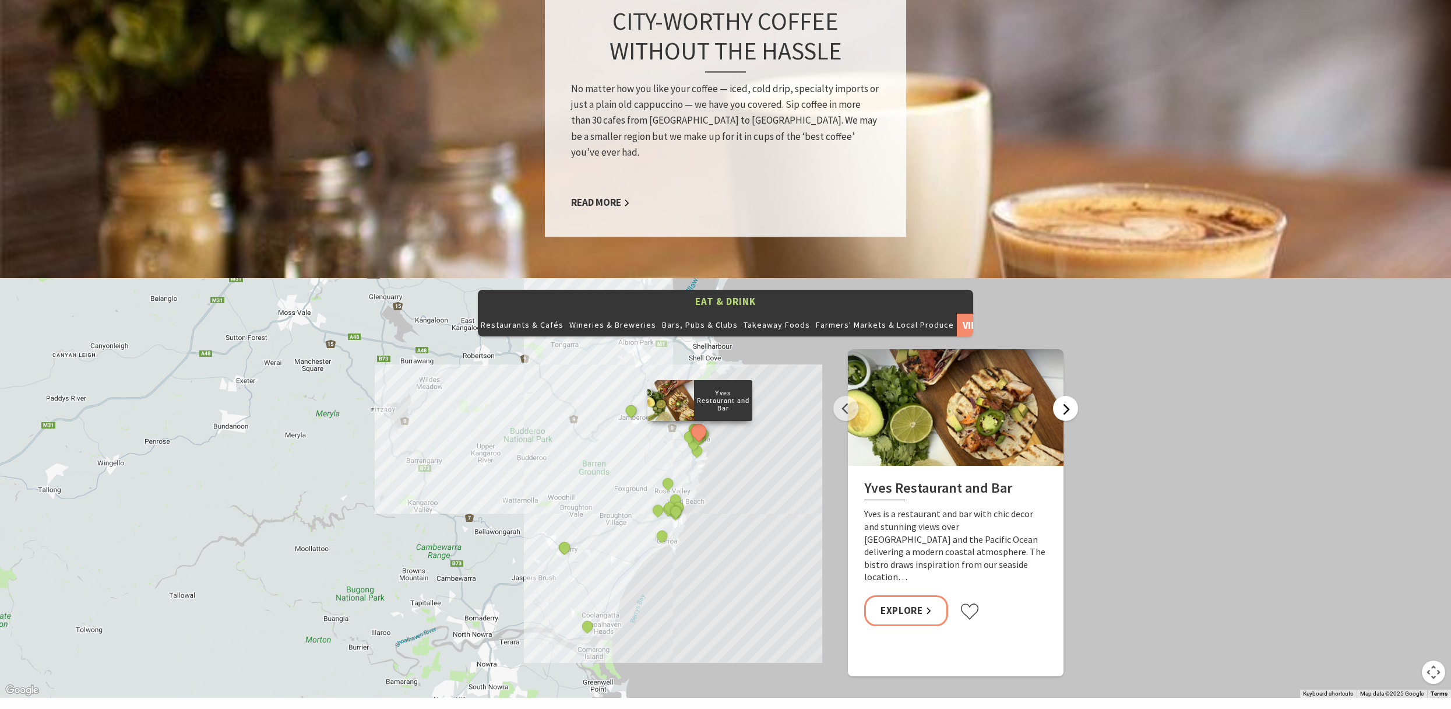
click at [1067, 396] on button "Next" at bounding box center [1065, 408] width 25 height 25
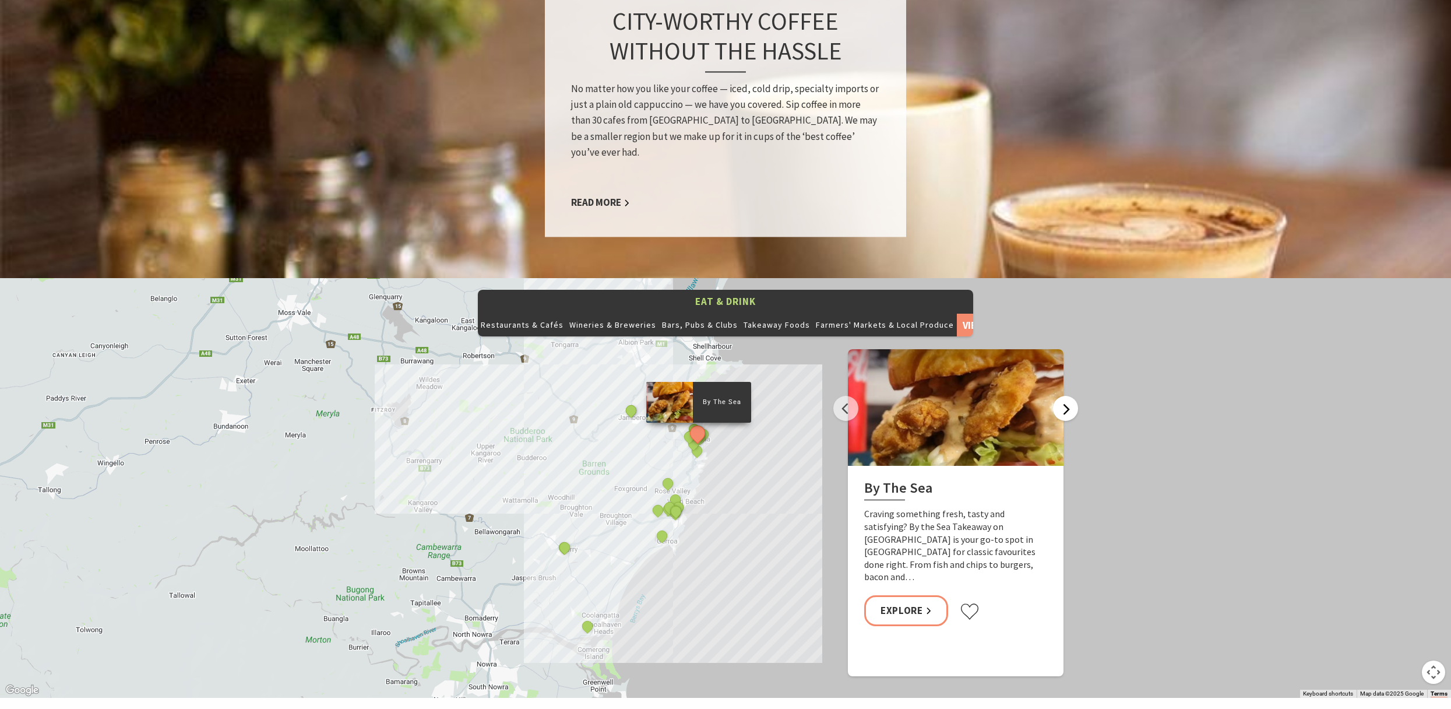
click at [1067, 396] on button "Next" at bounding box center [1065, 408] width 25 height 25
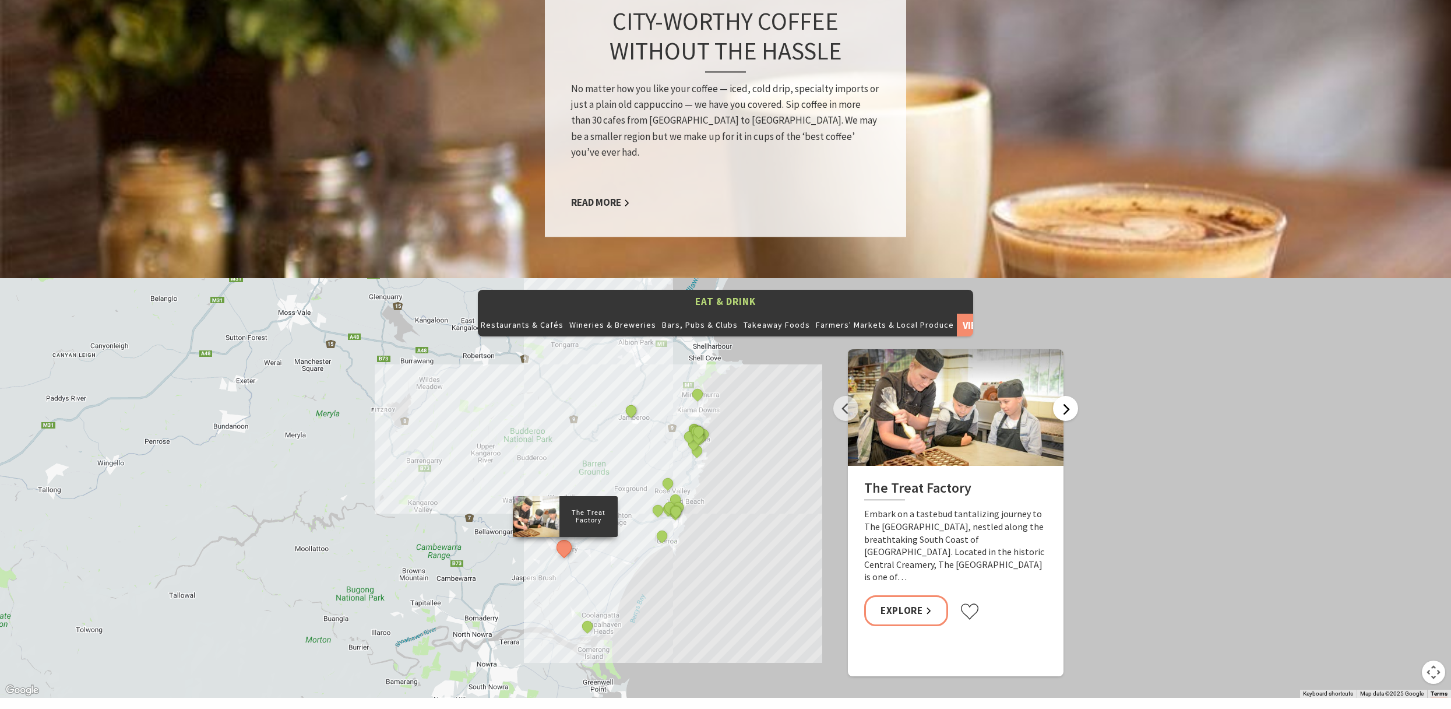
click at [1067, 396] on button "Next" at bounding box center [1065, 408] width 25 height 25
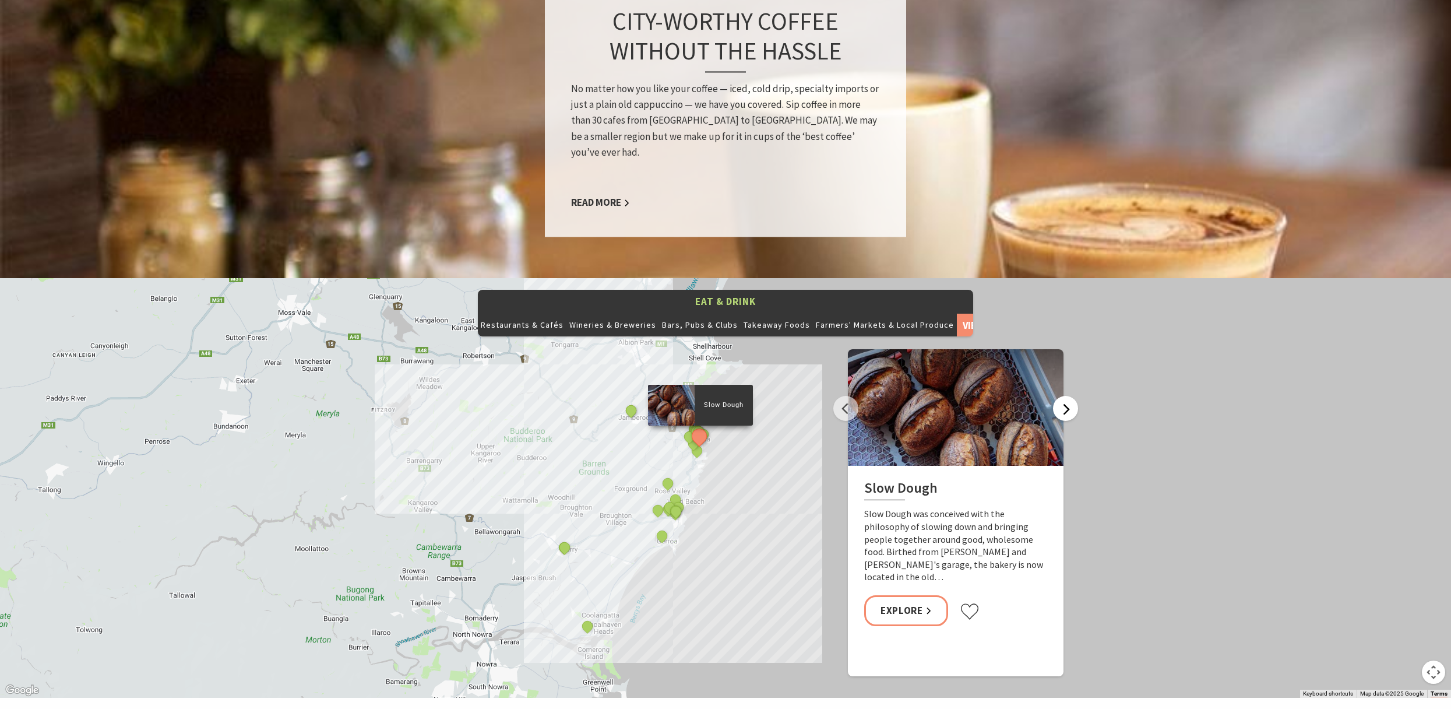
click at [1067, 396] on button "Next" at bounding box center [1065, 408] width 25 height 25
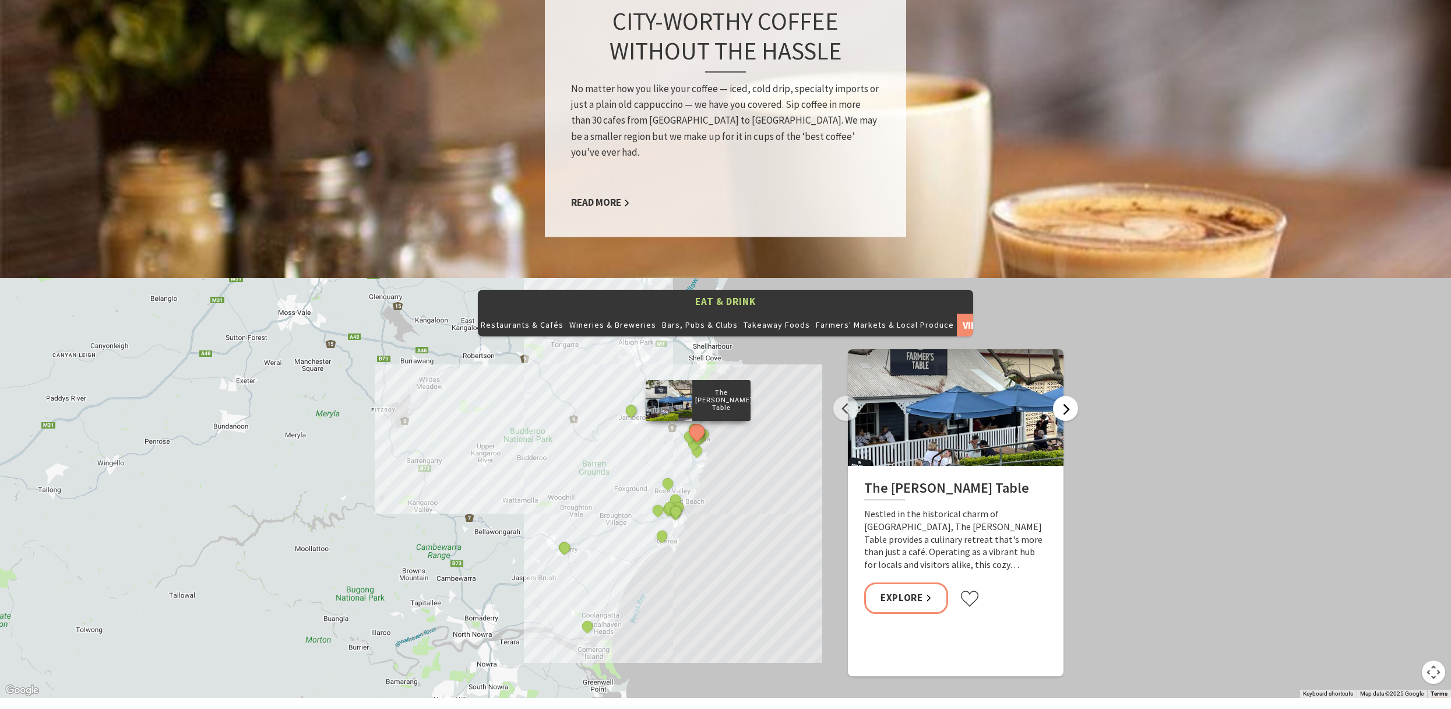
click at [1067, 396] on button "Next" at bounding box center [1065, 408] width 25 height 25
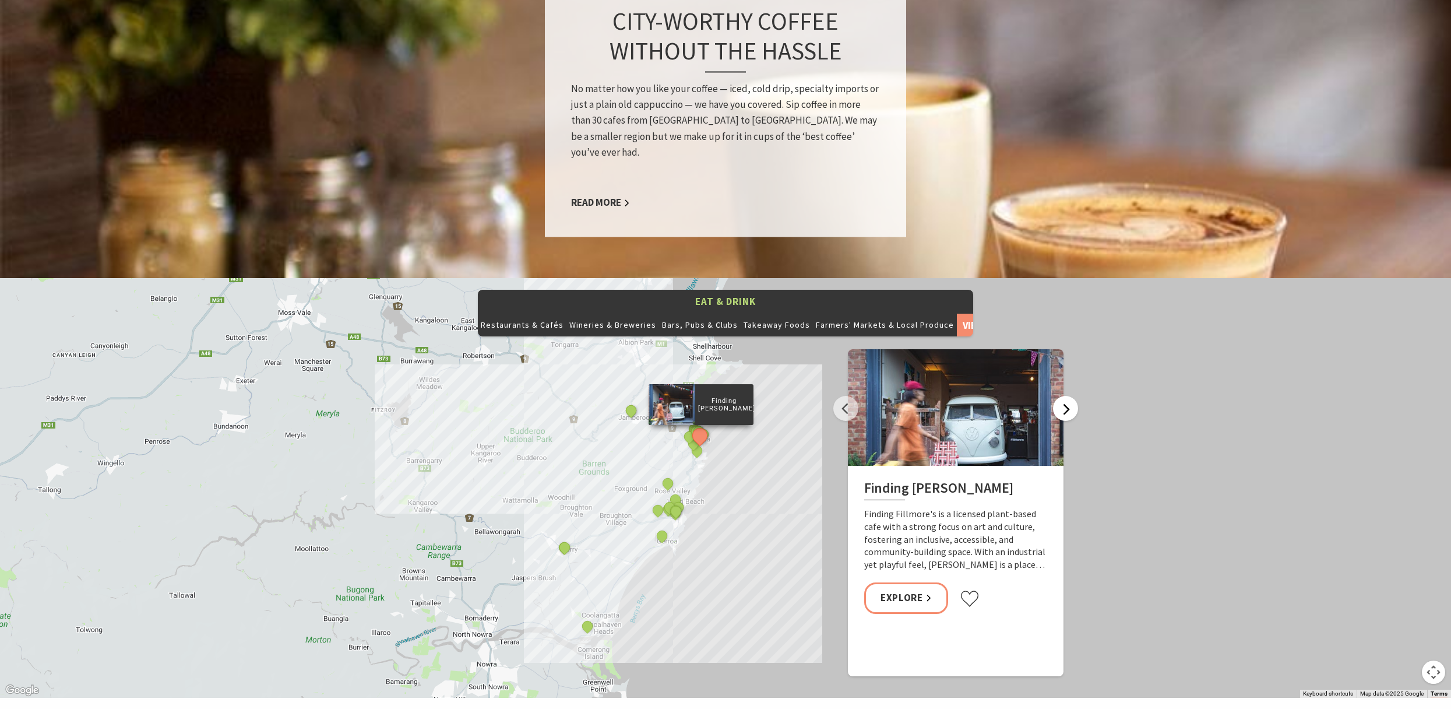
click at [1067, 396] on button "Next" at bounding box center [1065, 408] width 25 height 25
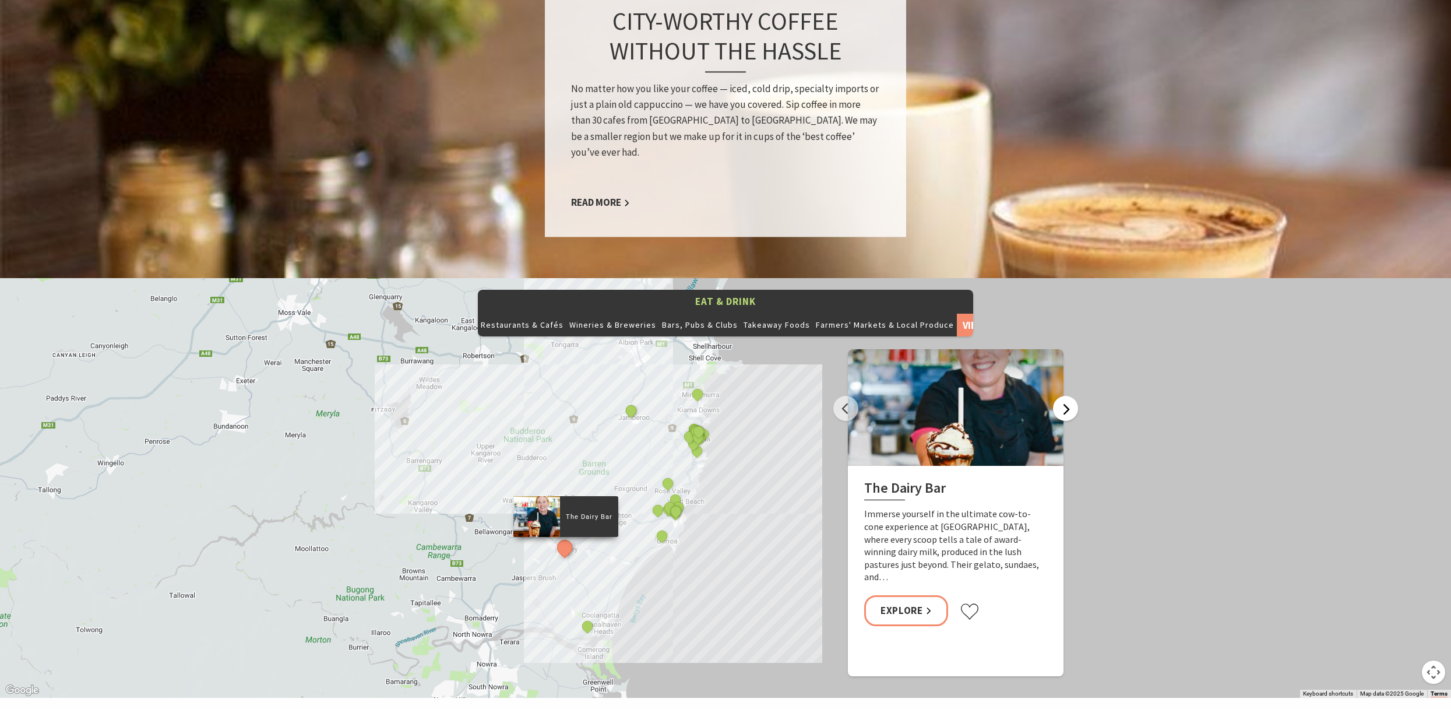
click at [1067, 396] on button "Next" at bounding box center [1065, 408] width 25 height 25
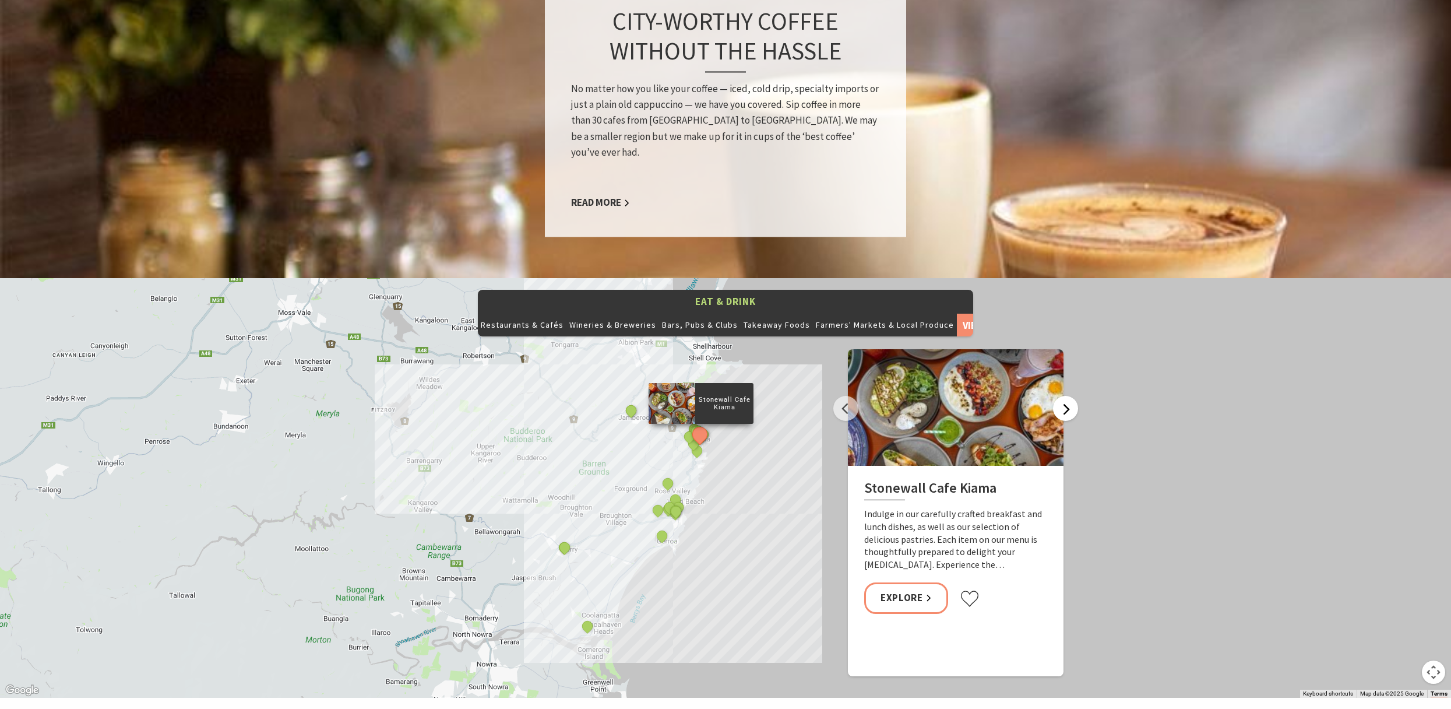
click at [1067, 396] on button "Next" at bounding box center [1065, 408] width 25 height 25
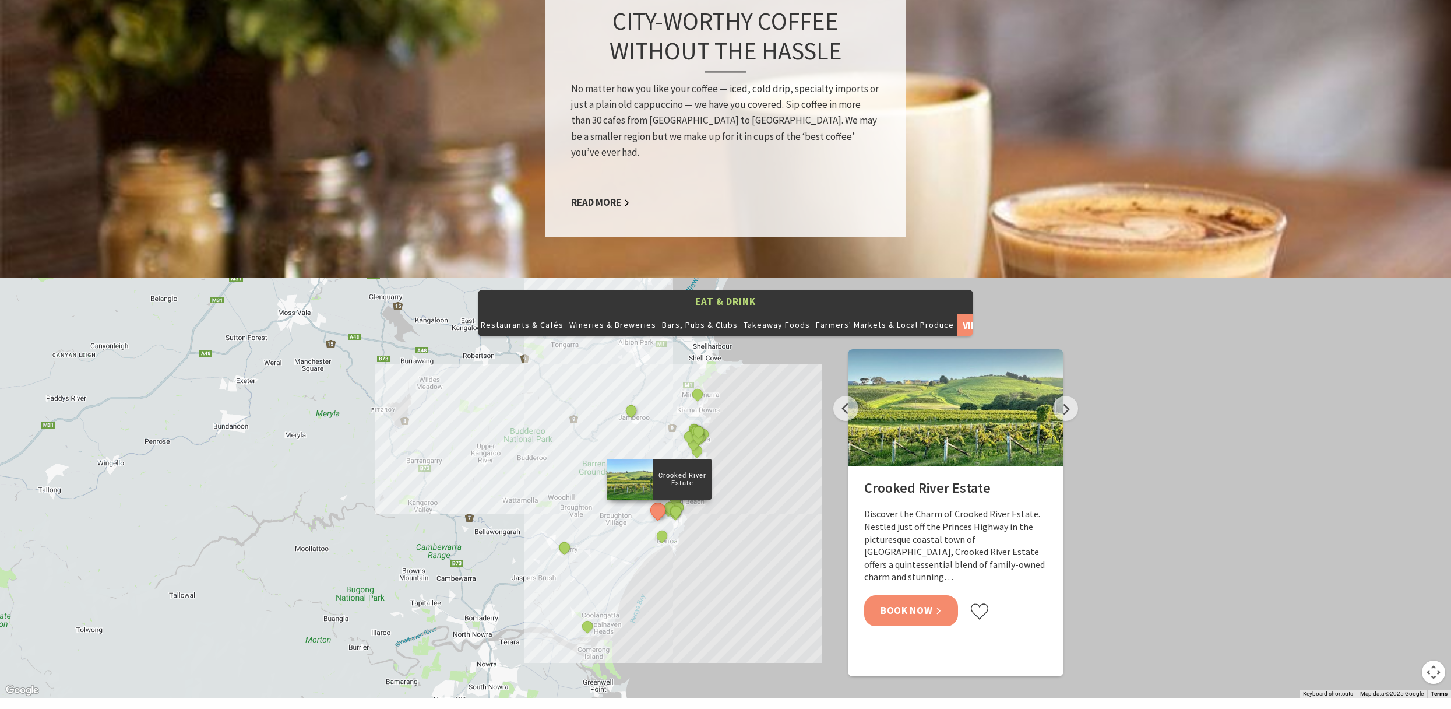
click at [910, 595] on link "Book Now" at bounding box center [911, 610] width 94 height 31
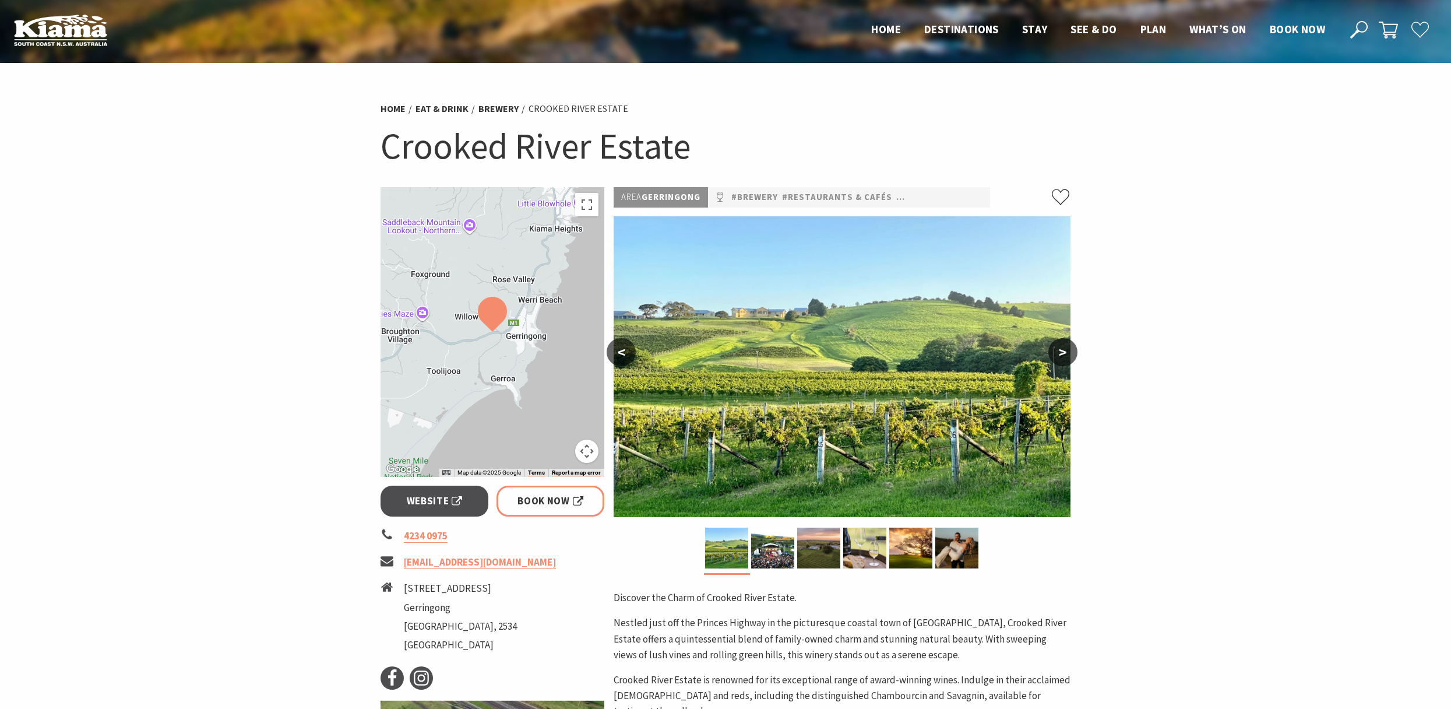
click at [1061, 346] on button ">" at bounding box center [1063, 352] width 29 height 28
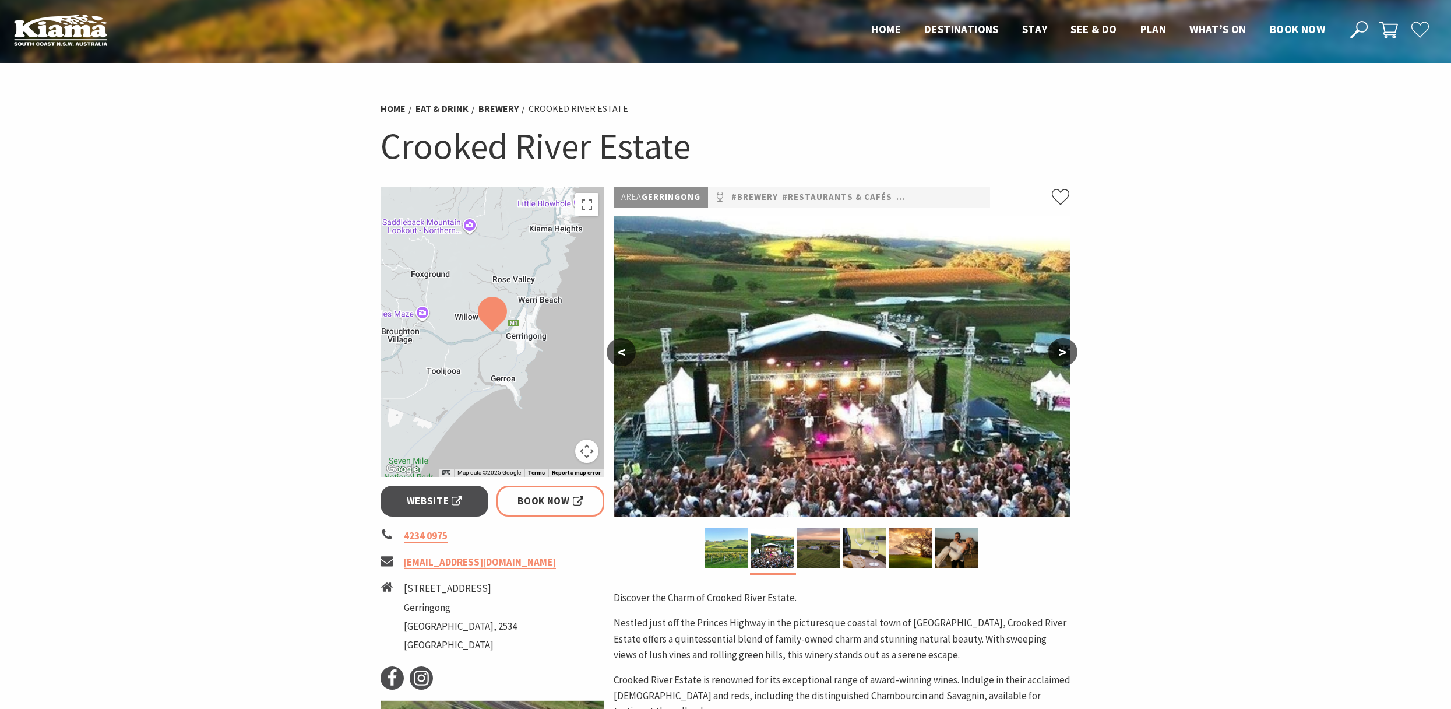
click at [1063, 351] on button ">" at bounding box center [1063, 352] width 29 height 28
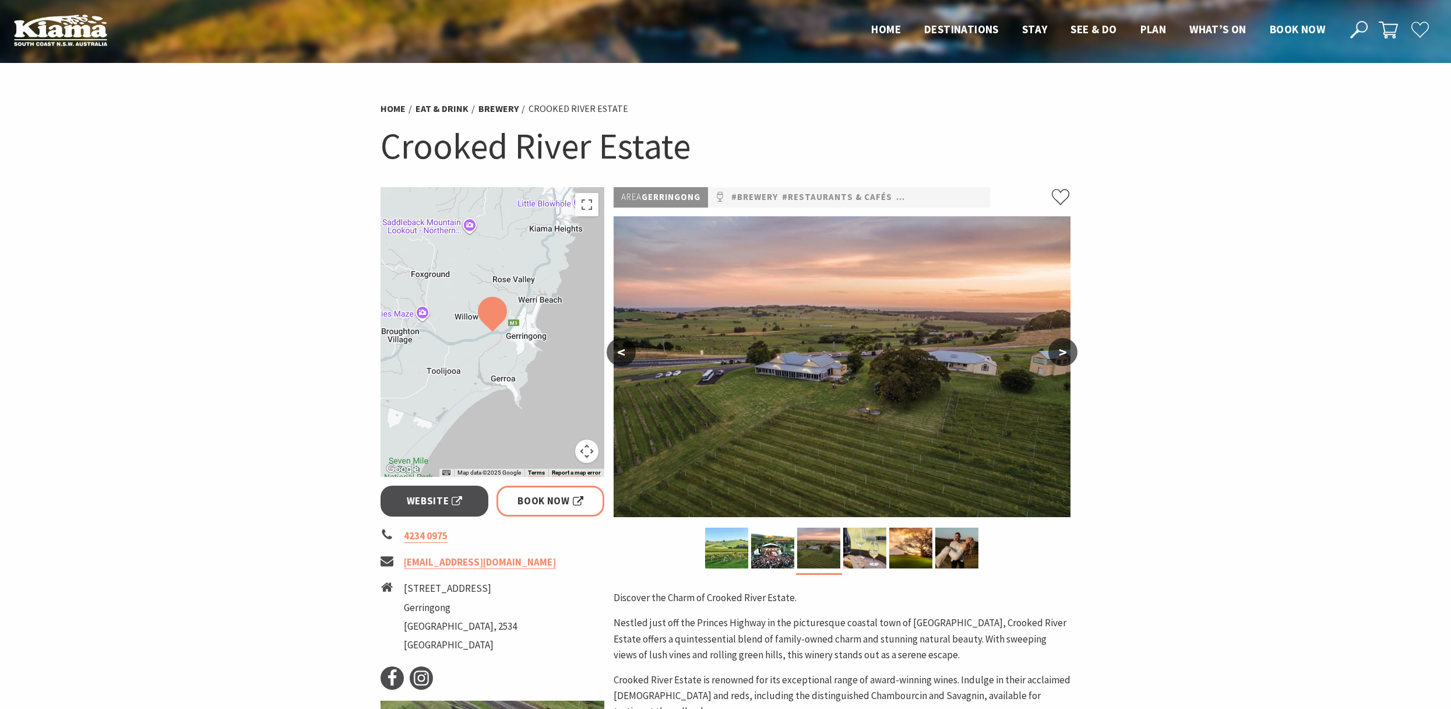
click at [1063, 351] on button ">" at bounding box center [1063, 352] width 29 height 28
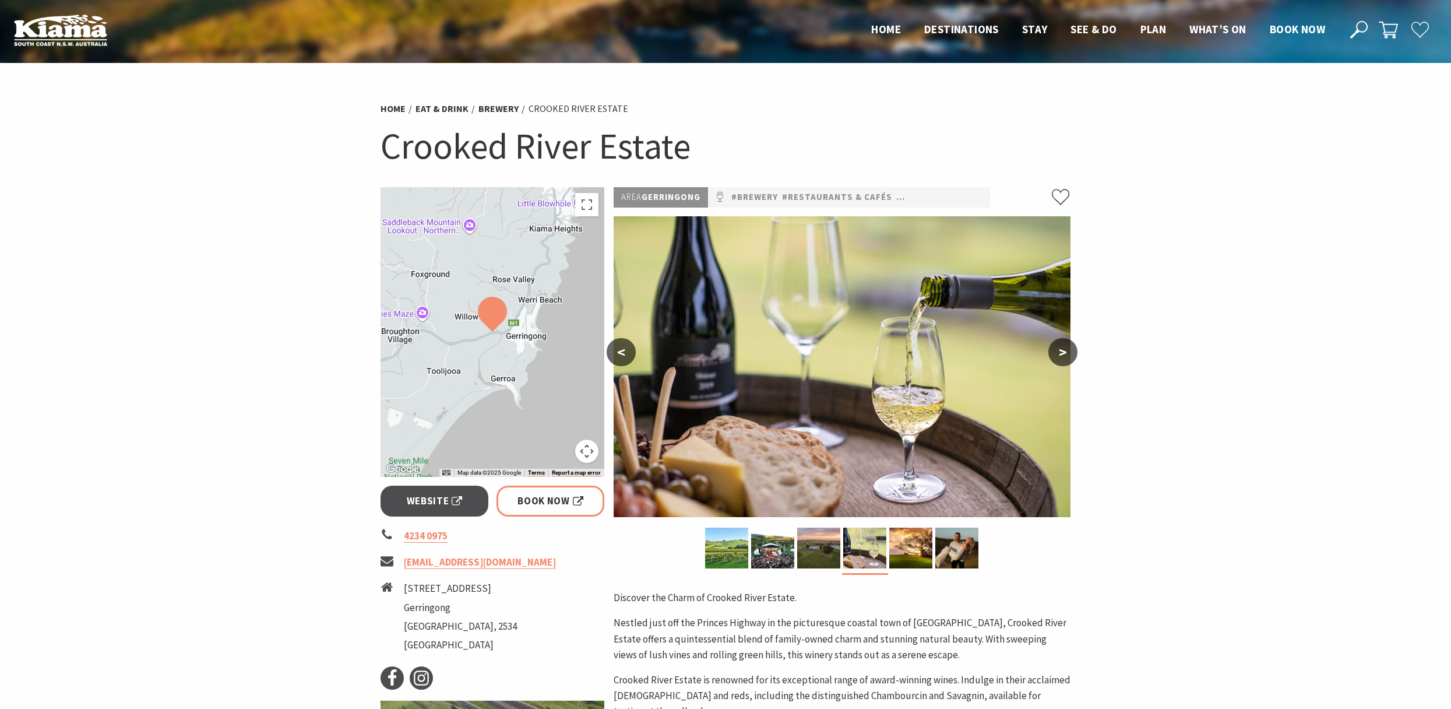
click at [1063, 351] on button ">" at bounding box center [1063, 352] width 29 height 28
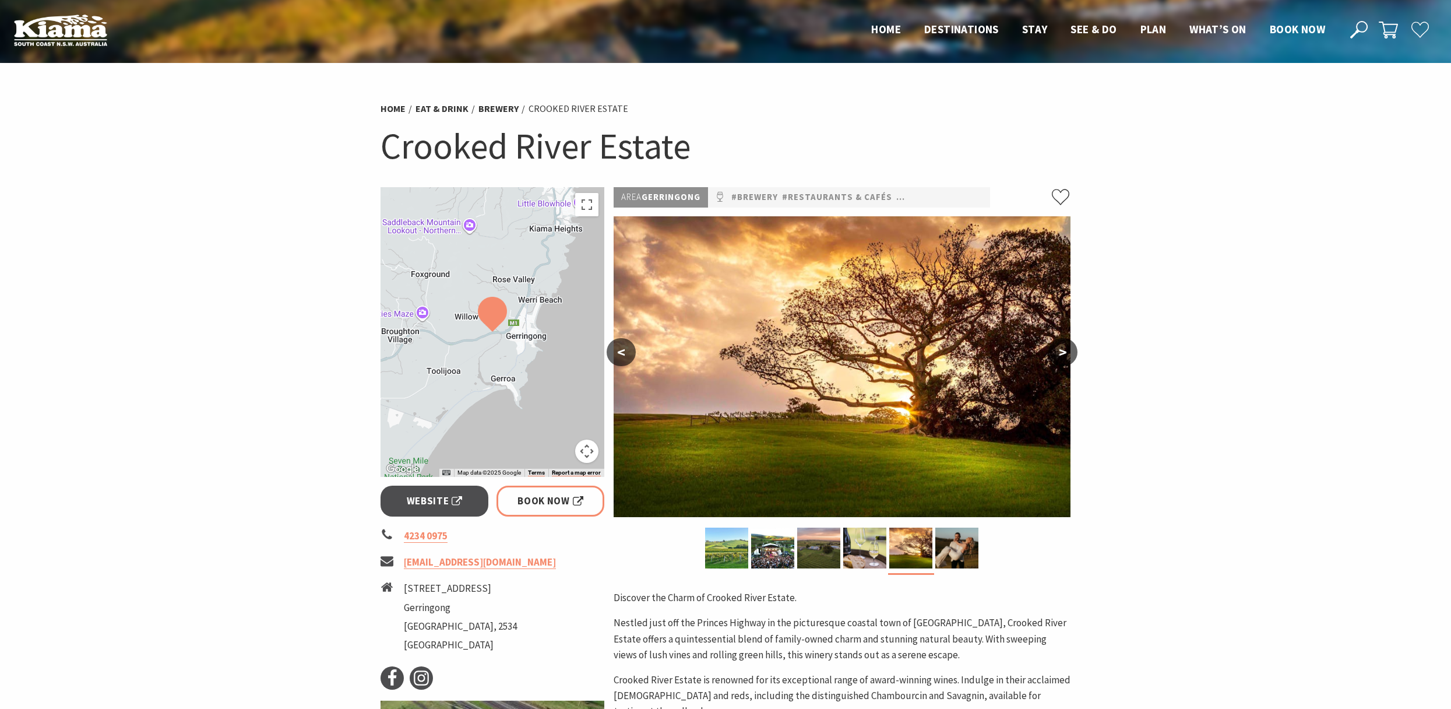
click at [1063, 351] on button ">" at bounding box center [1063, 352] width 29 height 28
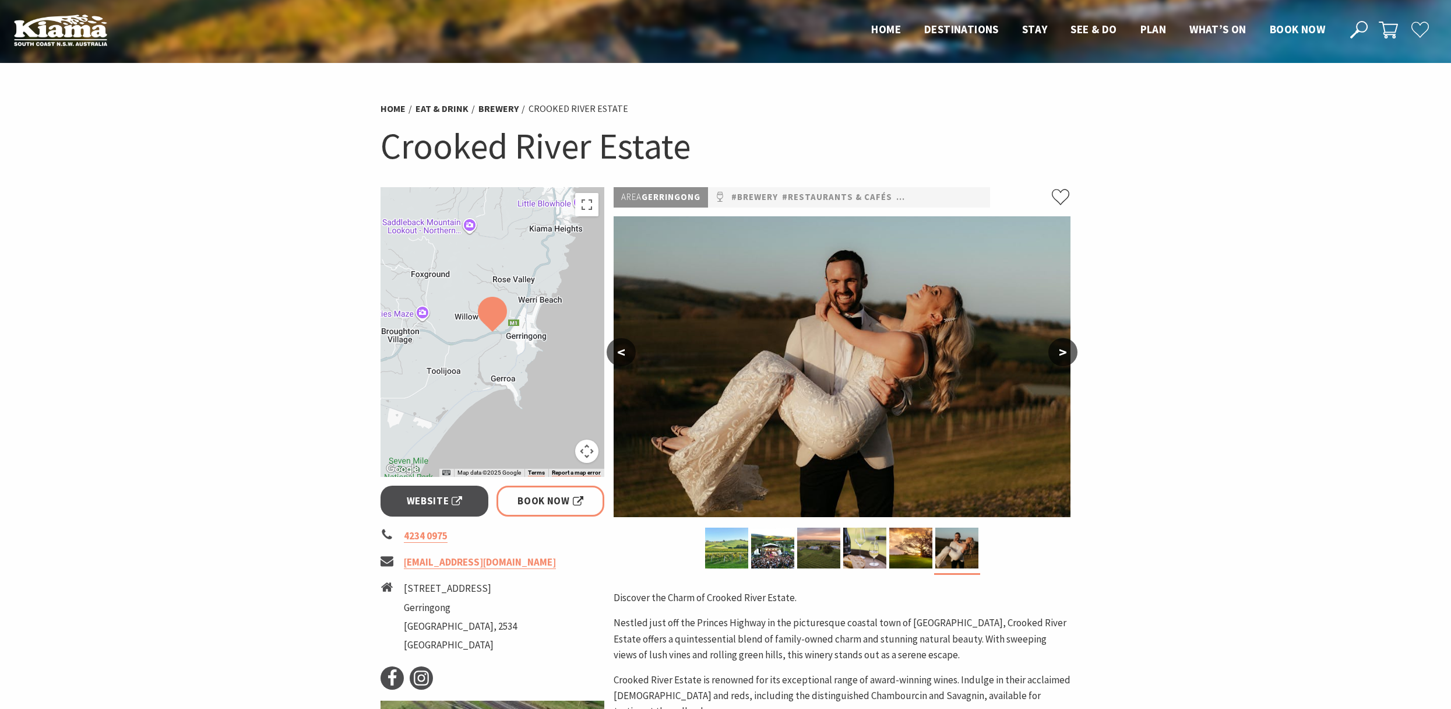
click at [1063, 351] on button ">" at bounding box center [1063, 352] width 29 height 28
click at [1064, 351] on button ">" at bounding box center [1063, 352] width 29 height 28
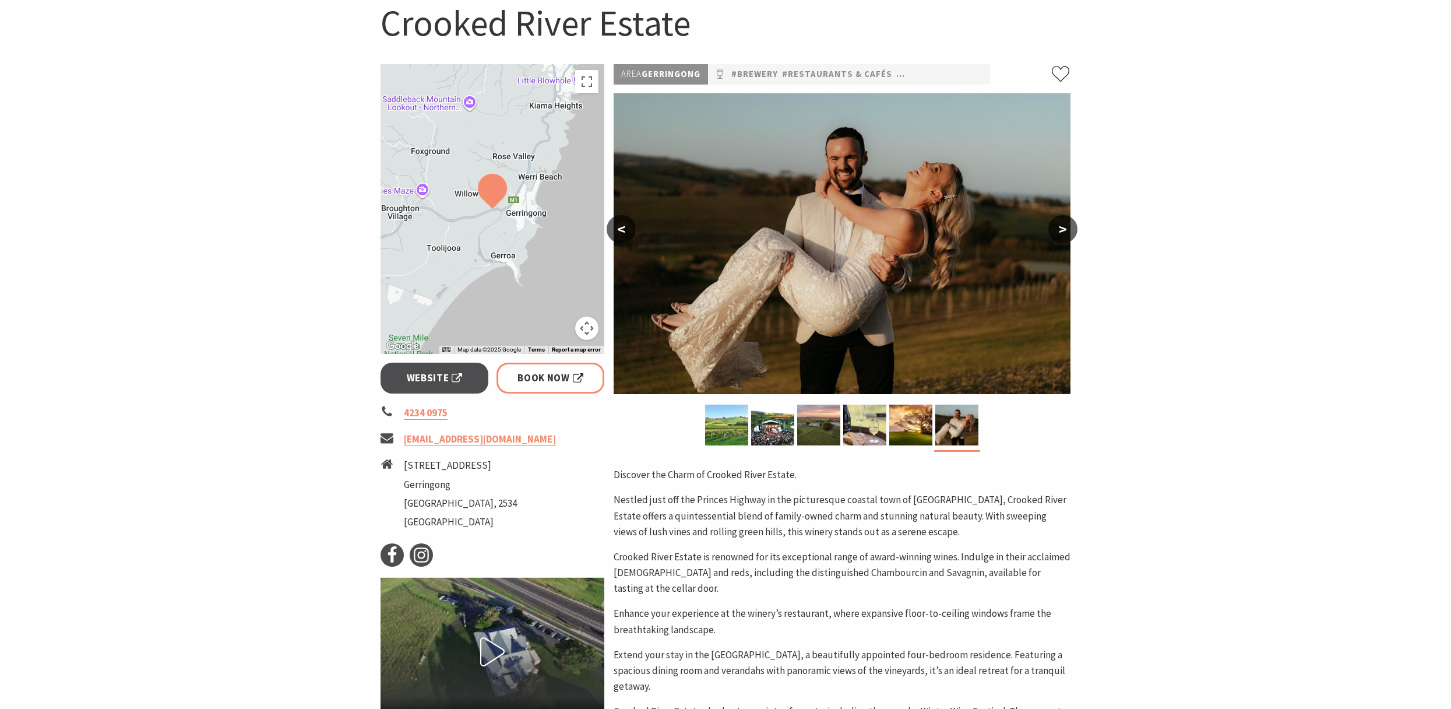
scroll to position [8, 0]
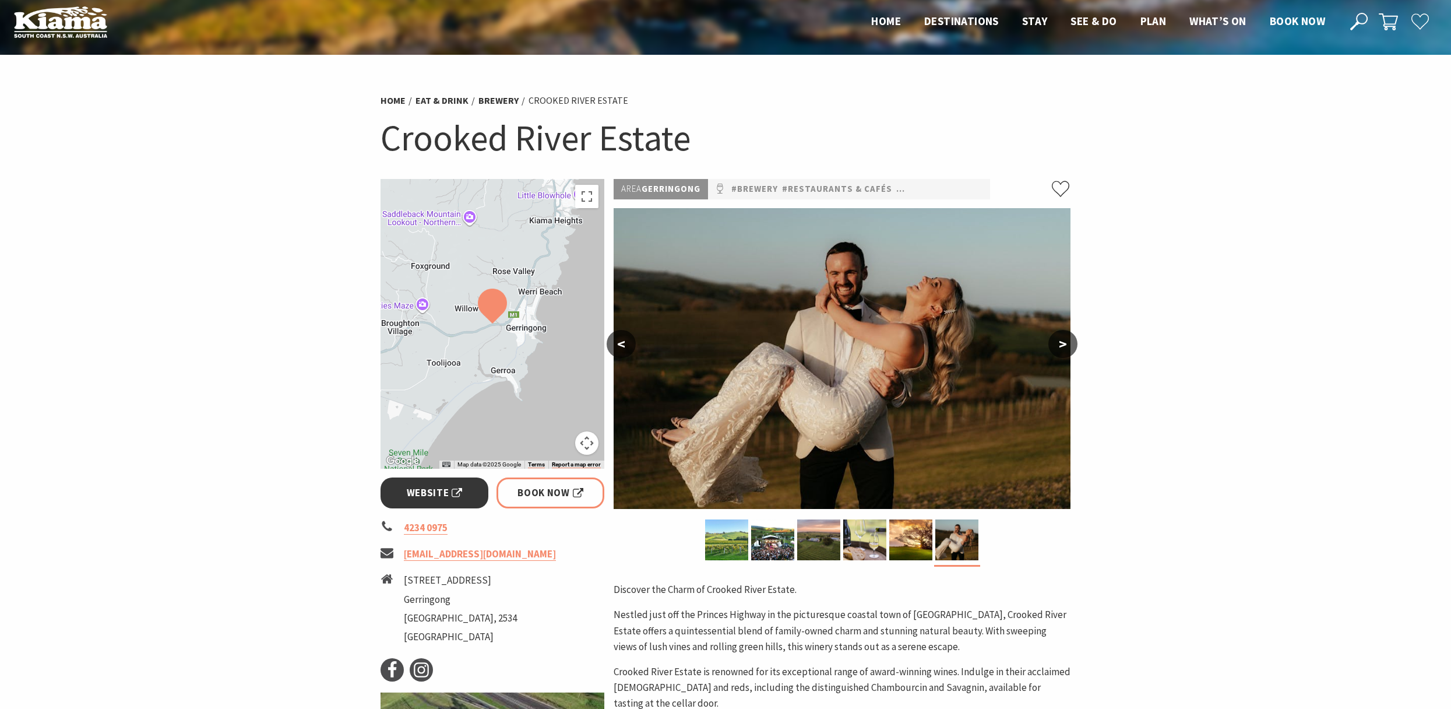
click at [434, 490] on span "Website" at bounding box center [435, 493] width 56 height 16
